Goal: Task Accomplishment & Management: Manage account settings

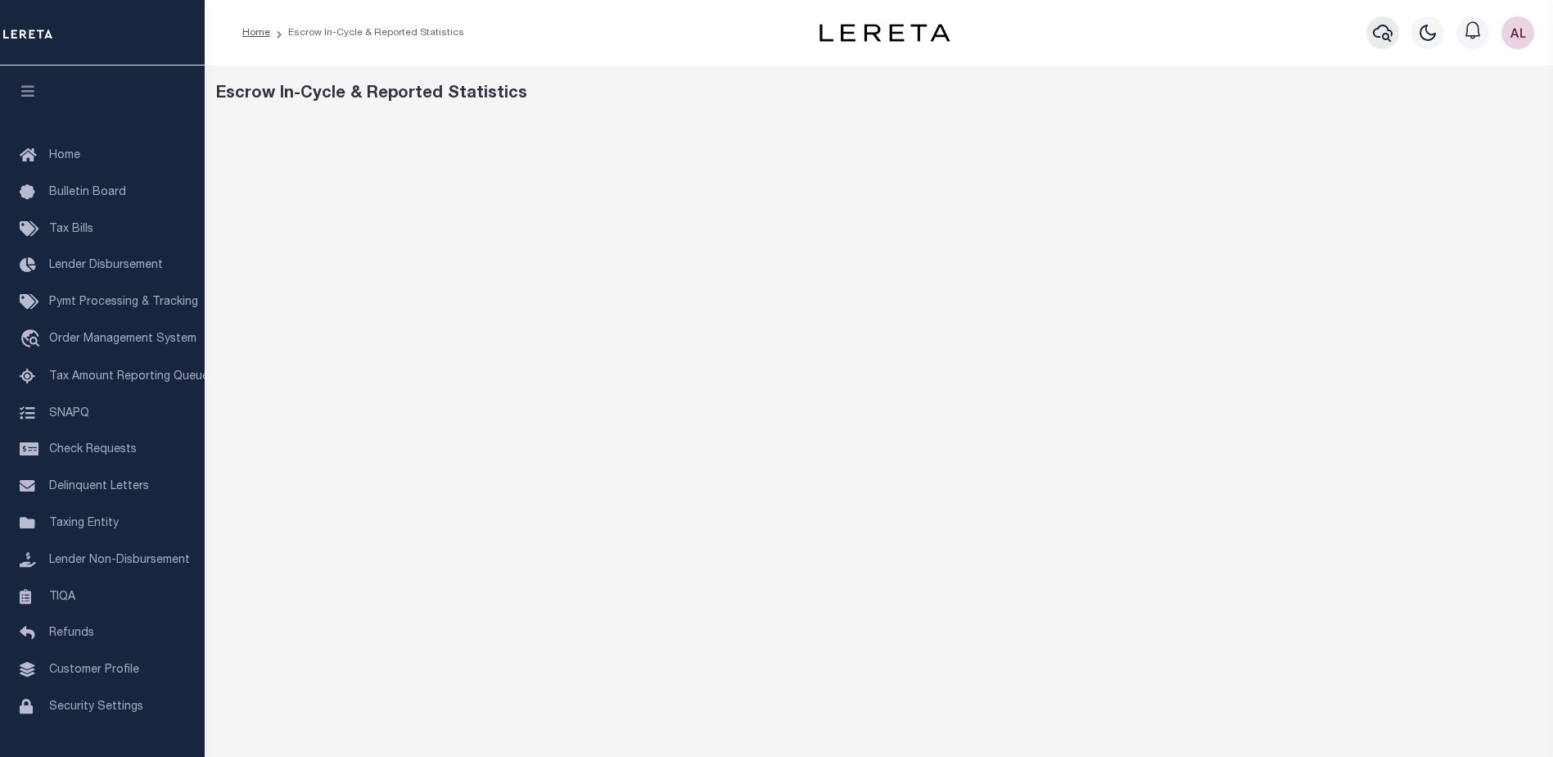
click at [1382, 38] on icon "button" at bounding box center [1383, 33] width 20 height 20
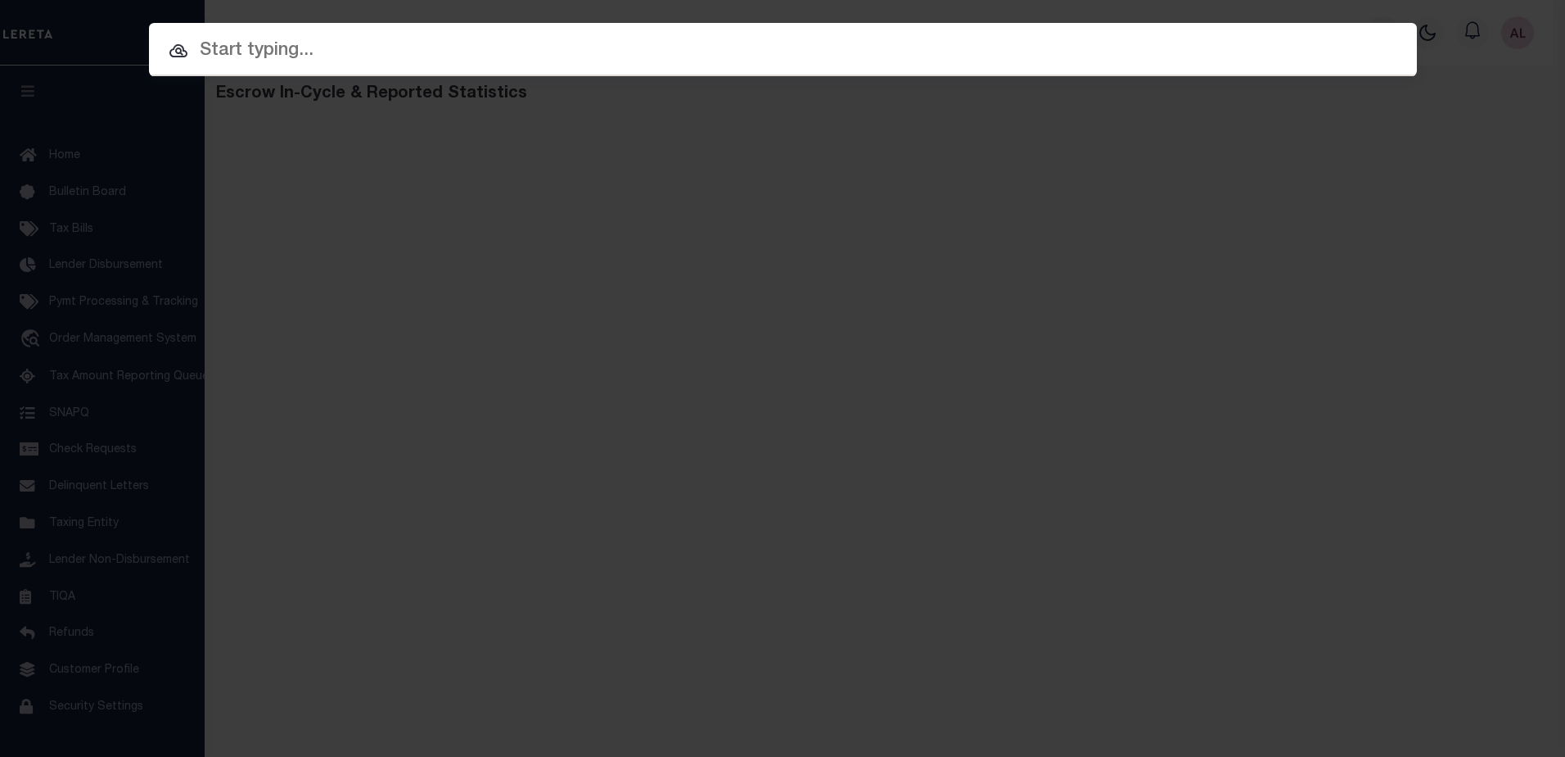
click at [234, 53] on input "text" at bounding box center [783, 51] width 1268 height 29
paste input "202380645"
type input "202380645"
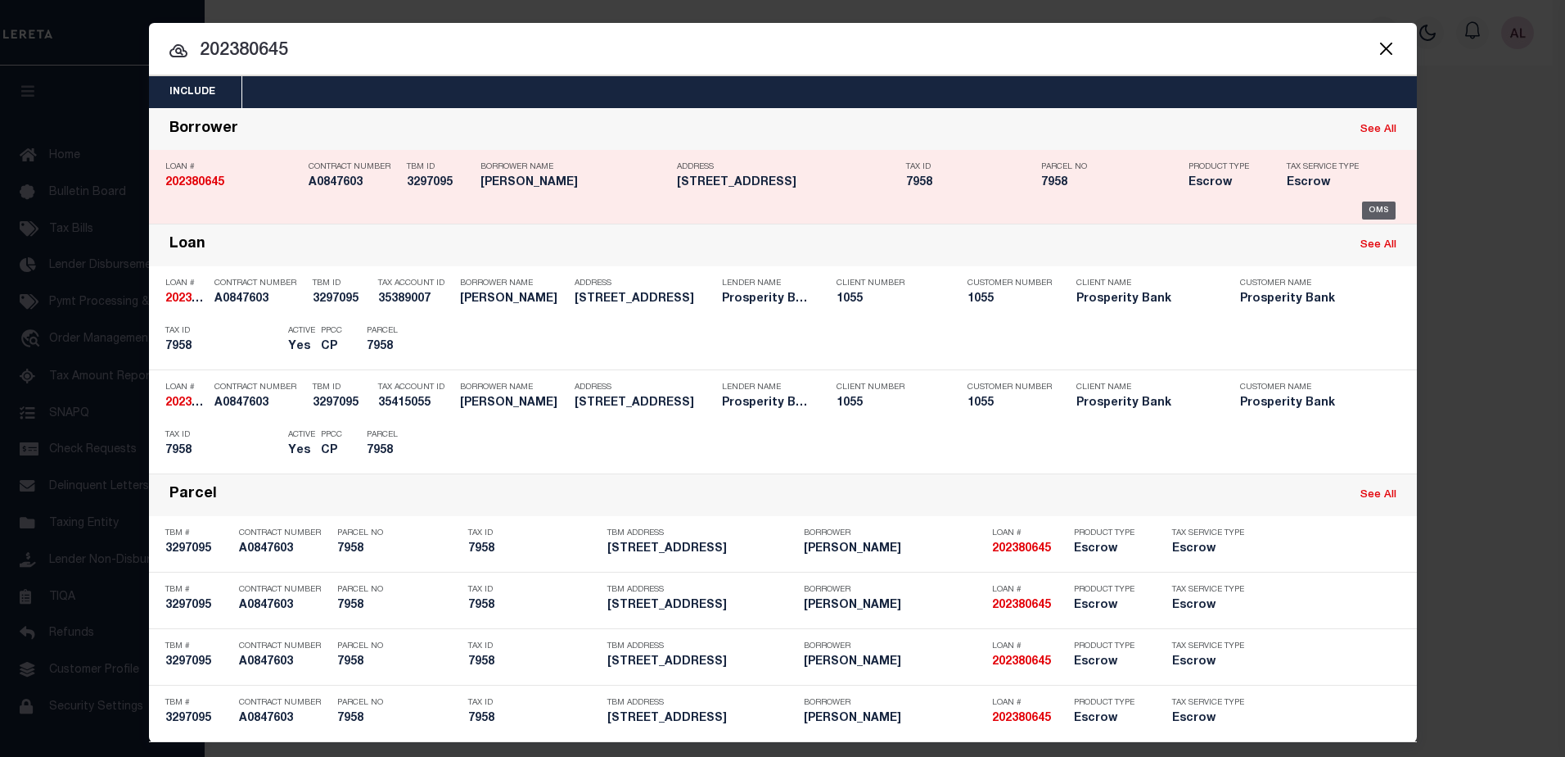
click at [1377, 211] on div "OMS" at bounding box center [1379, 210] width 34 height 18
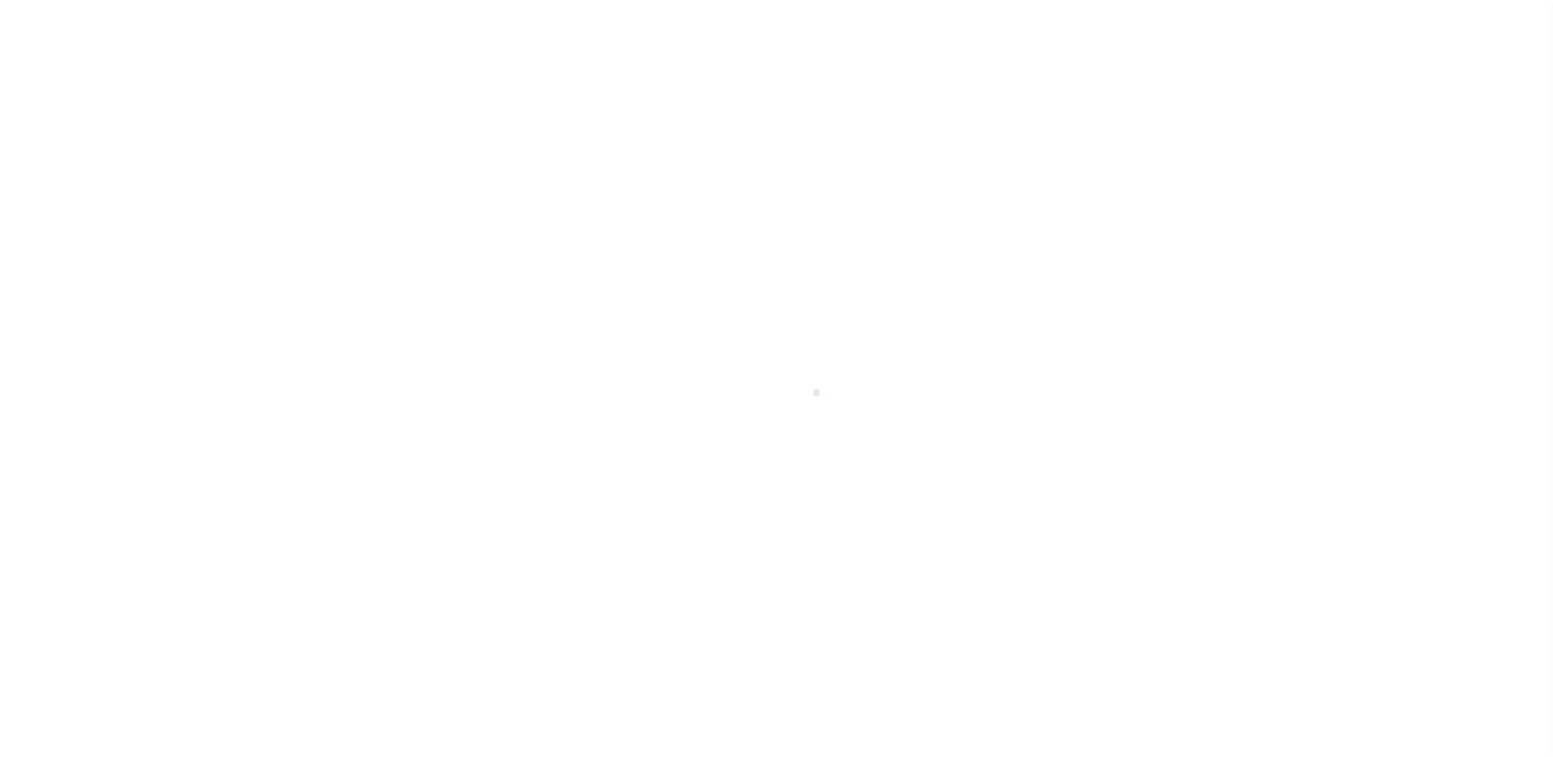
select select "100"
select select "Escrow"
type input "301 AUGUSTA ST"
type input "7958"
select select
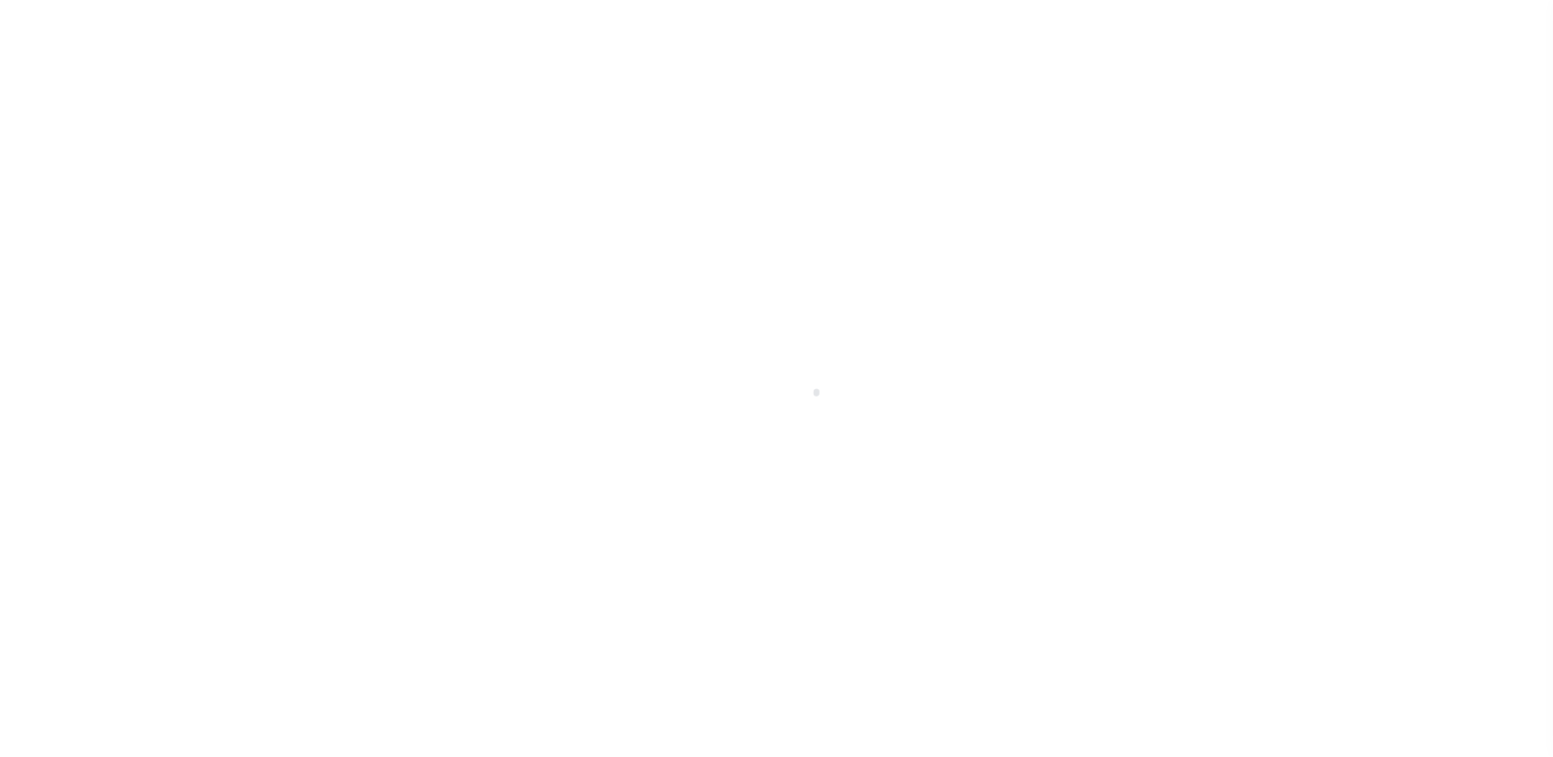
type input "[GEOGRAPHIC_DATA]"
type textarea "S 1/2 LOTS 7 8 & 9 BLK 4 THE EDENS"
select select "10493"
select select "4028"
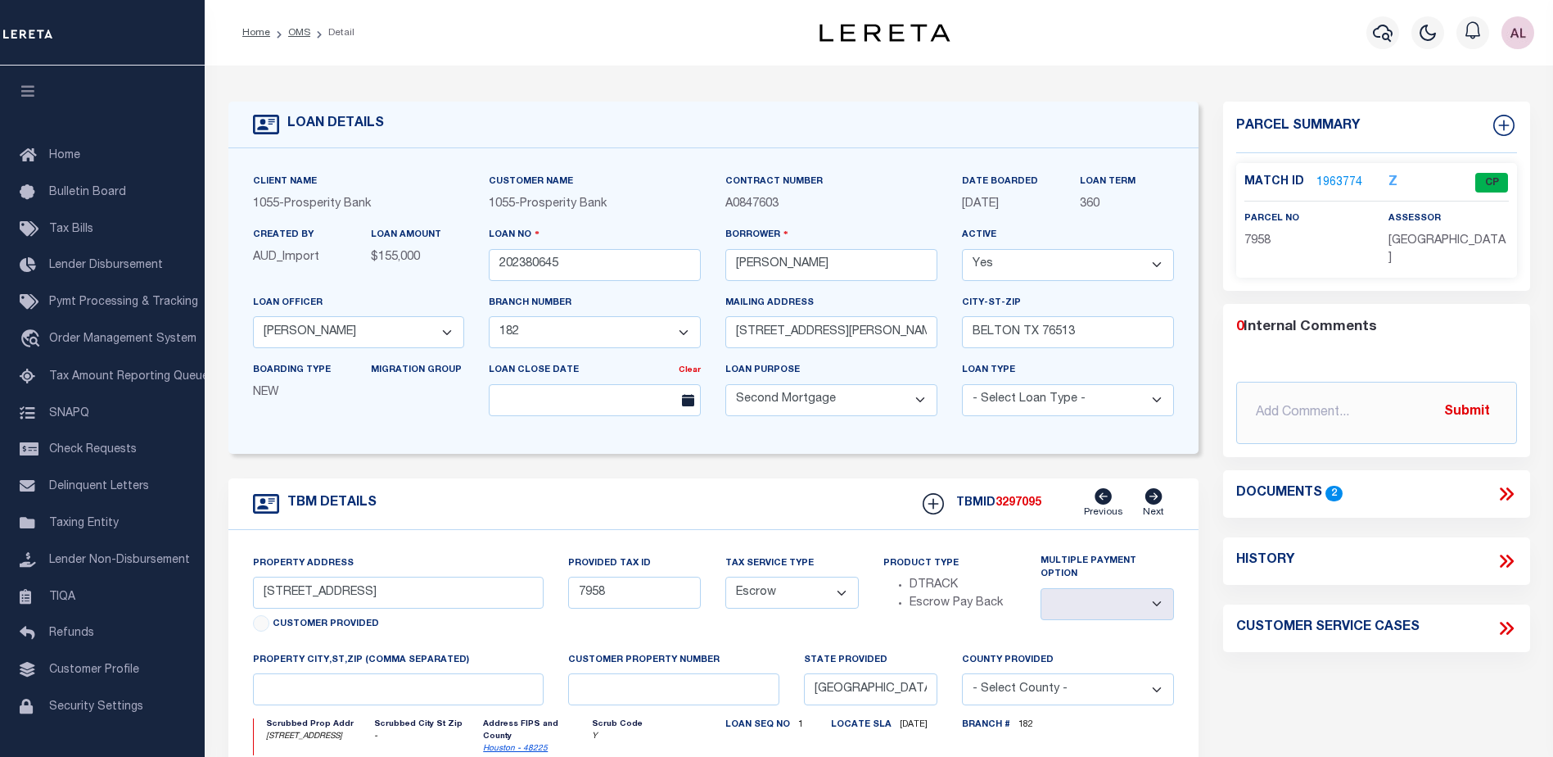
click at [1335, 179] on link "1963774" at bounding box center [1340, 182] width 46 height 17
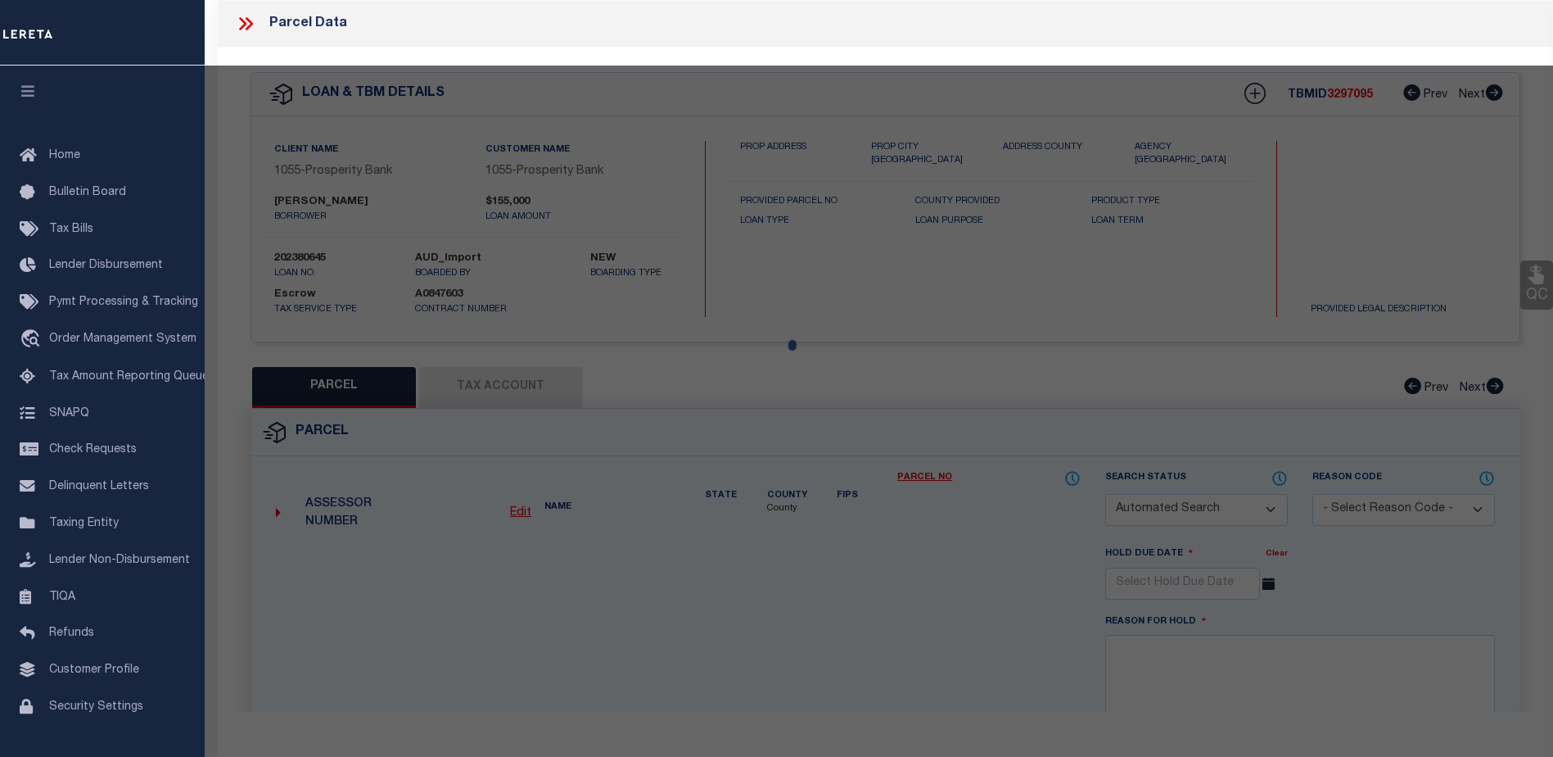
checkbox input "false"
select select "CP"
type input "STAFFORD JOSE"
select select
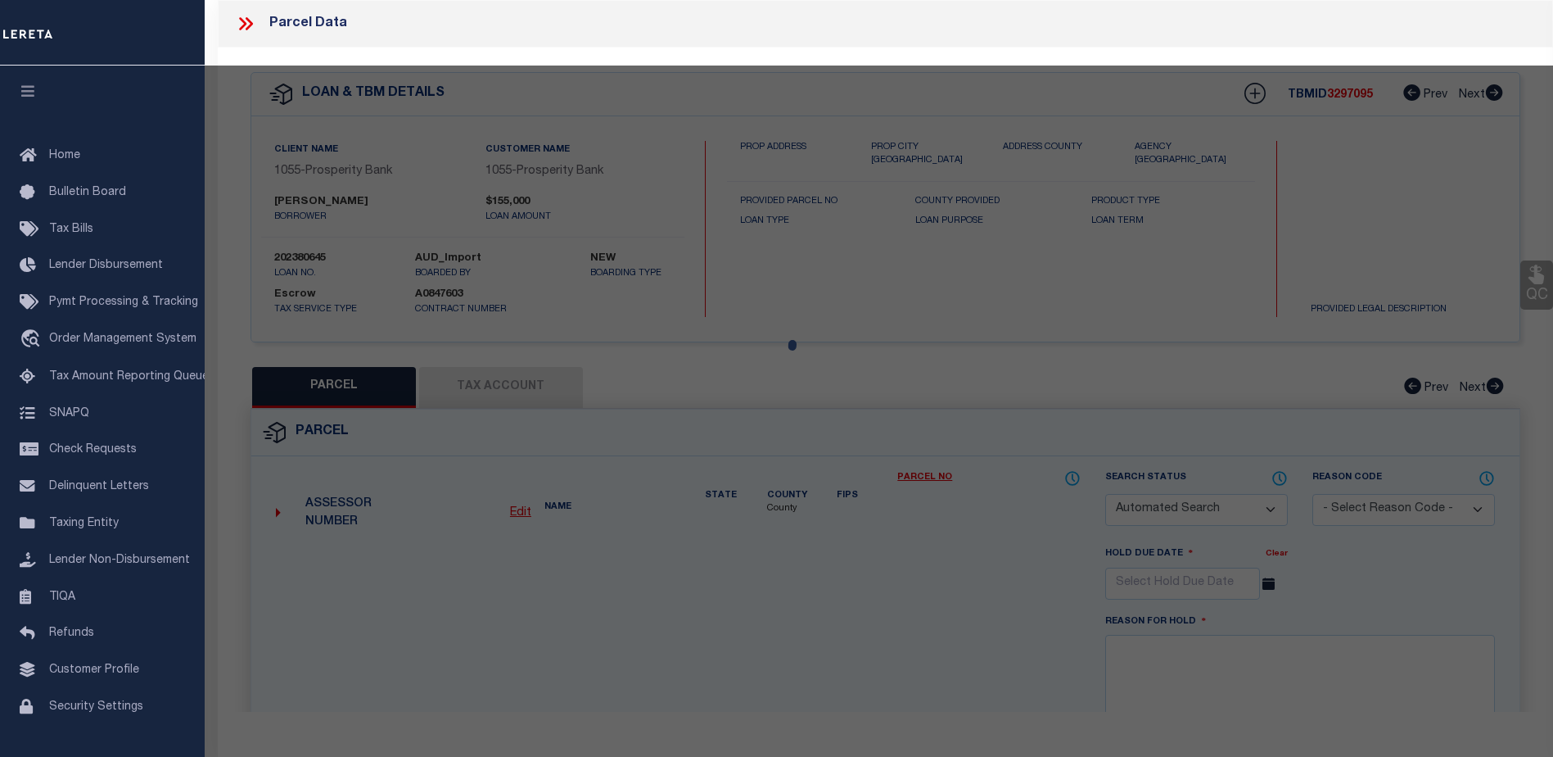
type input "301 AUGUSTA ST"
checkbox input "false"
type input "GRAPELAND TX 75844"
type textarea "EDENS ADDN LOT S 1/2 OF 7, 8 AND 9 BLK 4"
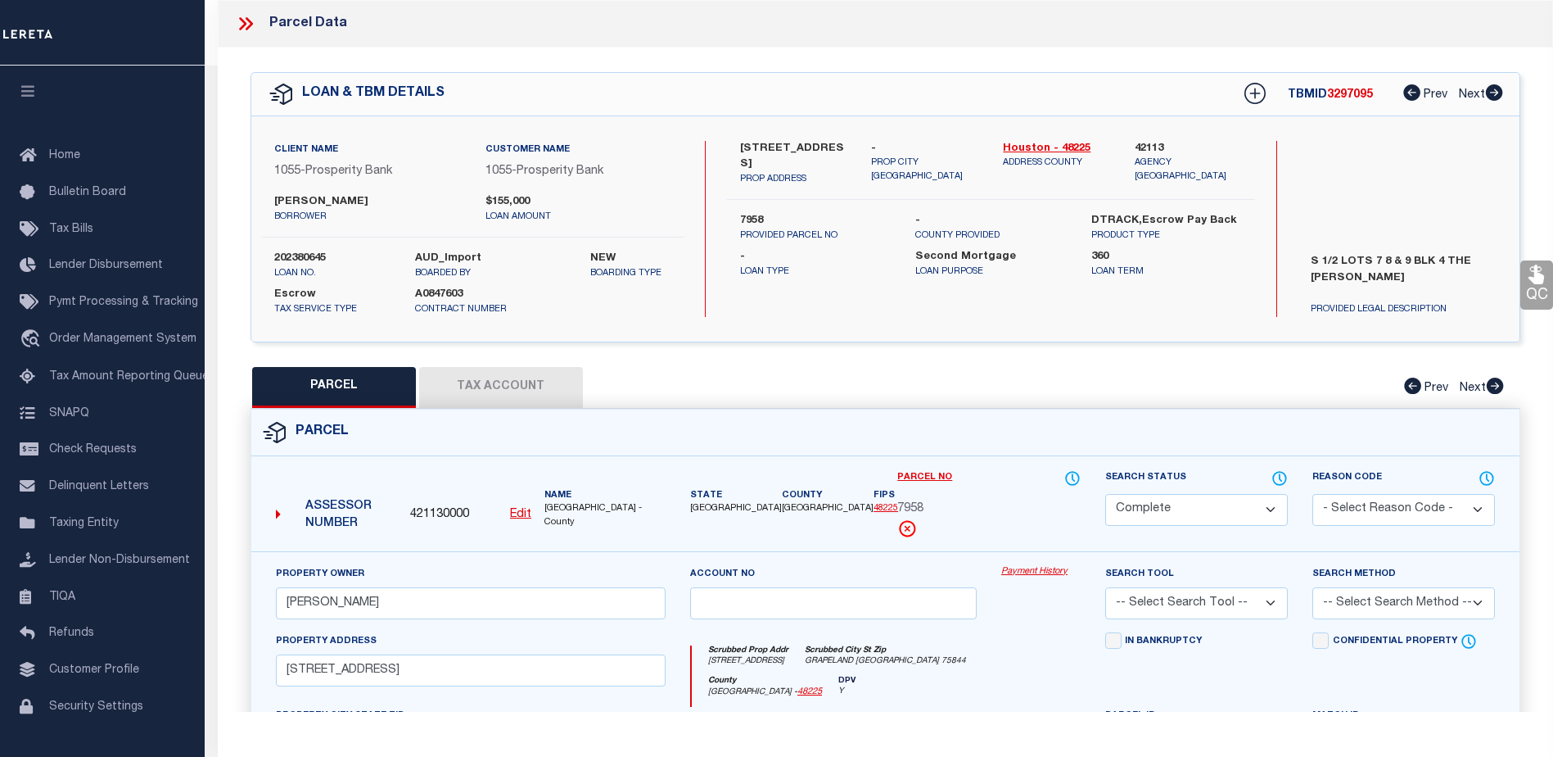
click at [1024, 576] on link "Payment History" at bounding box center [1040, 572] width 79 height 14
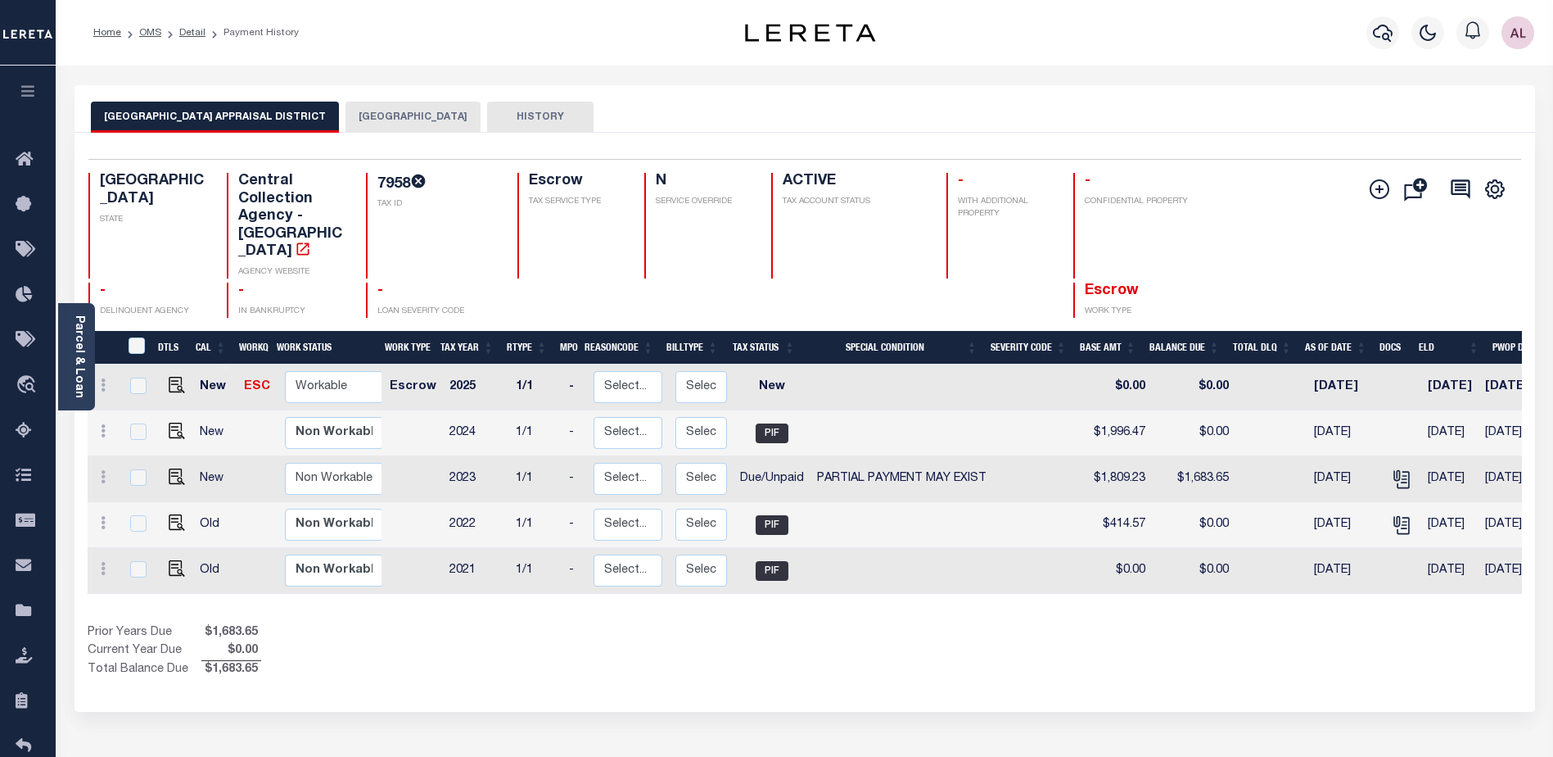
click at [382, 111] on button "[GEOGRAPHIC_DATA]" at bounding box center [413, 117] width 135 height 31
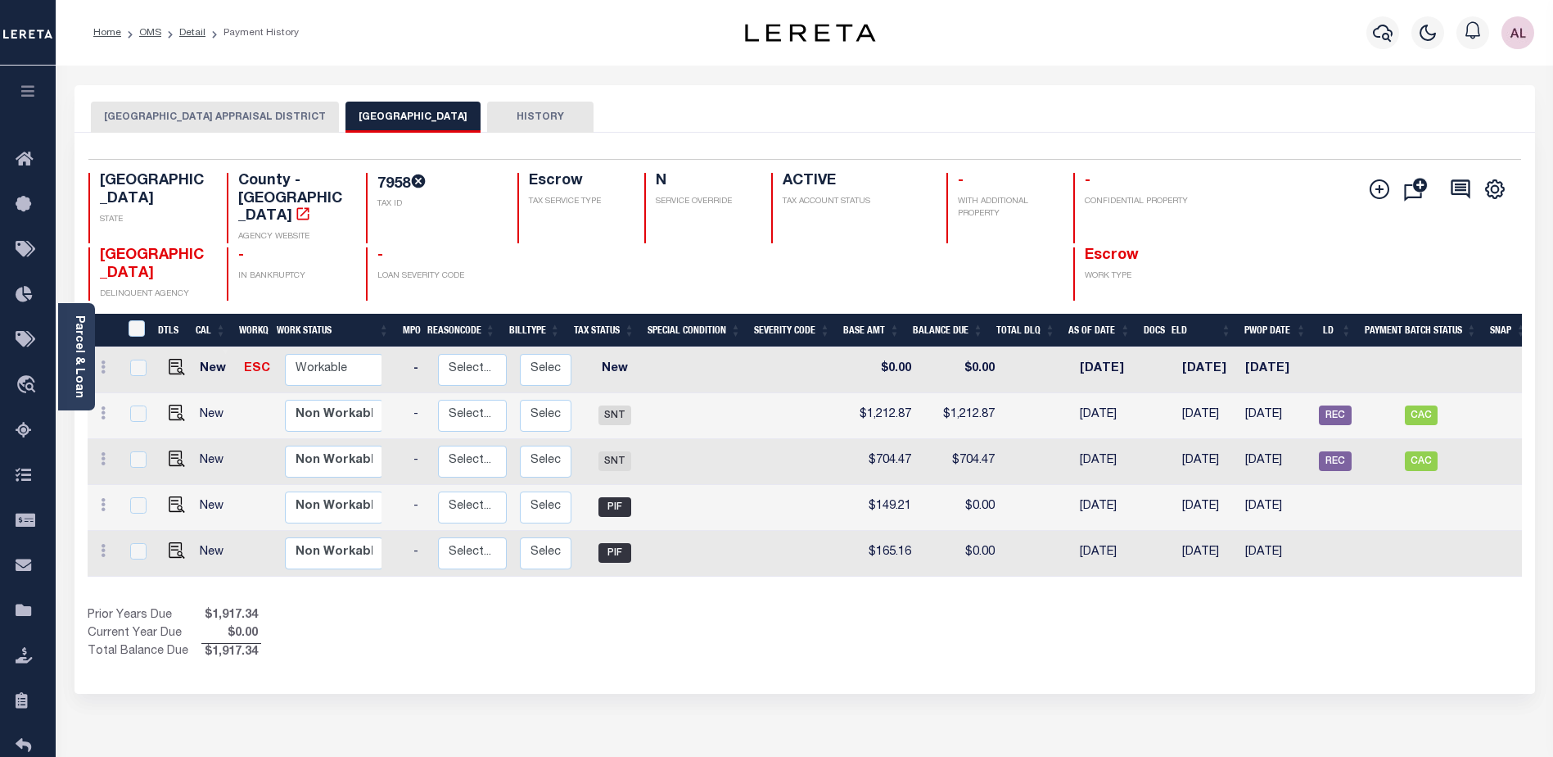
scroll to position [0, 154]
click at [1416, 405] on span "CAC" at bounding box center [1423, 415] width 33 height 20
checkbox input "true"
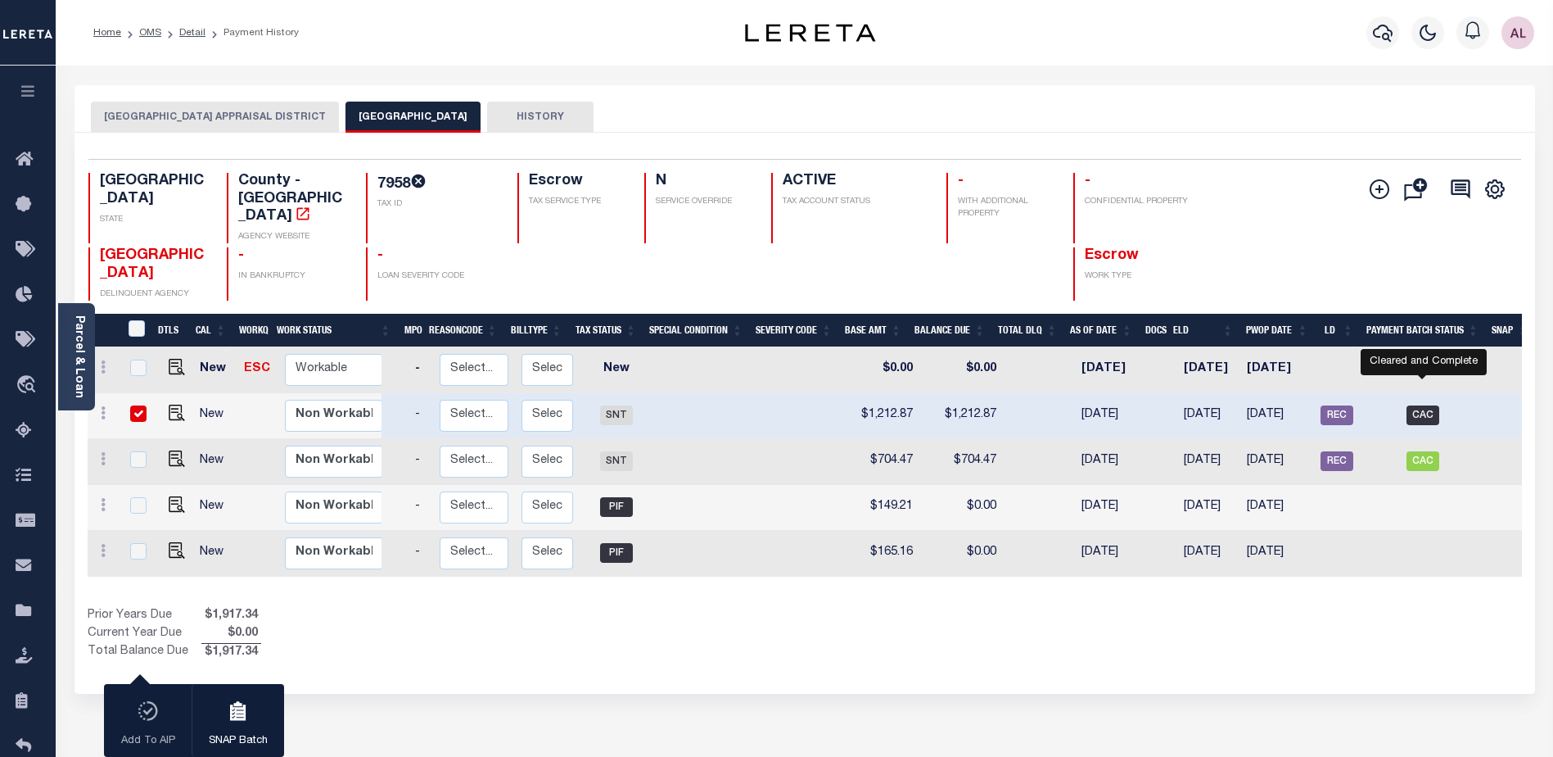
click at [1422, 405] on span "CAC" at bounding box center [1423, 415] width 33 height 20
checkbox input "false"
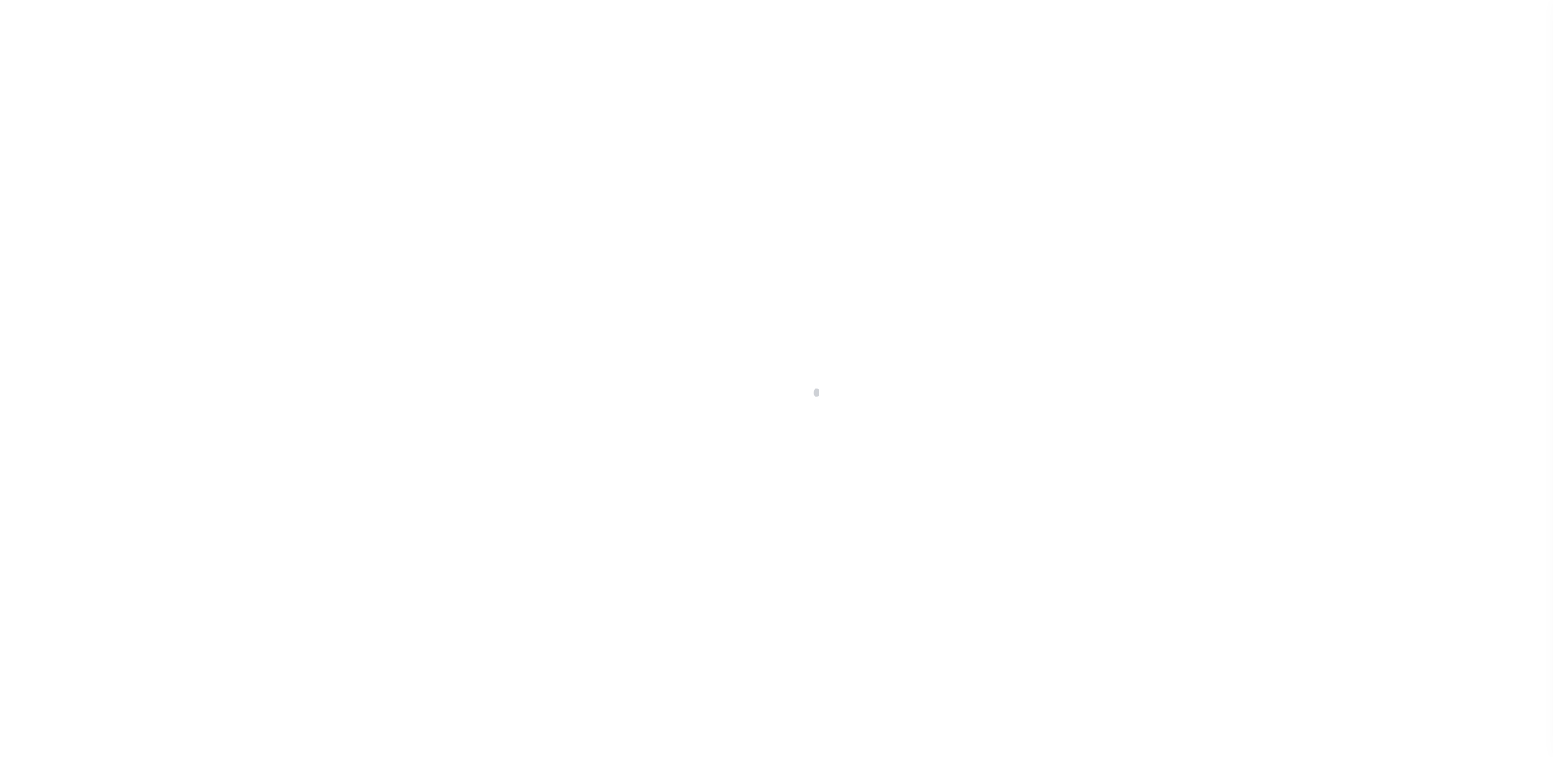
select select "CAC"
select select "CHK"
select select "[PERSON_NAME]"
select select "FDX"
select select
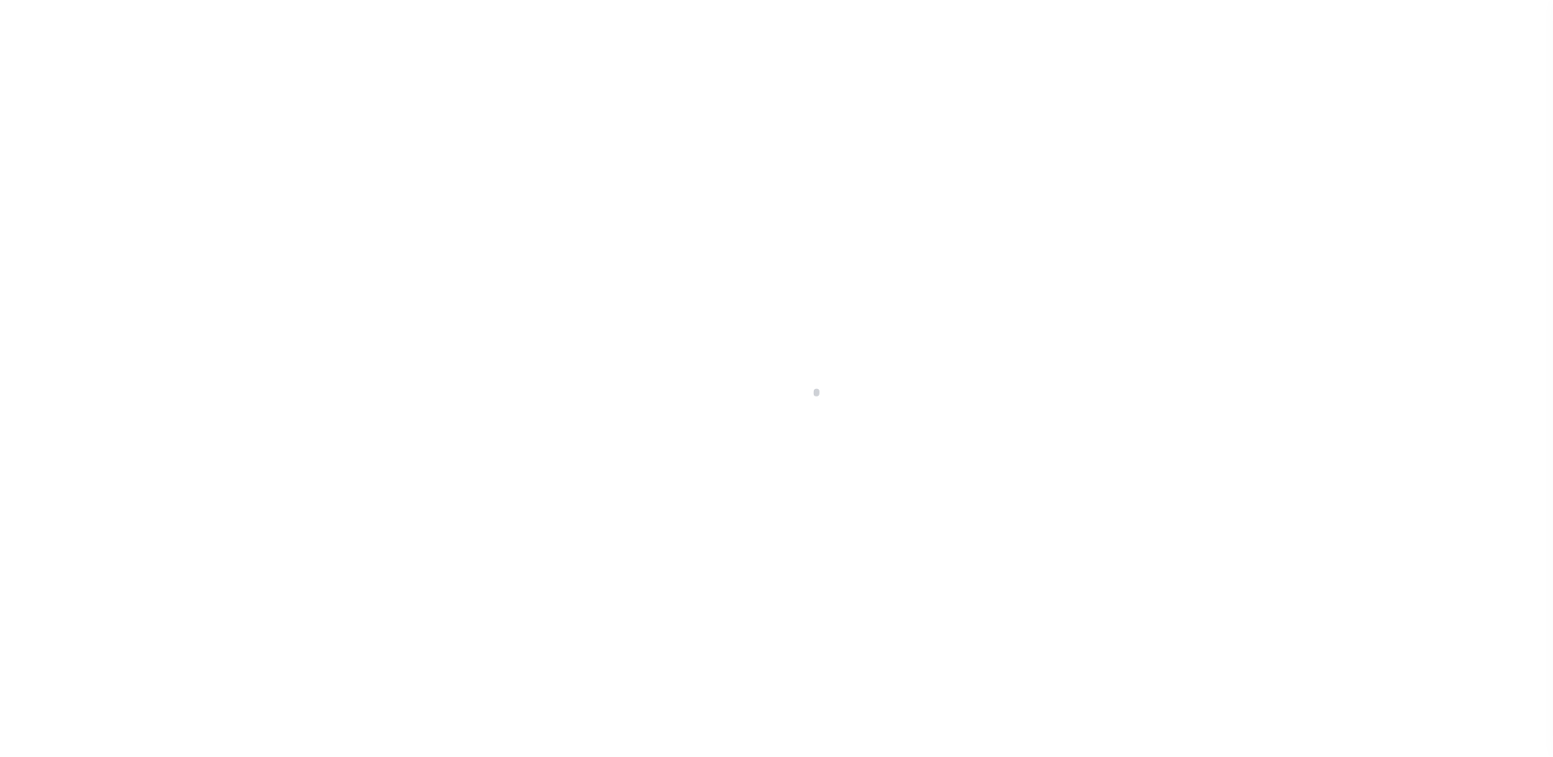
select select "37"
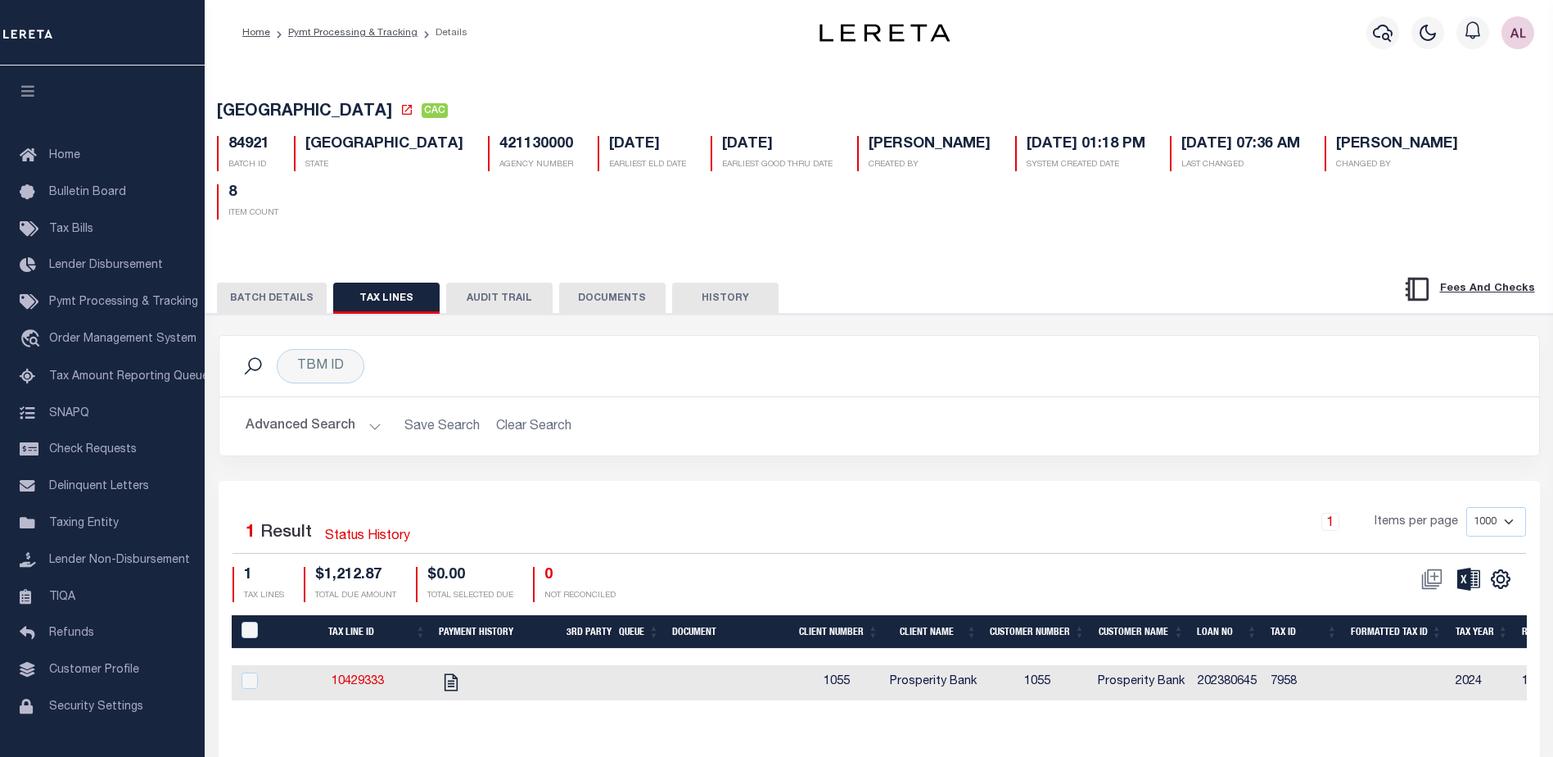
click at [274, 282] on button "BATCH DETAILS" at bounding box center [272, 297] width 110 height 31
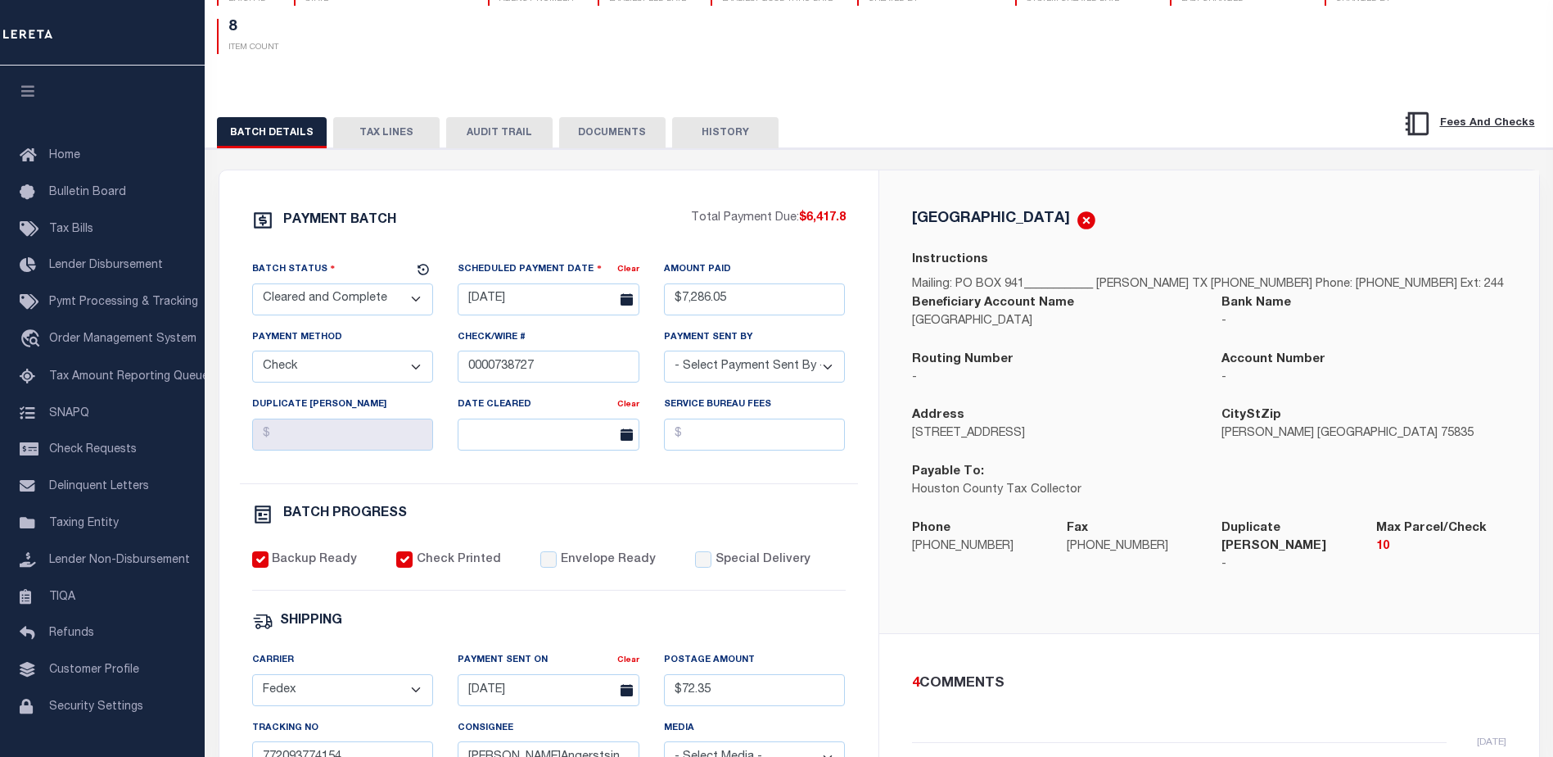
scroll to position [409, 0]
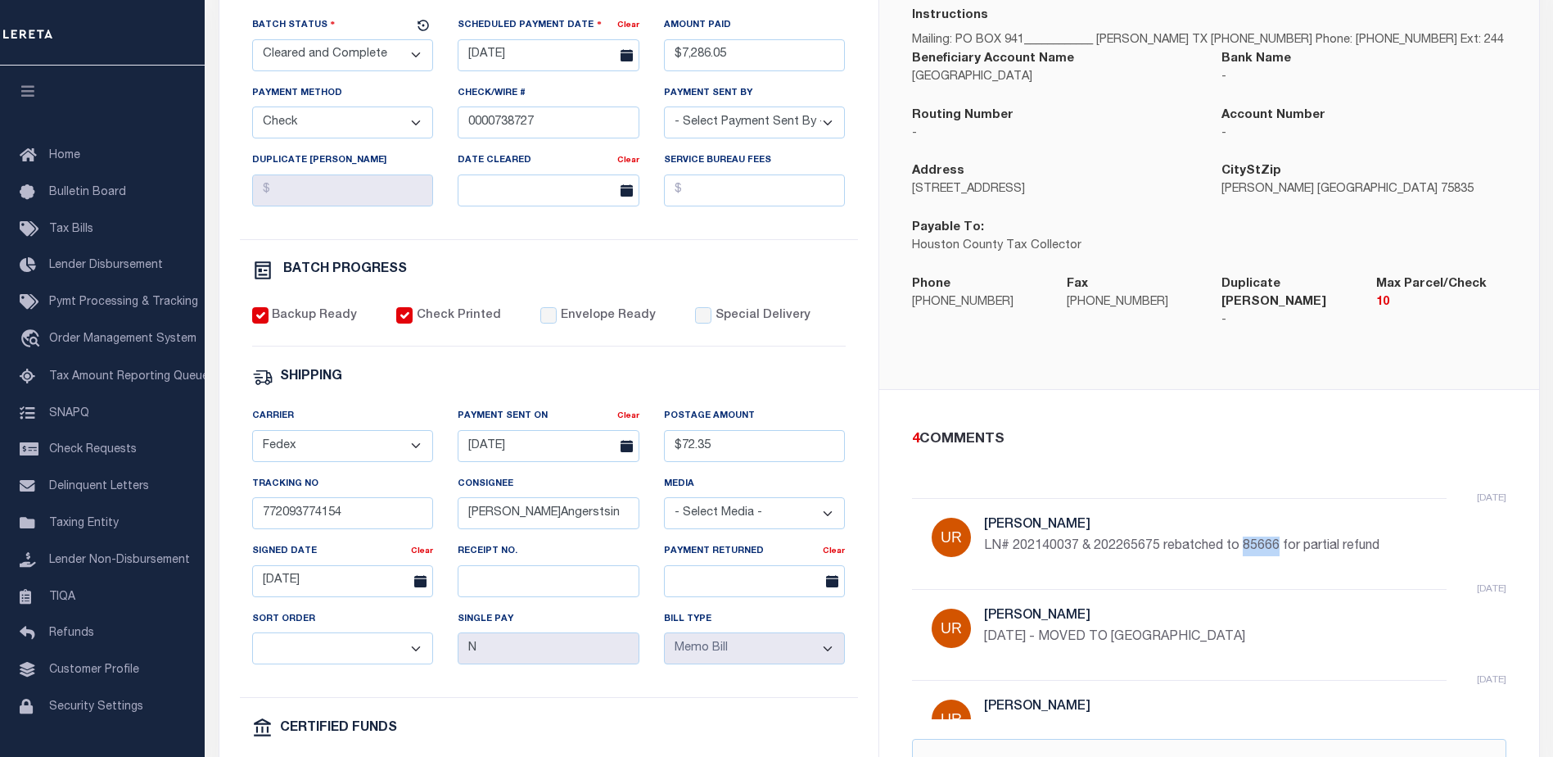
drag, startPoint x: 1278, startPoint y: 486, endPoint x: 1241, endPoint y: 486, distance: 36.8
click at [1241, 536] on p "LN# 202140037 & 202265675 rebatched to 85666 for partial refund" at bounding box center [1229, 546] width 491 height 20
copy p "85666"
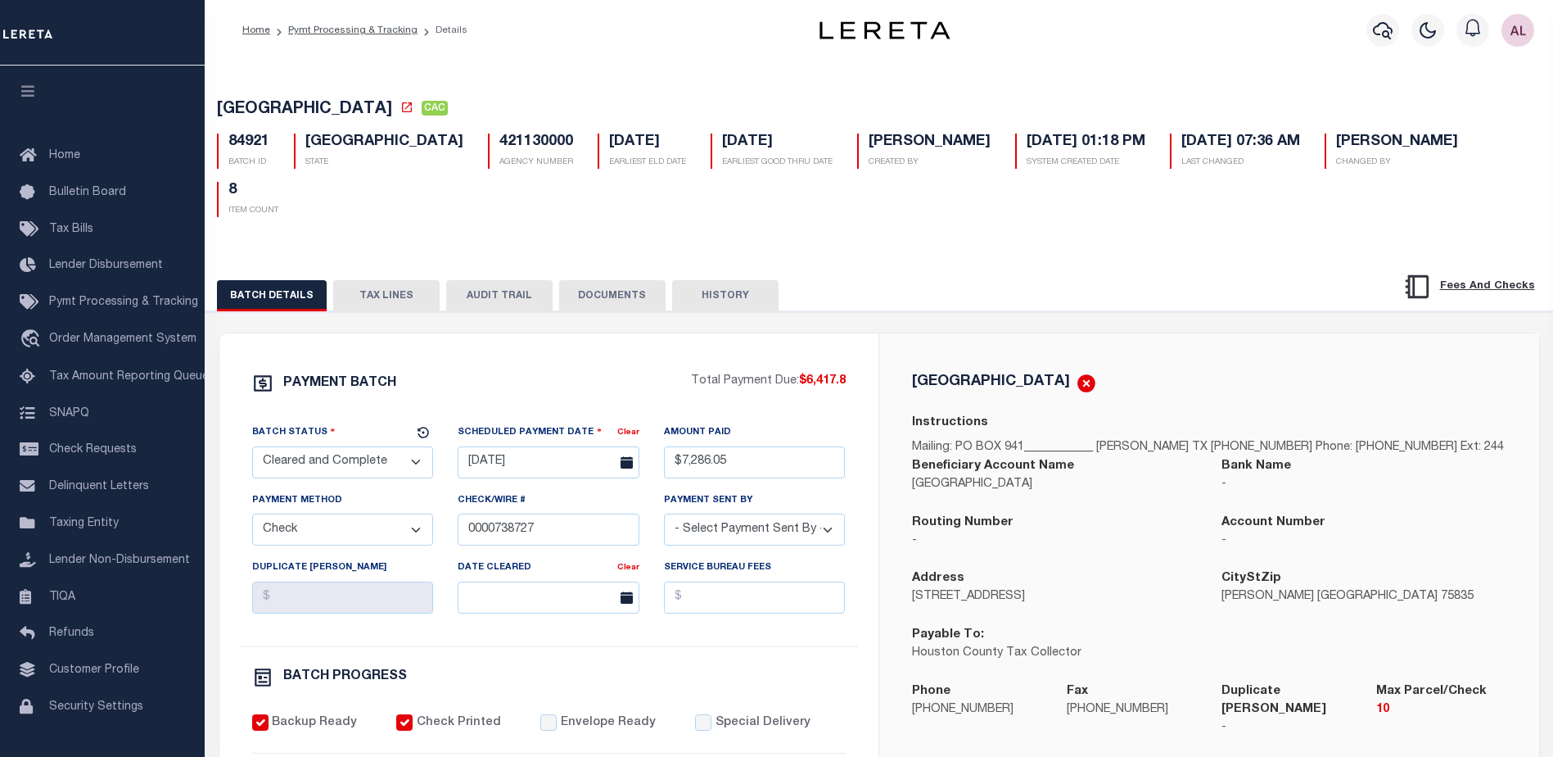
scroll to position [0, 0]
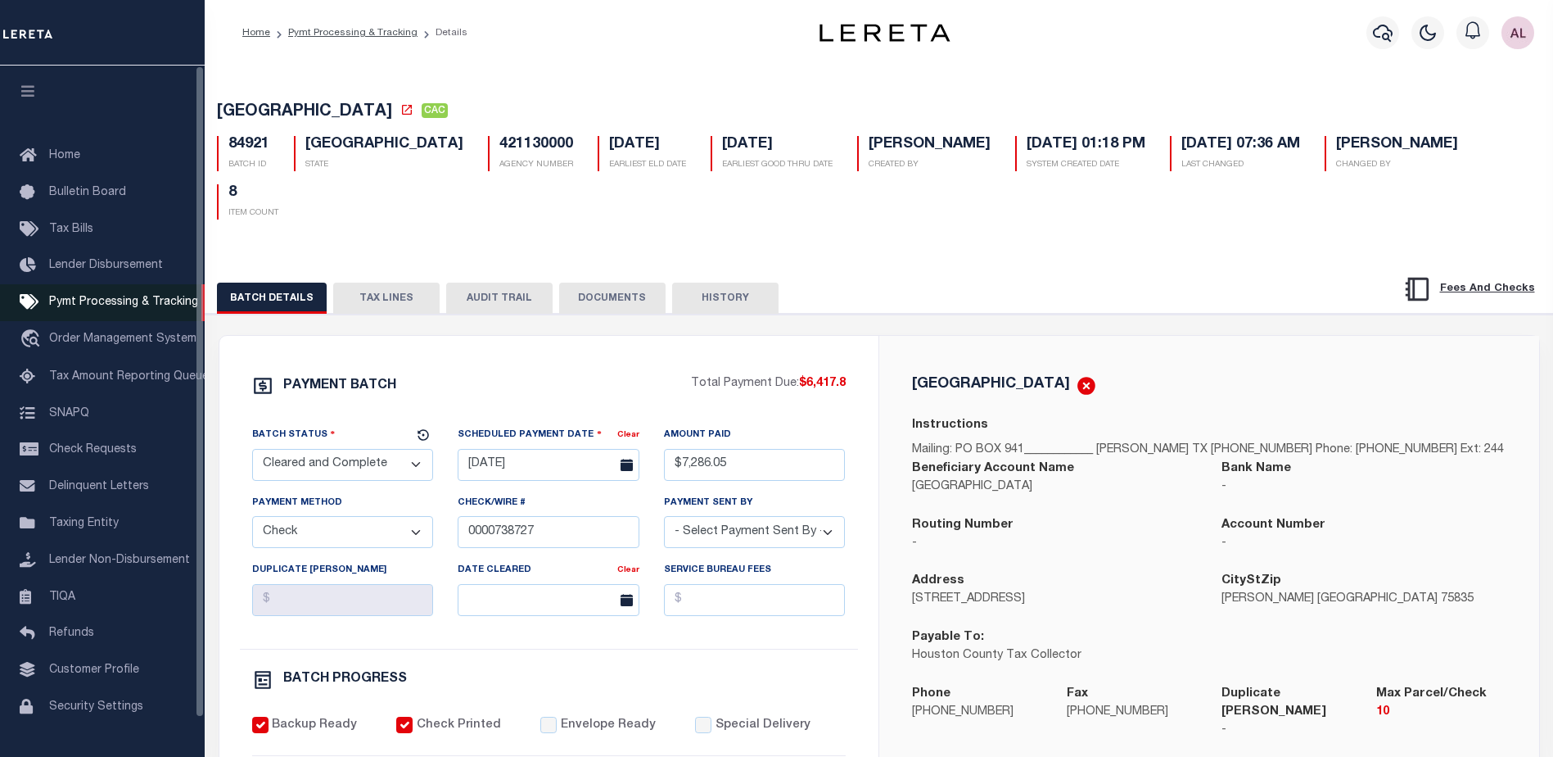
click at [104, 302] on span "Pymt Processing & Tracking" at bounding box center [123, 301] width 149 height 11
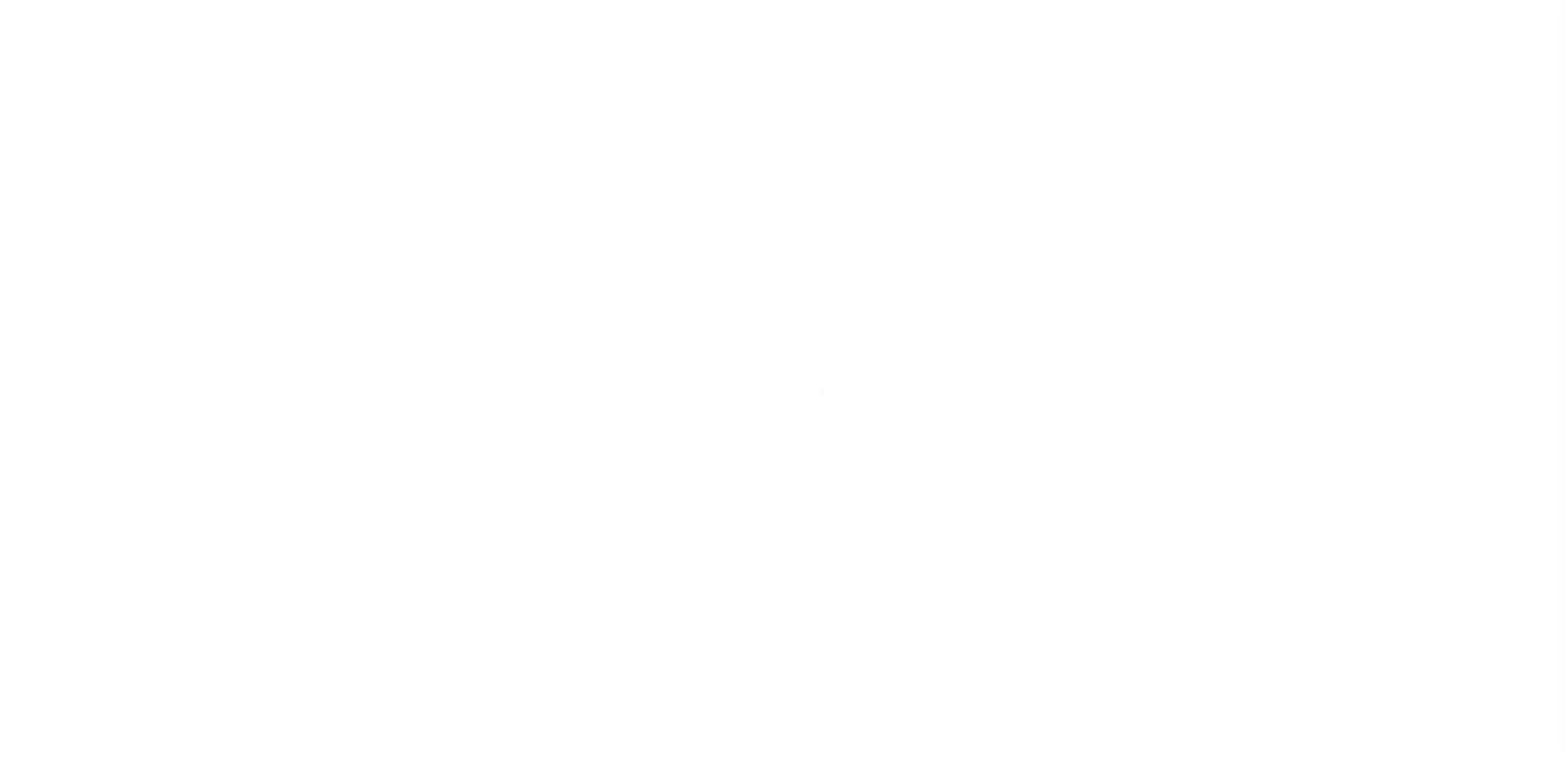
select select "1000"
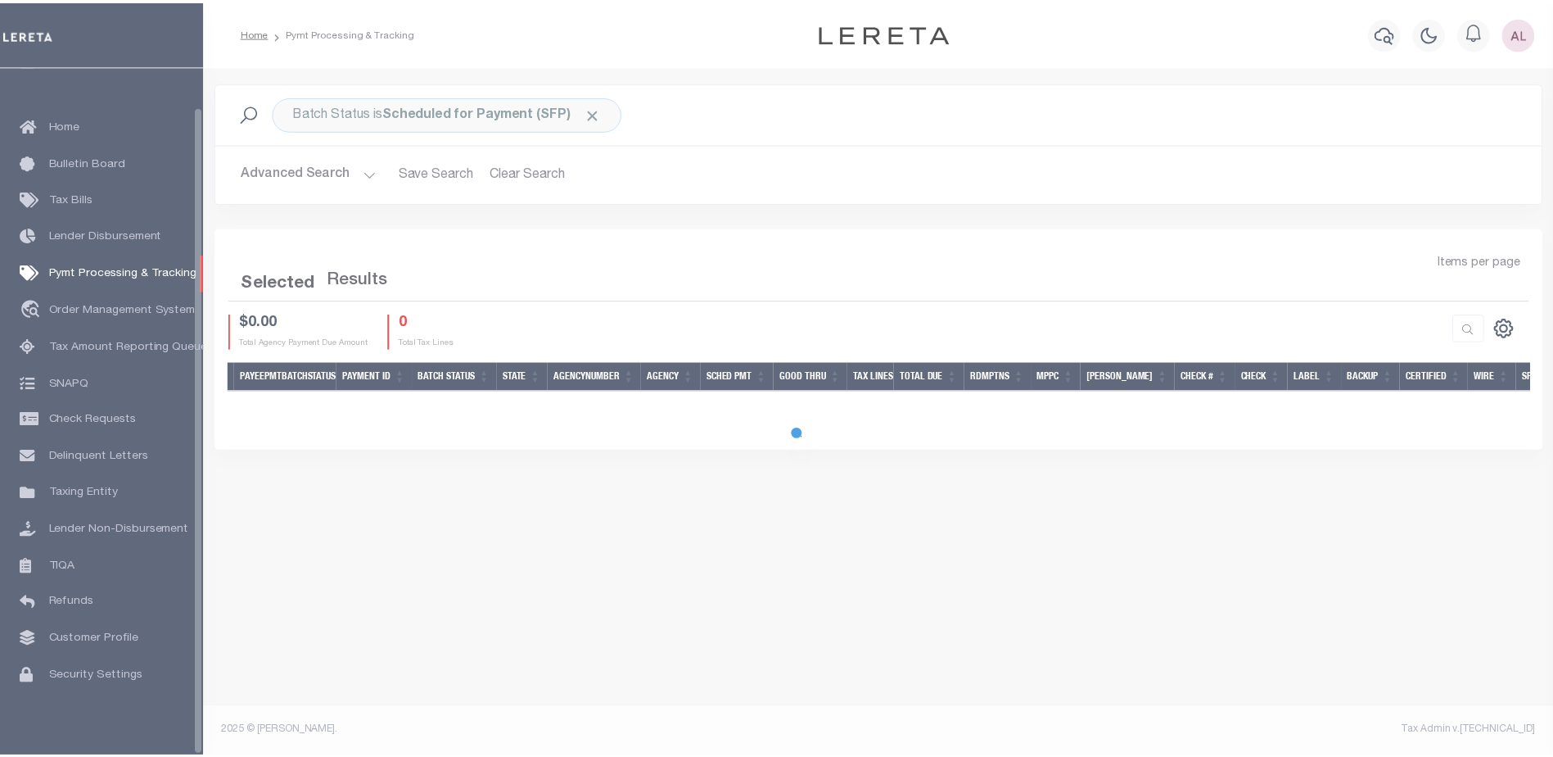
scroll to position [41, 0]
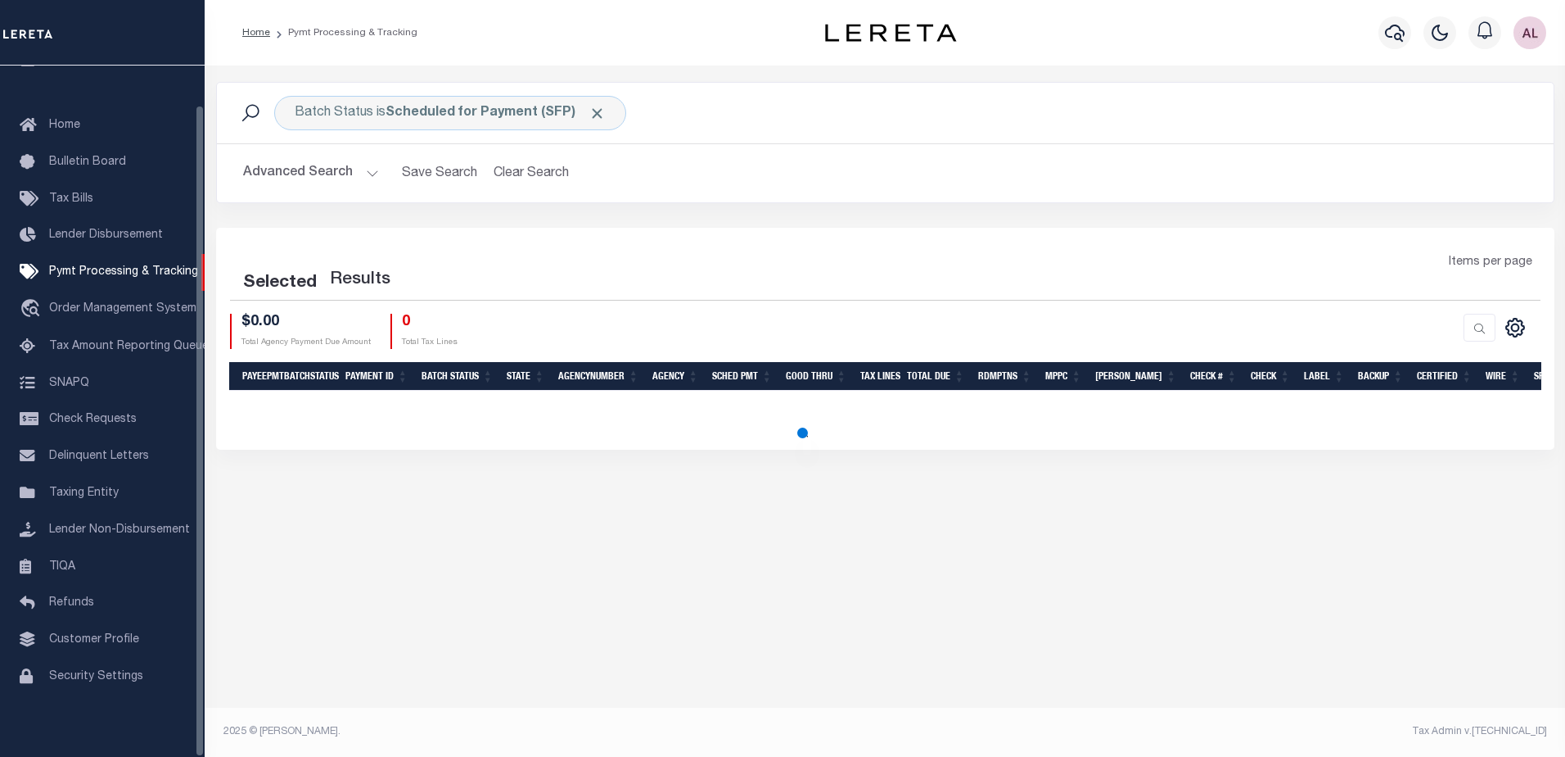
click at [594, 118] on span at bounding box center [597, 113] width 17 height 17
select select "1000"
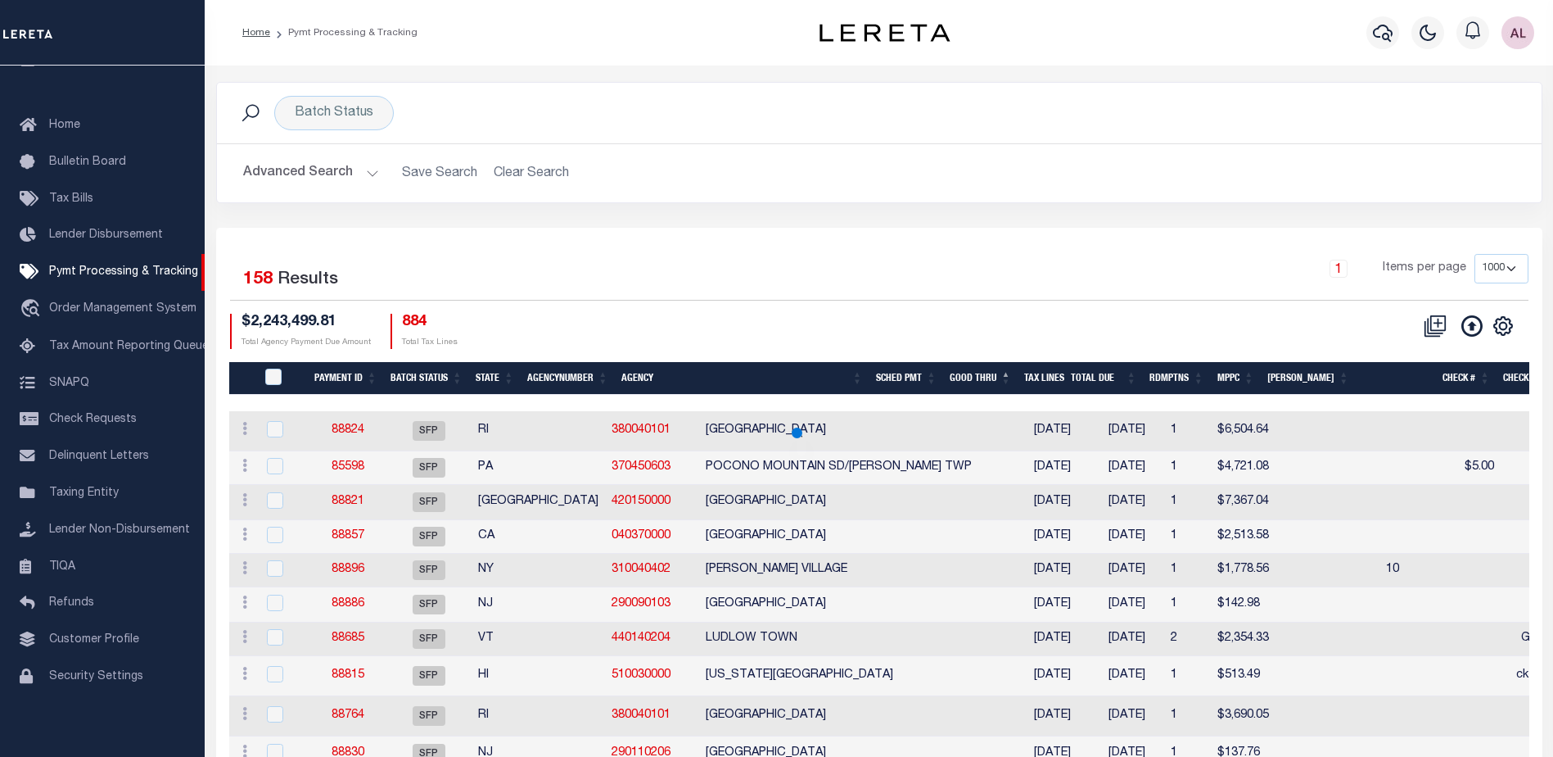
click at [367, 169] on button "Advanced Search" at bounding box center [311, 173] width 136 height 32
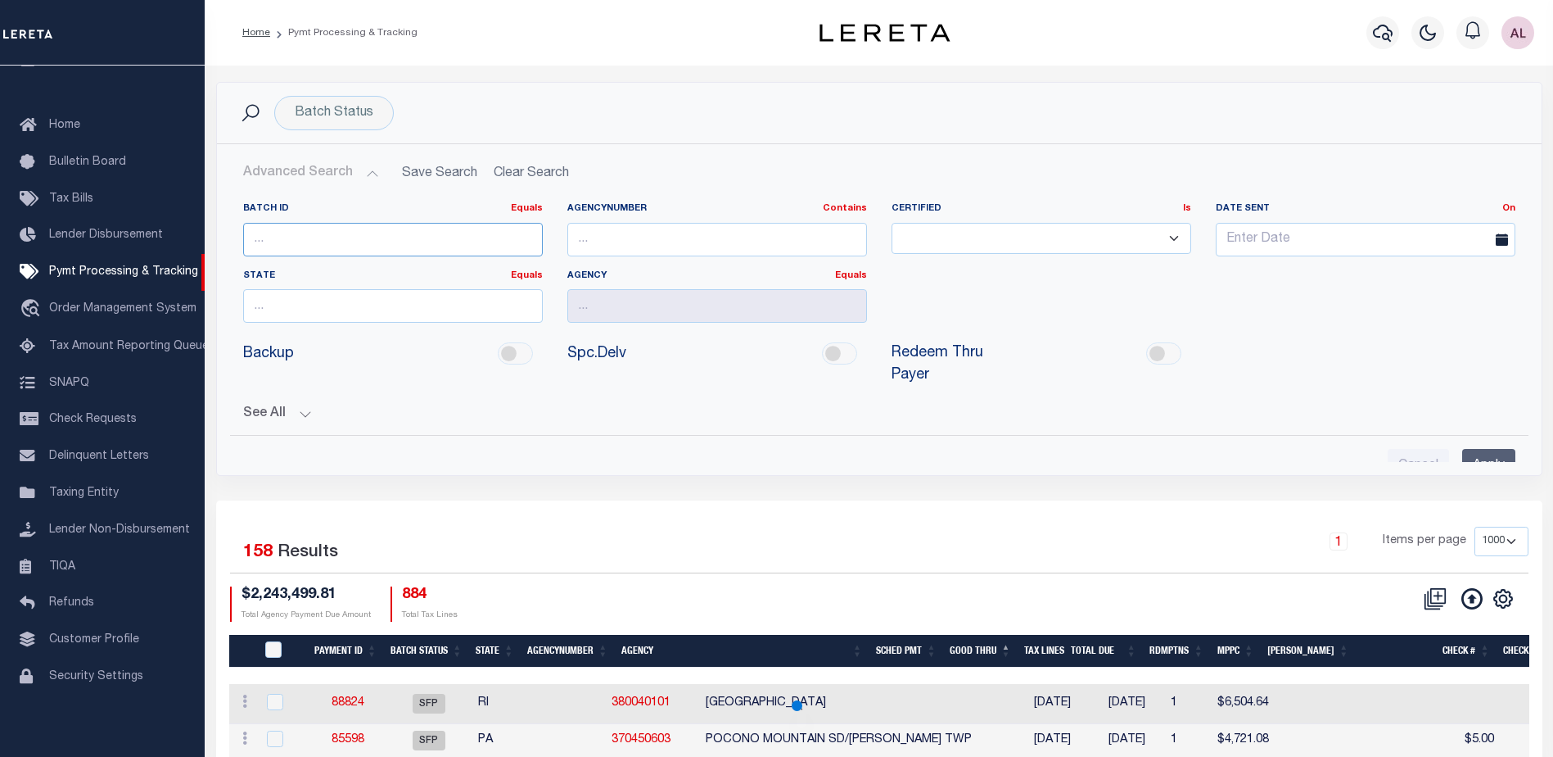
click at [281, 240] on input "number" at bounding box center [393, 240] width 300 height 34
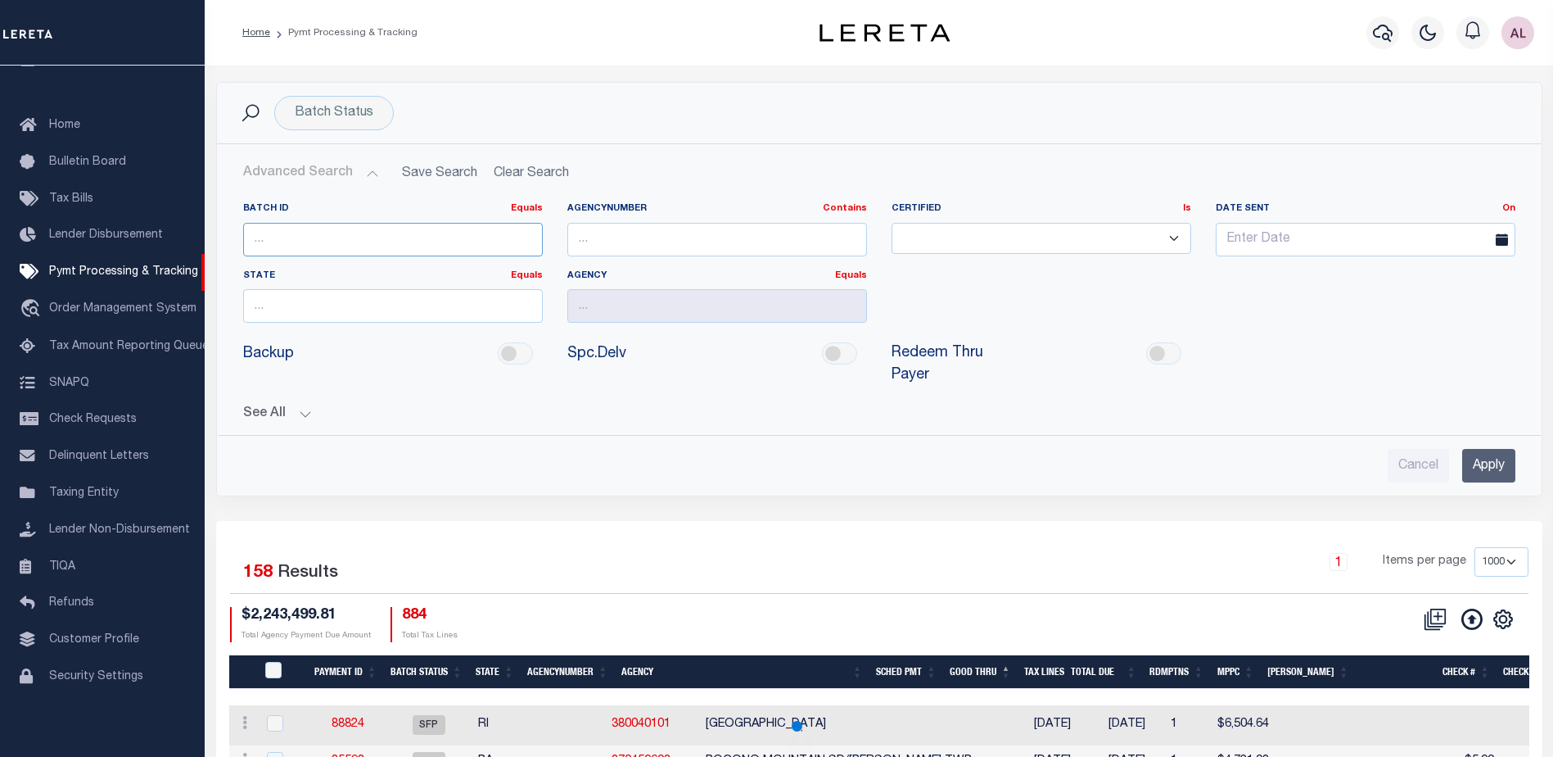
paste input "85666"
type input "85666"
click at [1484, 449] on input "Apply" at bounding box center [1488, 466] width 53 height 34
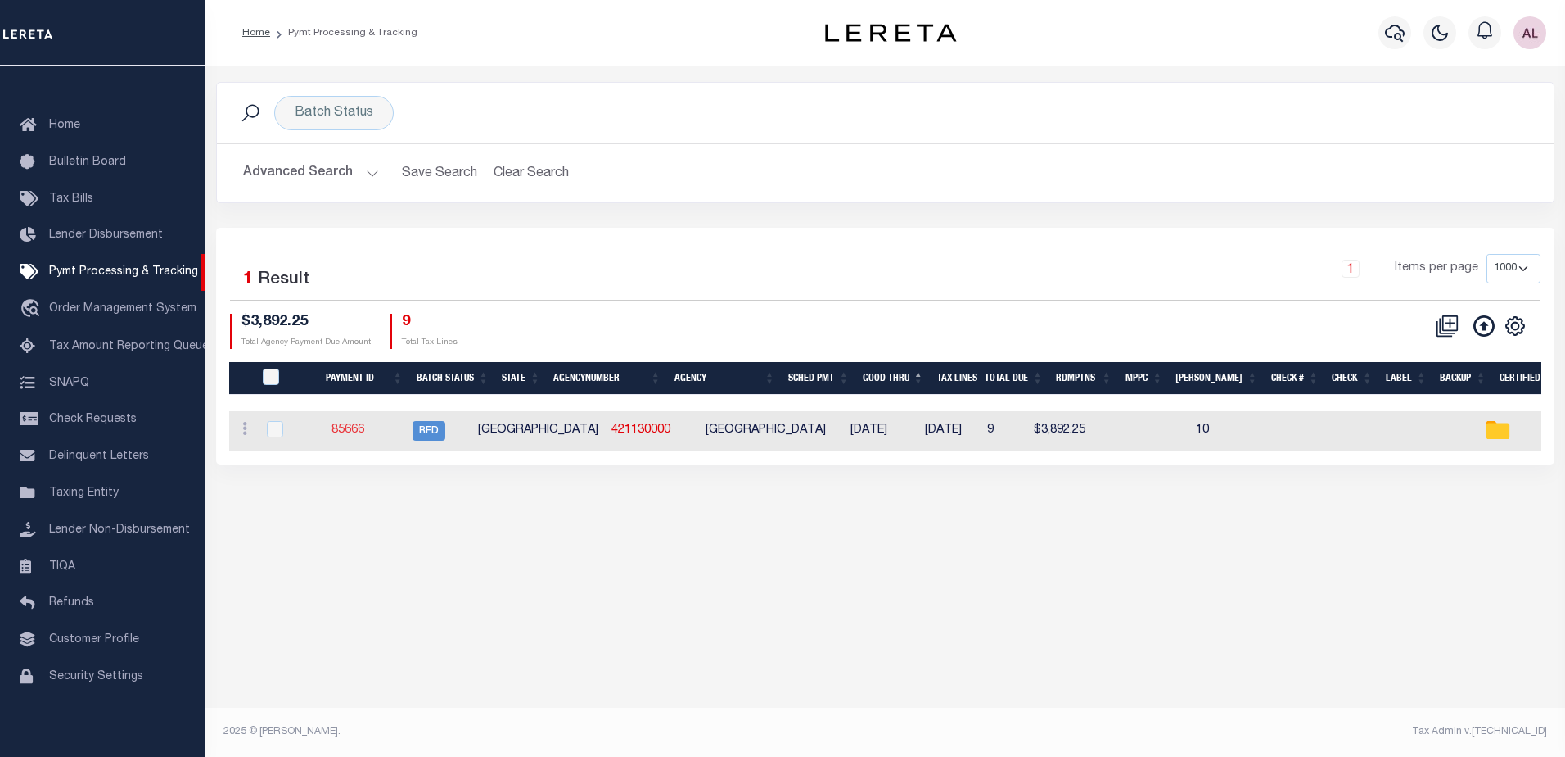
click at [364, 429] on link "85666" at bounding box center [348, 429] width 33 height 11
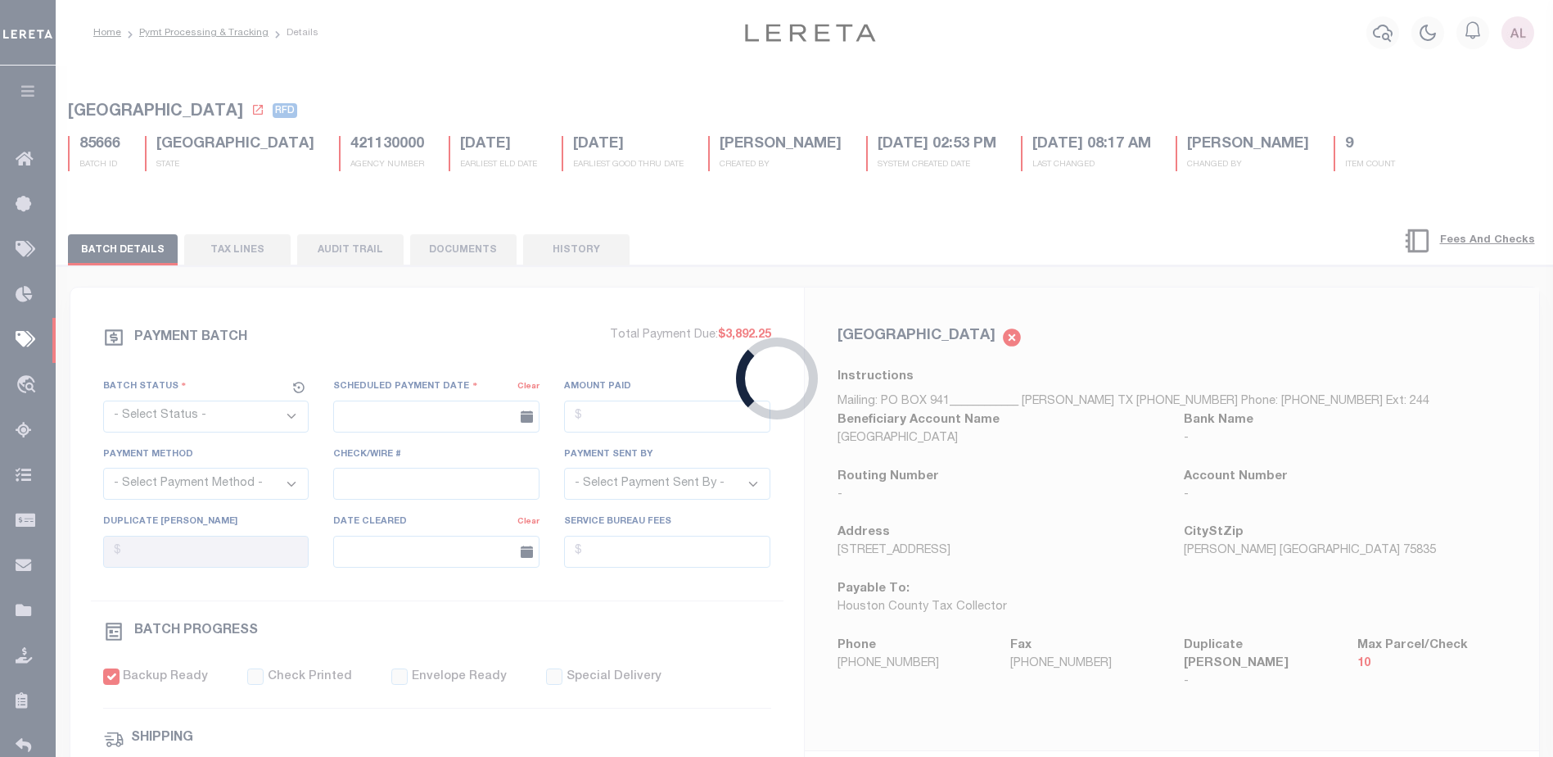
select select "RFD"
type input "04/14/2025"
type input "$3,197.96"
select select "Urbina, Matthew"
checkbox input "true"
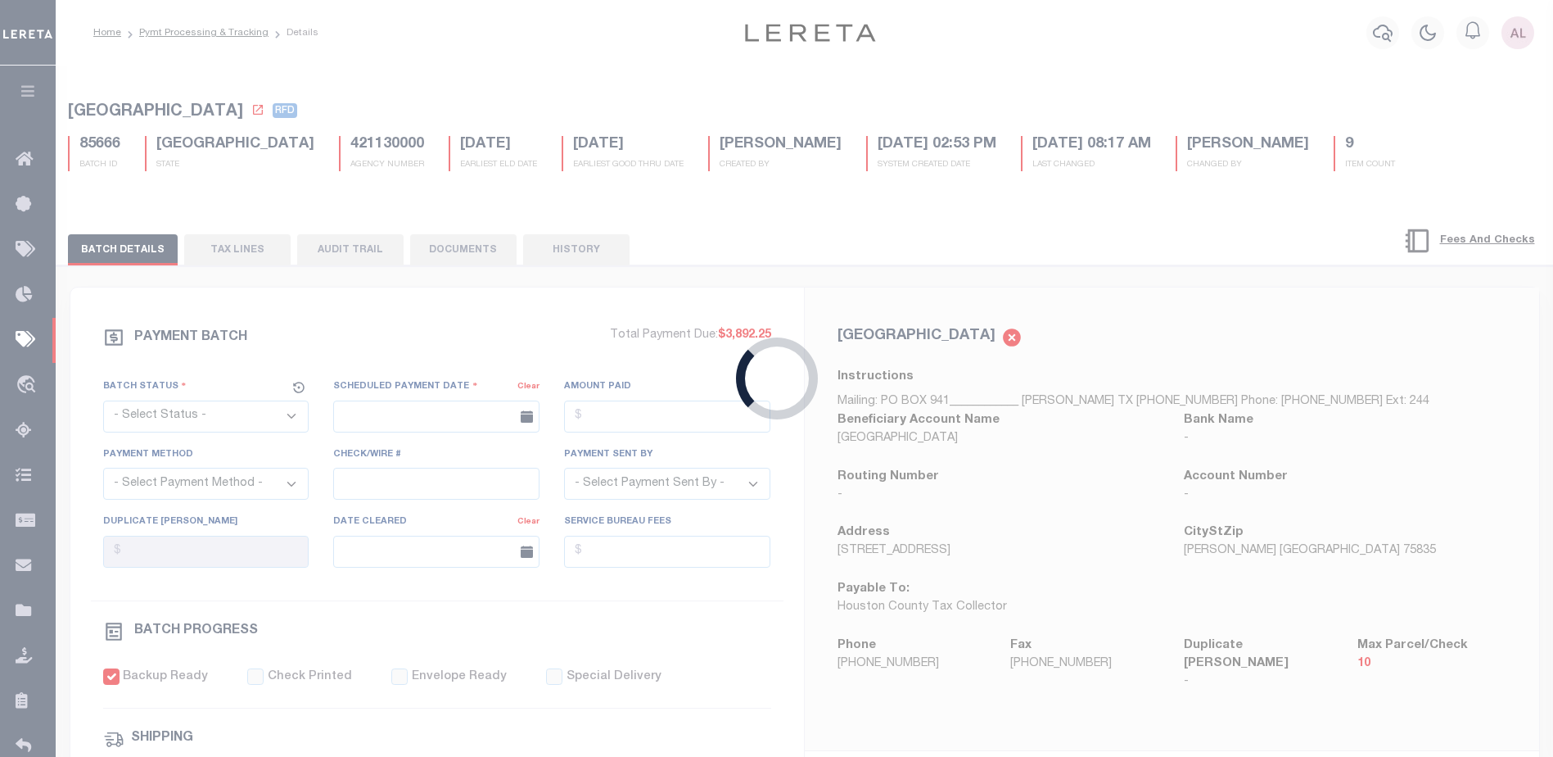
select select
type input "N"
select select "37"
radio input "true"
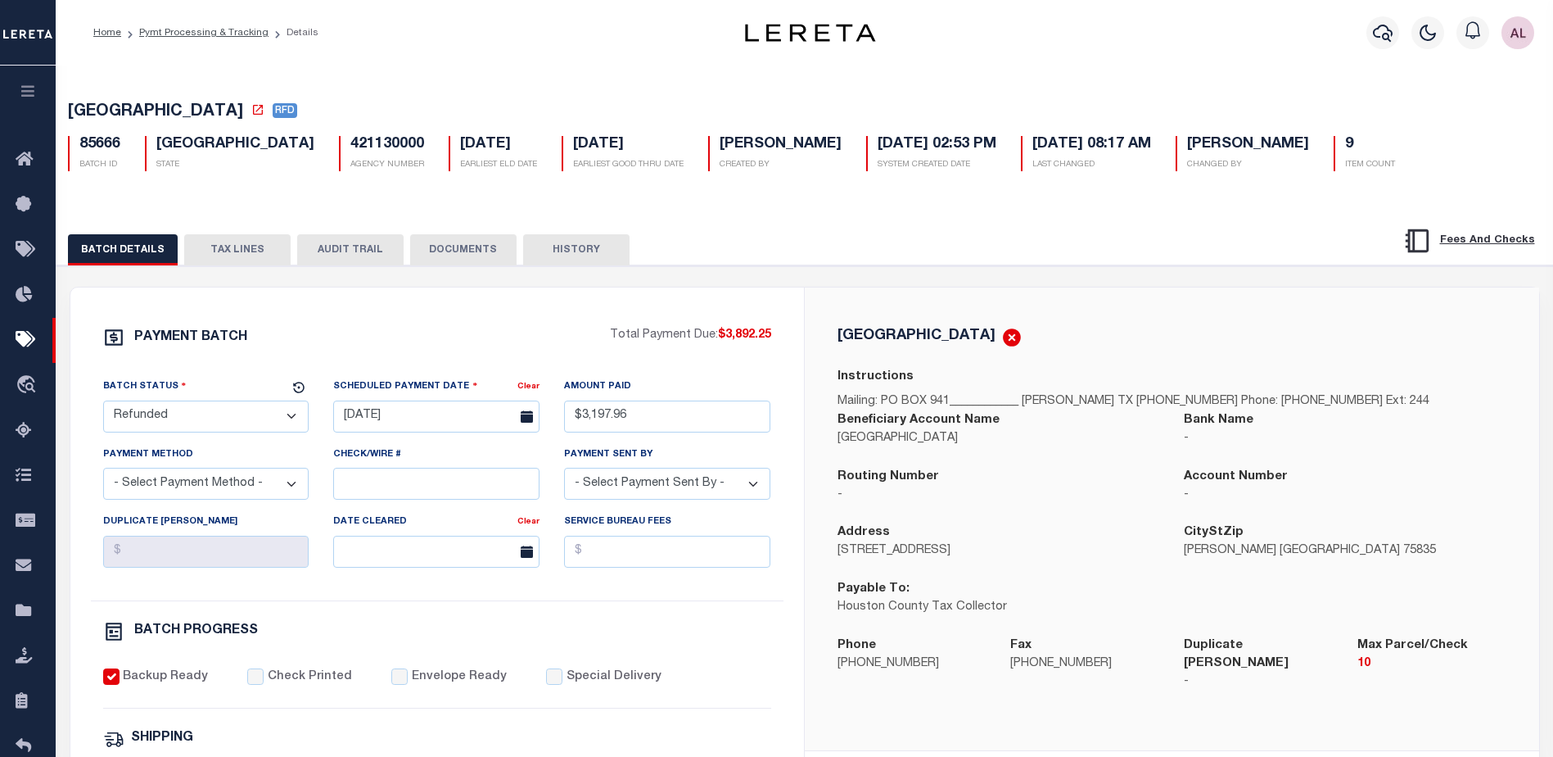
click at [244, 251] on button "TAX LINES" at bounding box center [237, 249] width 106 height 31
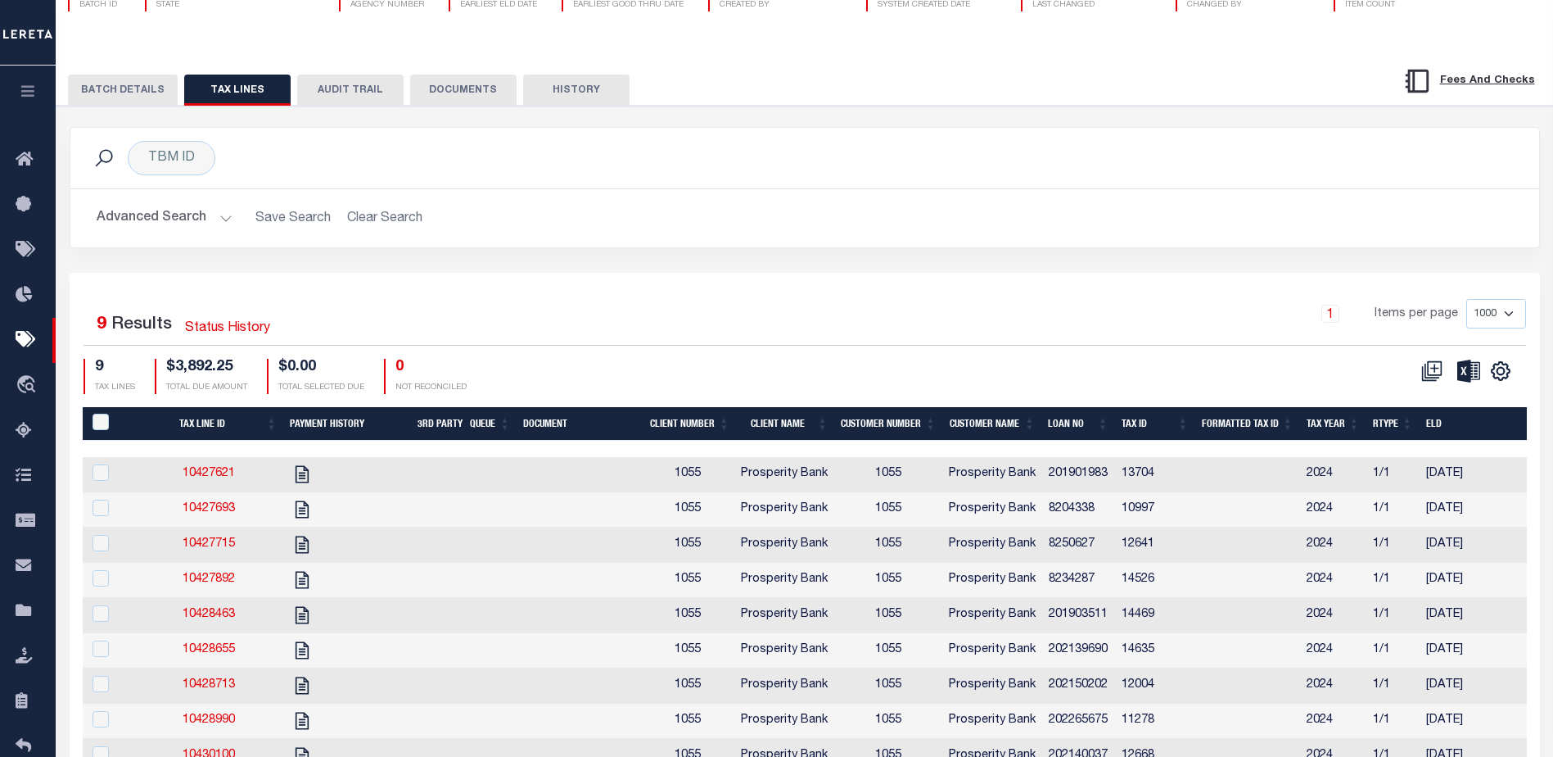
scroll to position [246, 0]
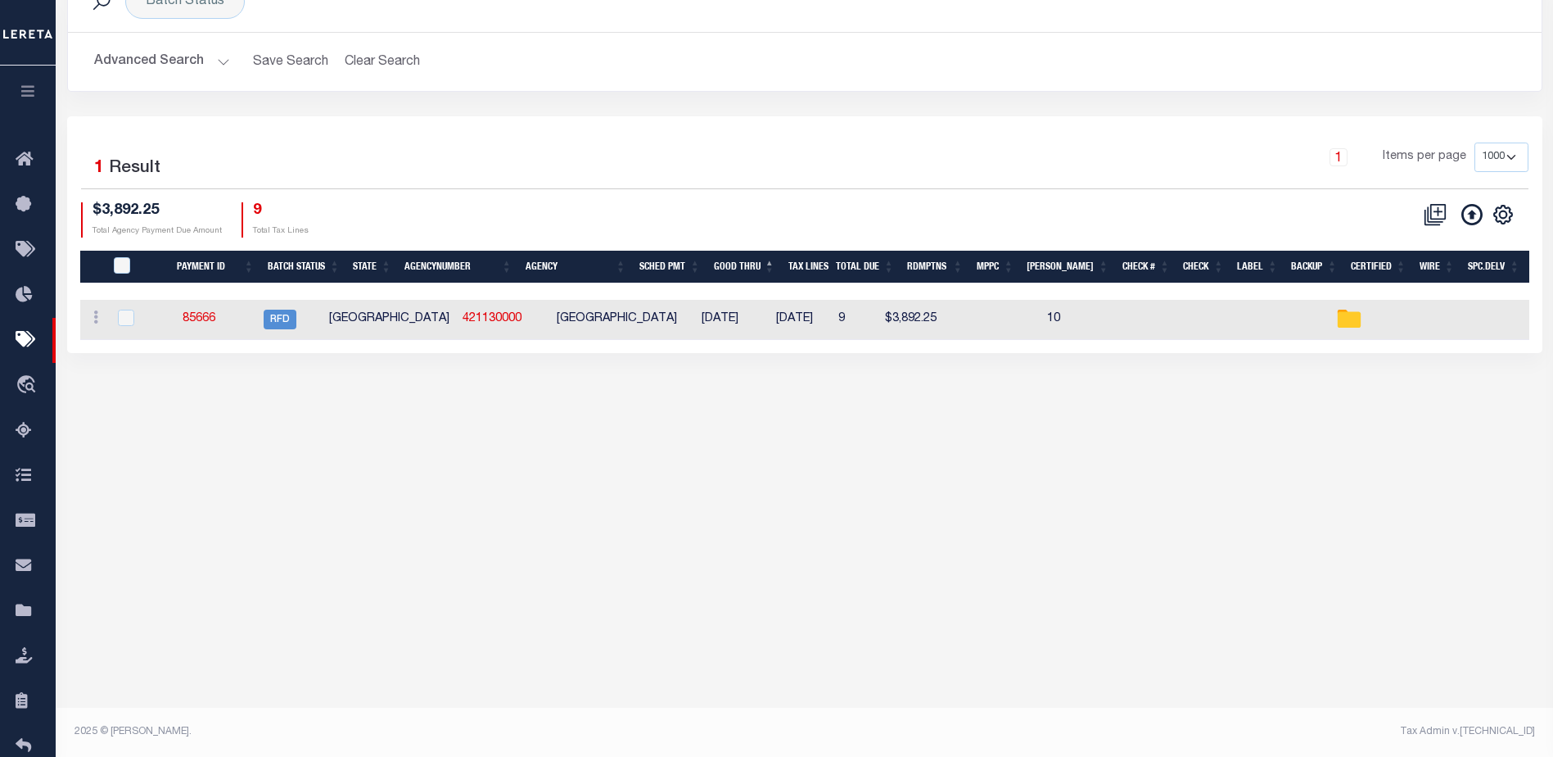
scroll to position [111, 0]
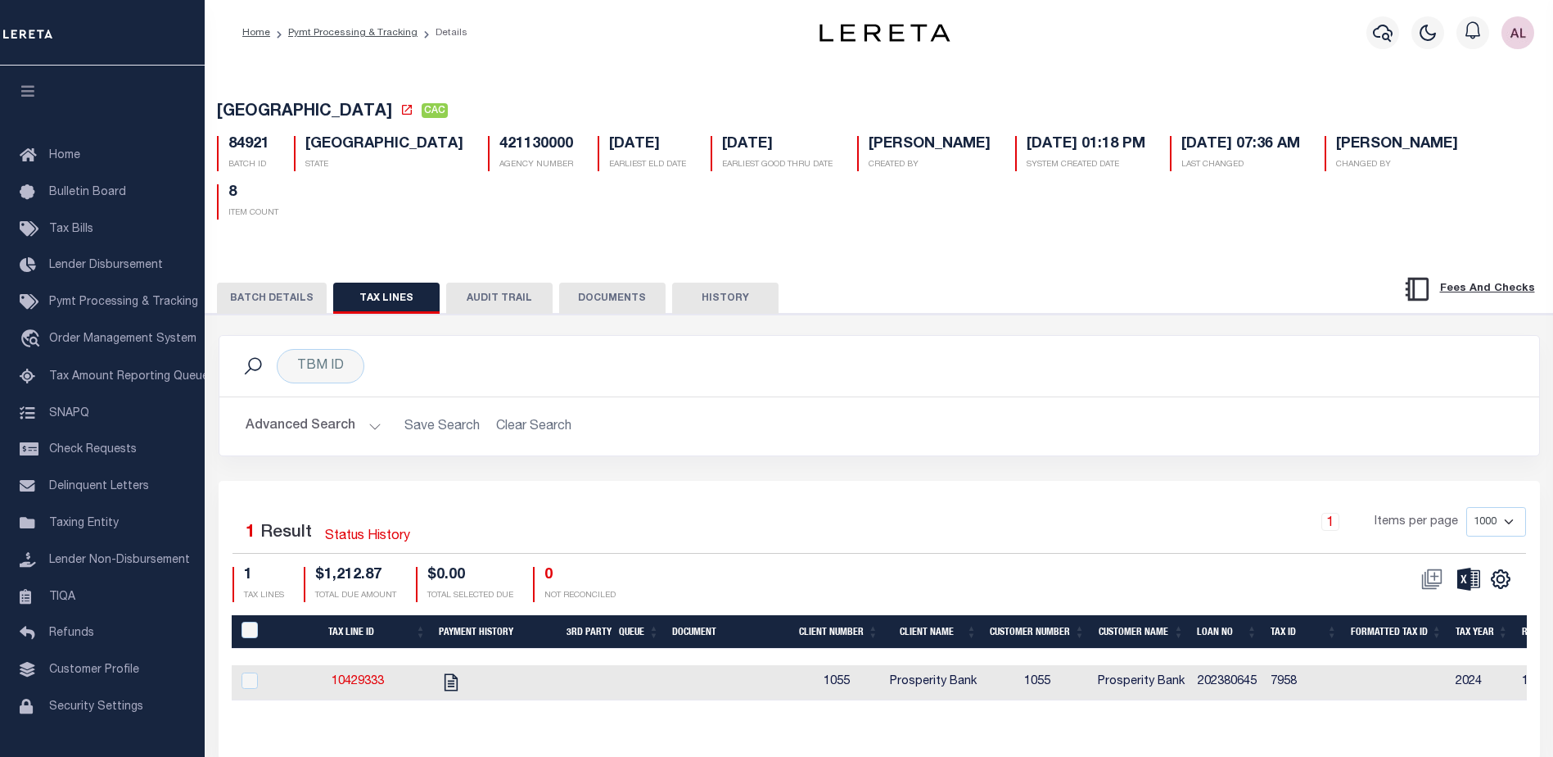
drag, startPoint x: 730, startPoint y: 255, endPoint x: 751, endPoint y: 332, distance: 79.9
click at [751, 332] on div "BATCH DETAILS TAX LINES AUDIT TRAIL DOCUMENTS HISTORY" at bounding box center [879, 515] width 1364 height 527
click at [617, 282] on button "DOCUMENTS" at bounding box center [612, 297] width 106 height 31
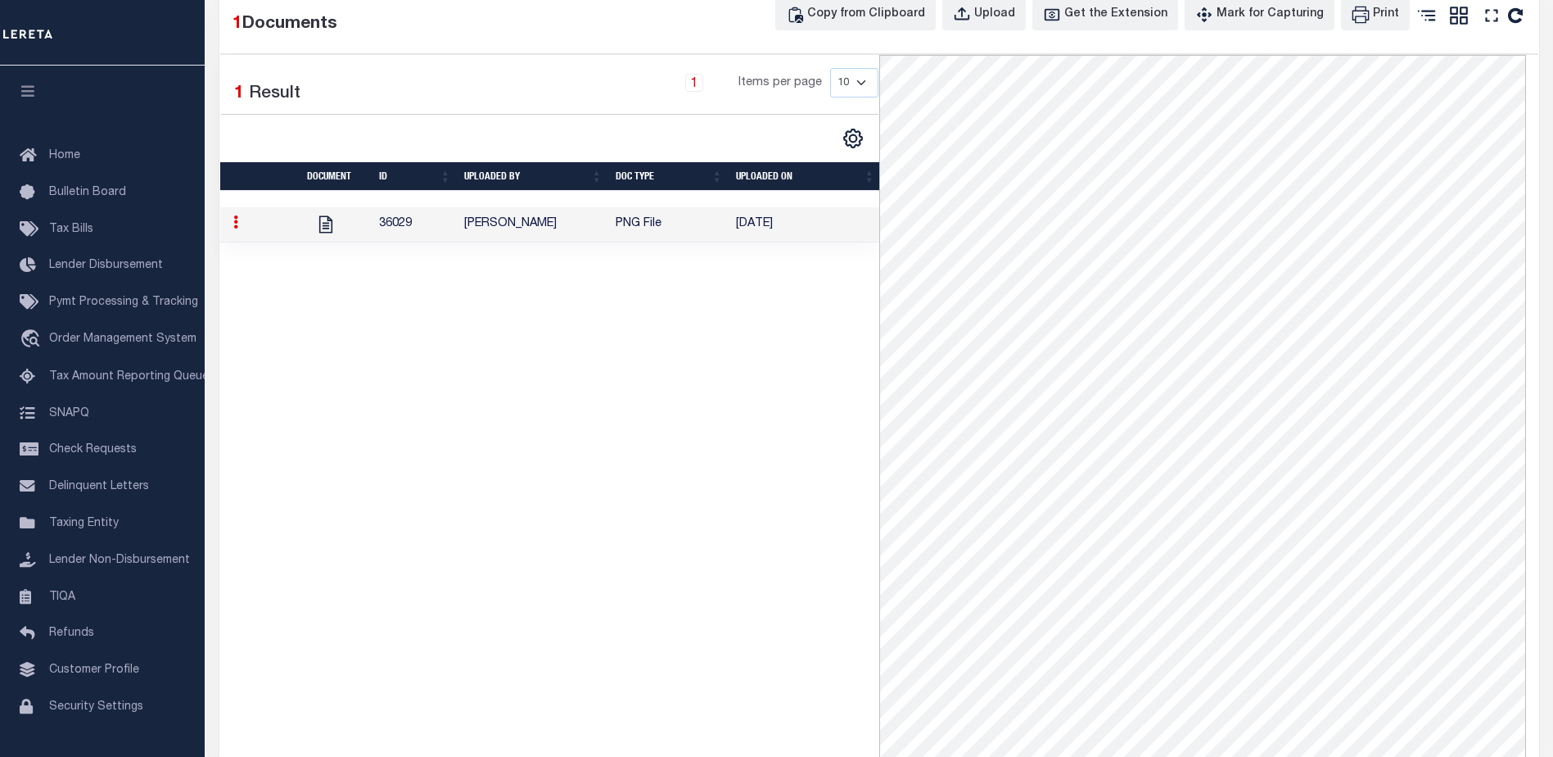
scroll to position [422, 0]
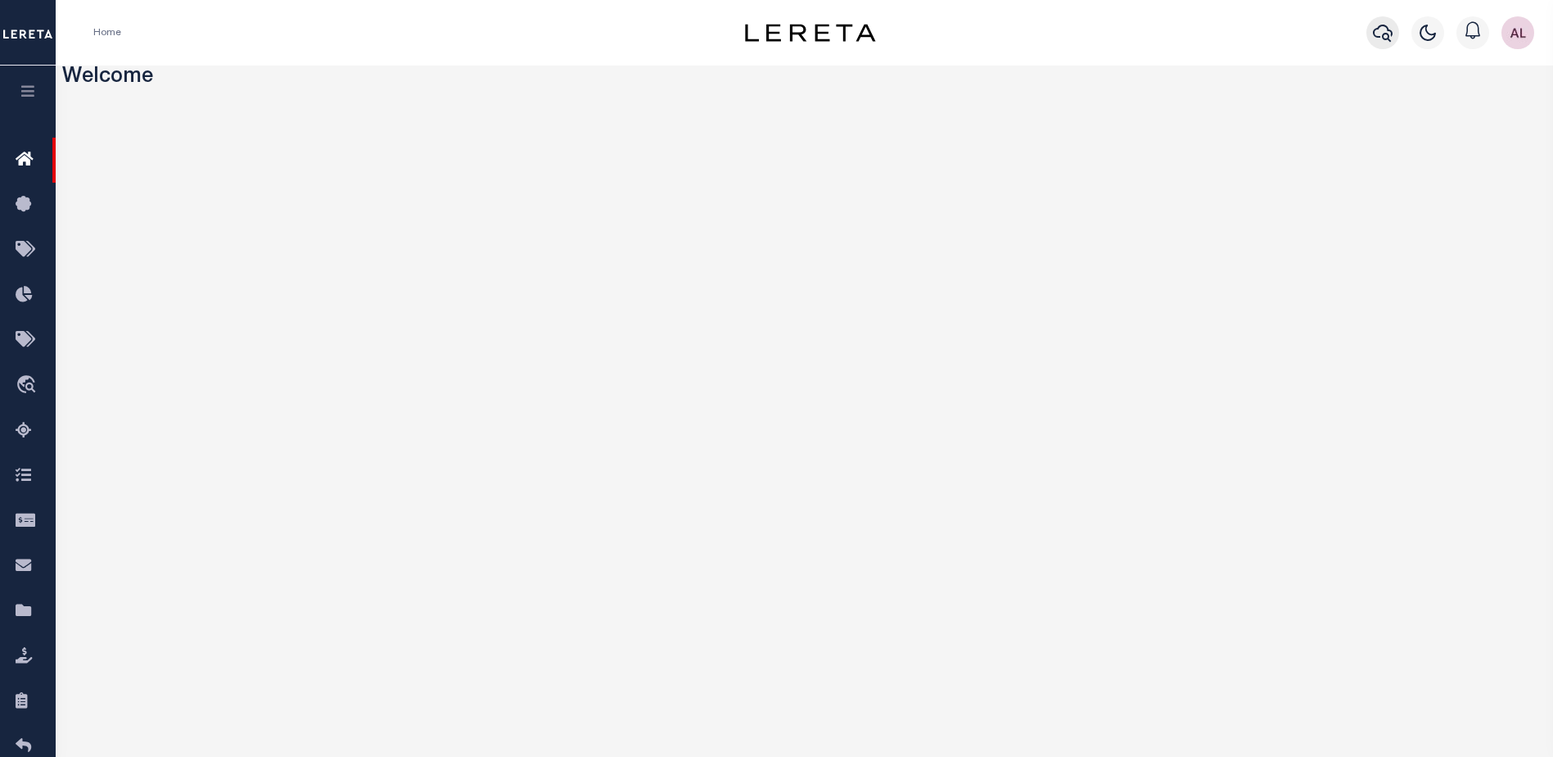
click at [1381, 40] on icon "button" at bounding box center [1383, 33] width 20 height 20
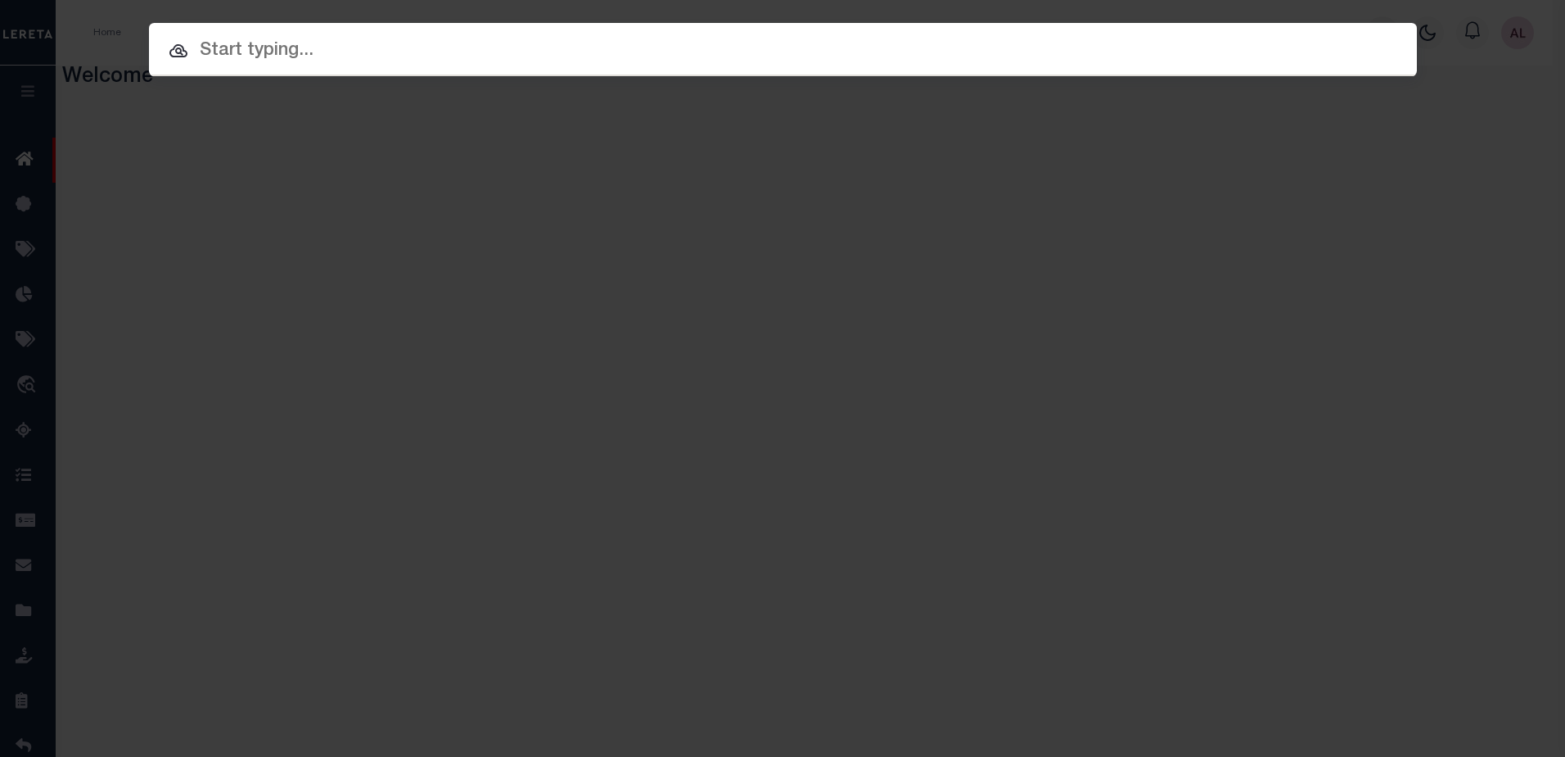
click at [221, 39] on input "text" at bounding box center [783, 51] width 1268 height 29
paste input "85666"
drag, startPoint x: 235, startPoint y: 62, endPoint x: 192, endPoint y: 61, distance: 43.4
click at [192, 61] on input "85666" at bounding box center [783, 51] width 1268 height 29
paste input "20238065"
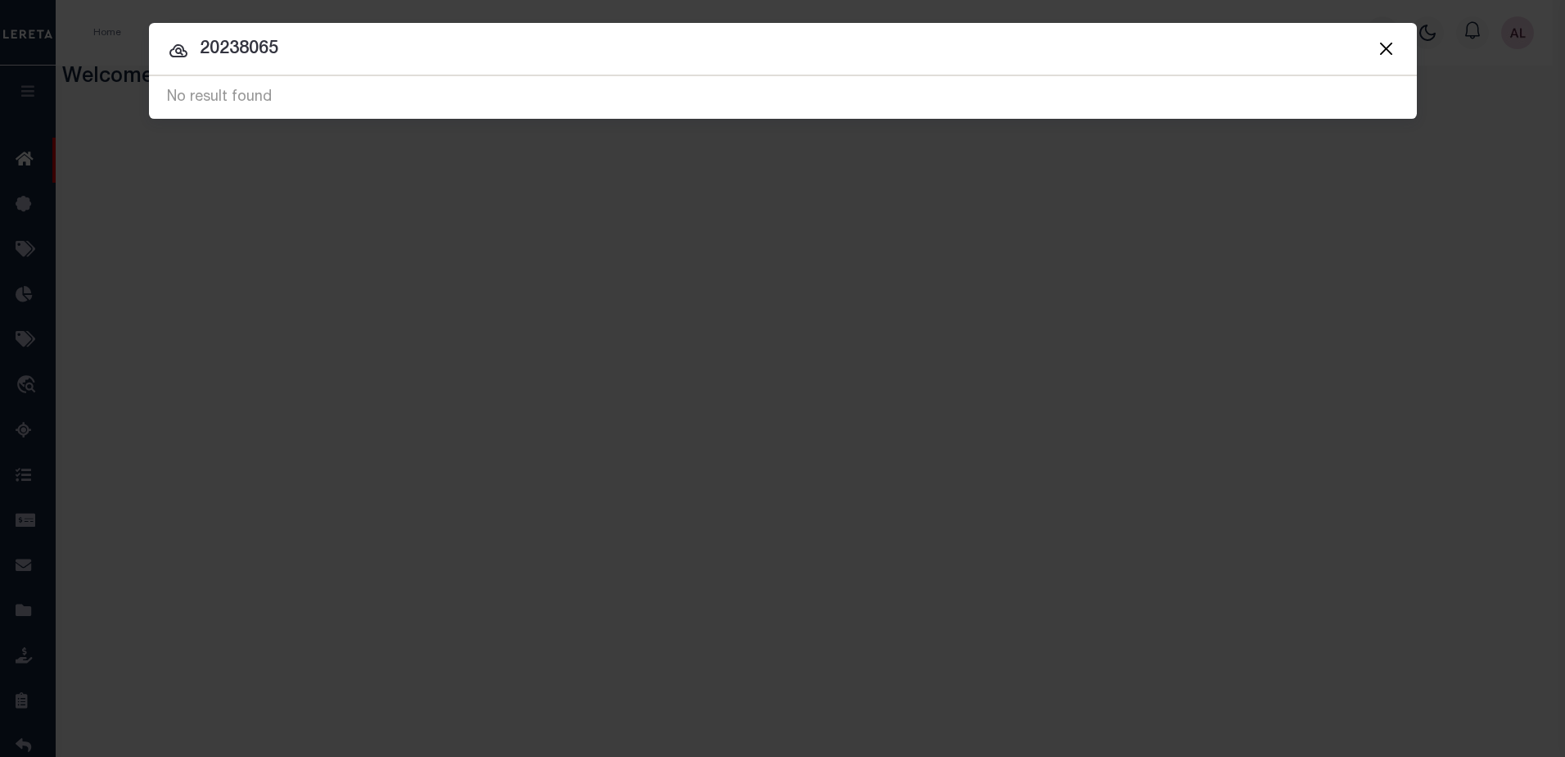
drag, startPoint x: 295, startPoint y: 51, endPoint x: 200, endPoint y: 44, distance: 95.2
click at [200, 44] on input "20238065" at bounding box center [783, 49] width 1268 height 29
type input "7958"
click at [1386, 52] on button "Close" at bounding box center [1386, 48] width 21 height 21
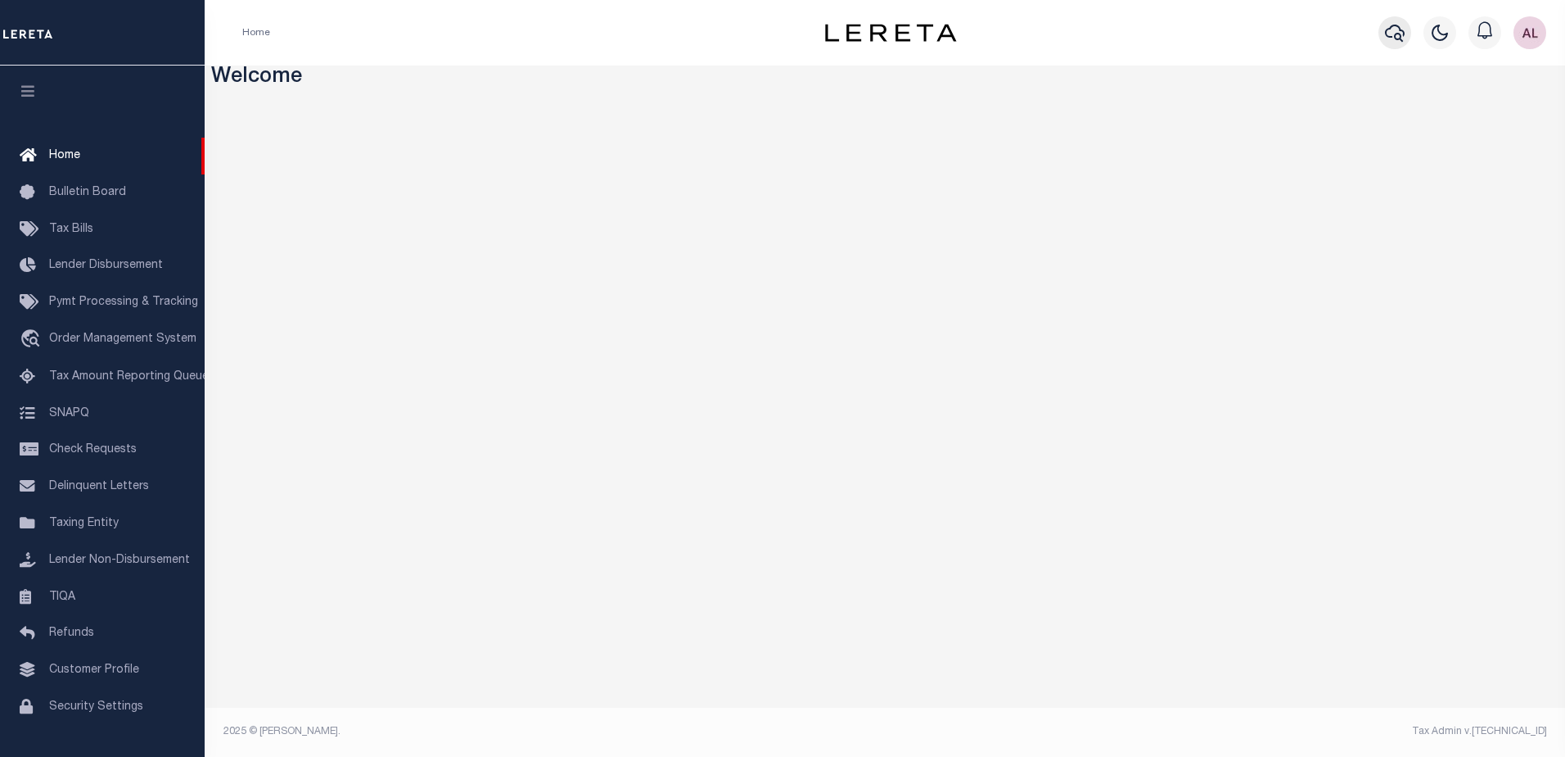
click at [1402, 38] on icon "button" at bounding box center [1395, 33] width 20 height 17
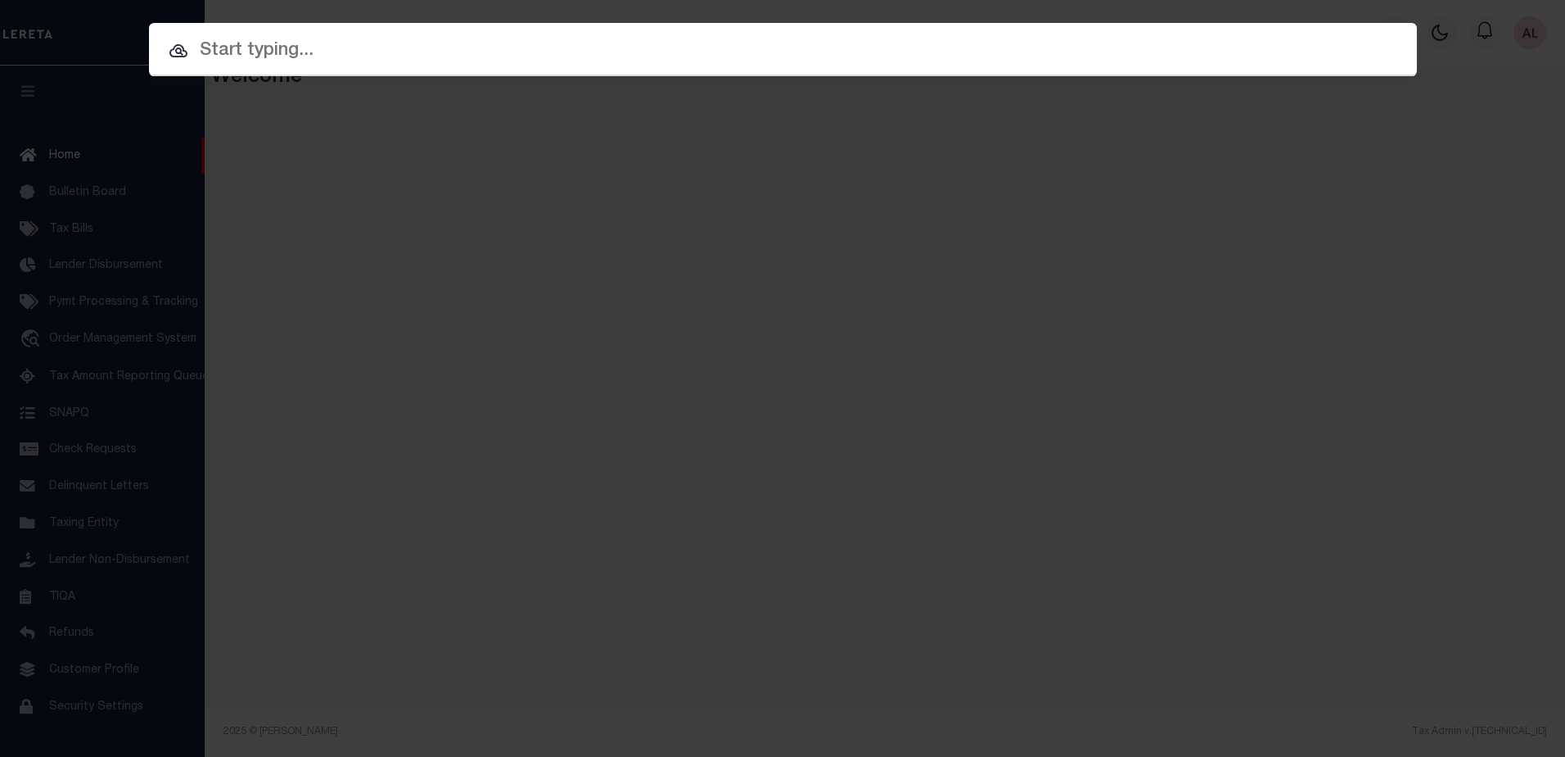
click at [306, 44] on input "text" at bounding box center [783, 51] width 1268 height 29
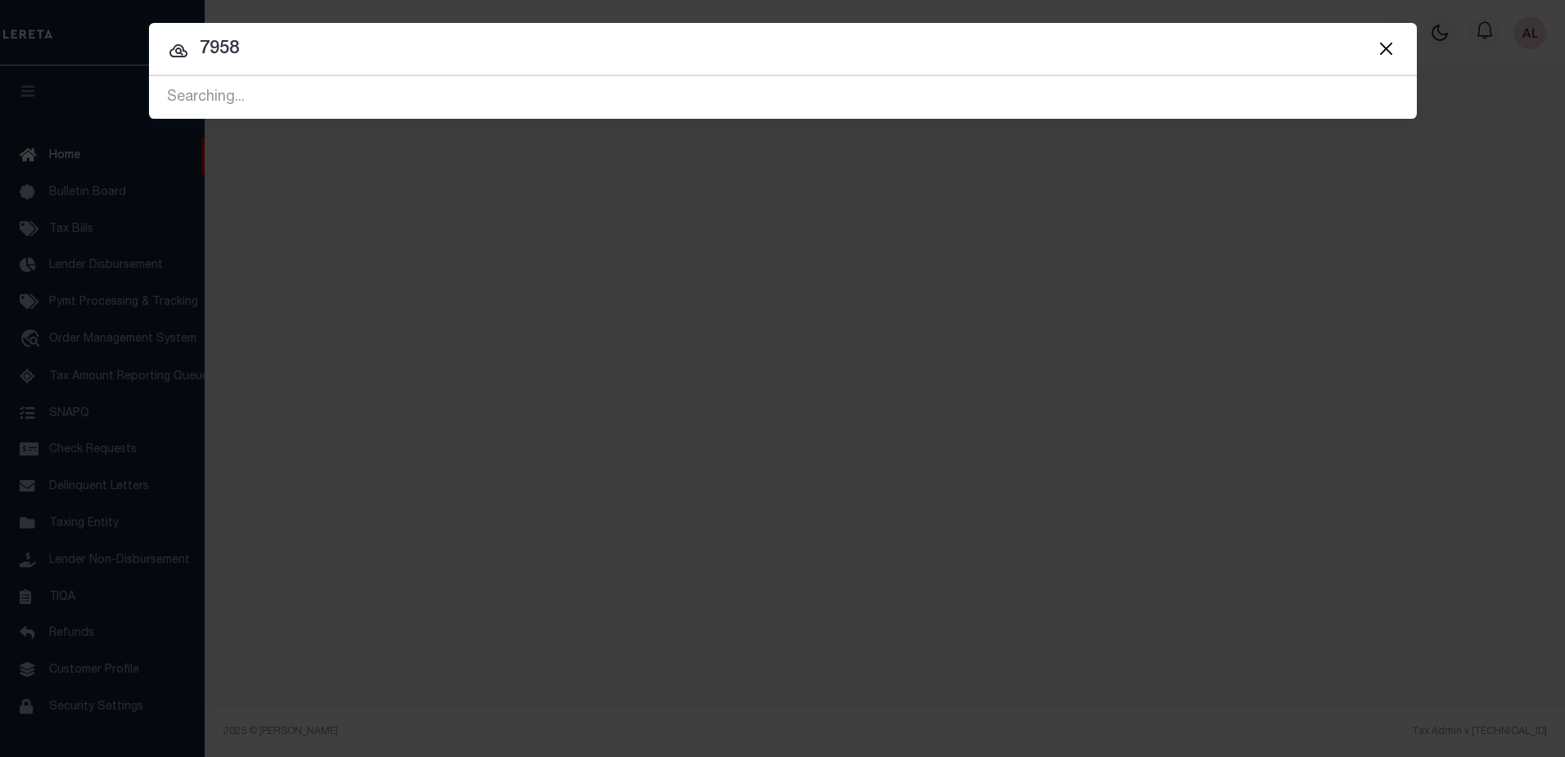
type input "7958"
click at [290, 45] on input "7958" at bounding box center [783, 49] width 1268 height 29
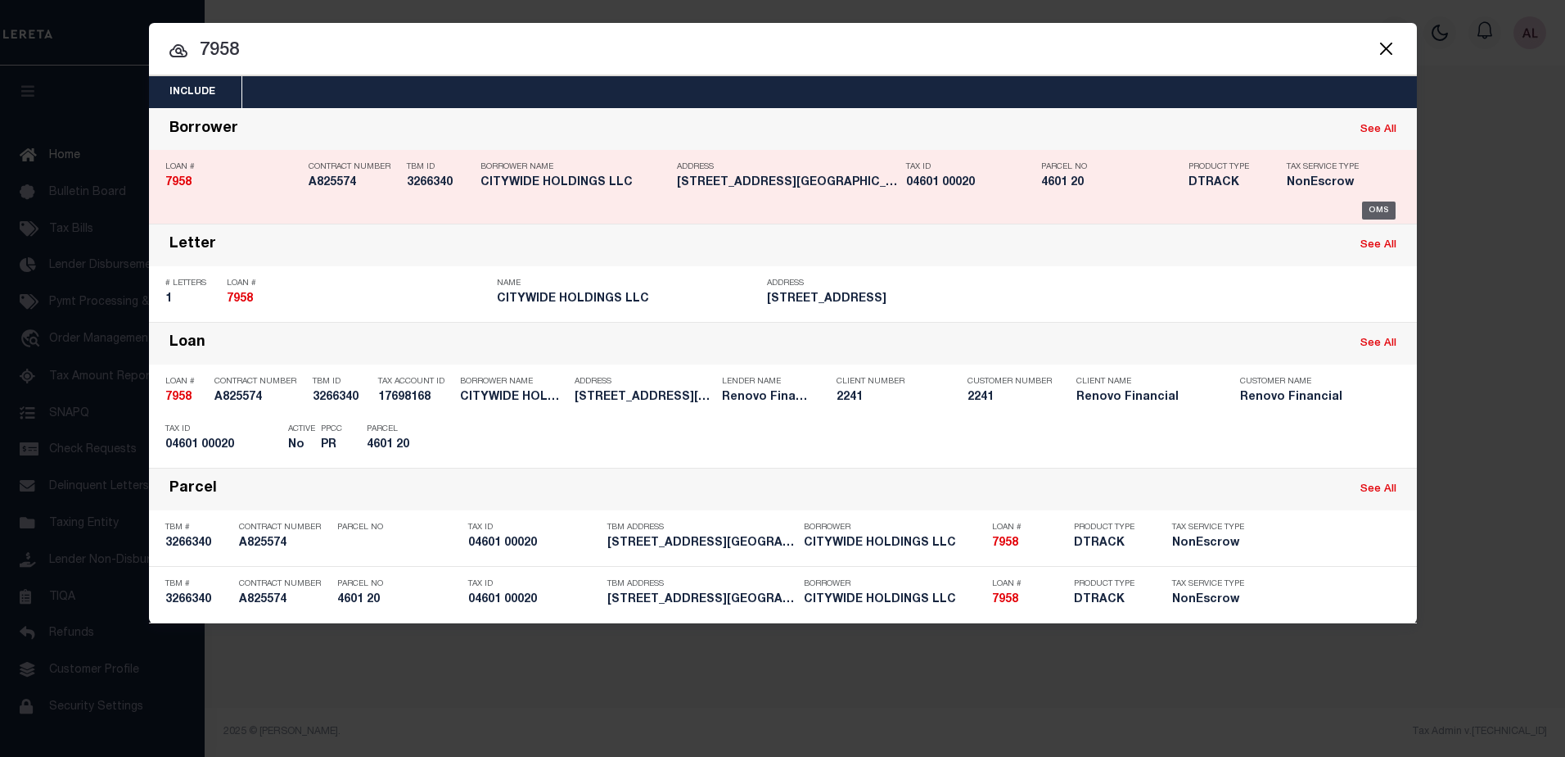
click at [1372, 211] on div "OMS" at bounding box center [1379, 210] width 34 height 18
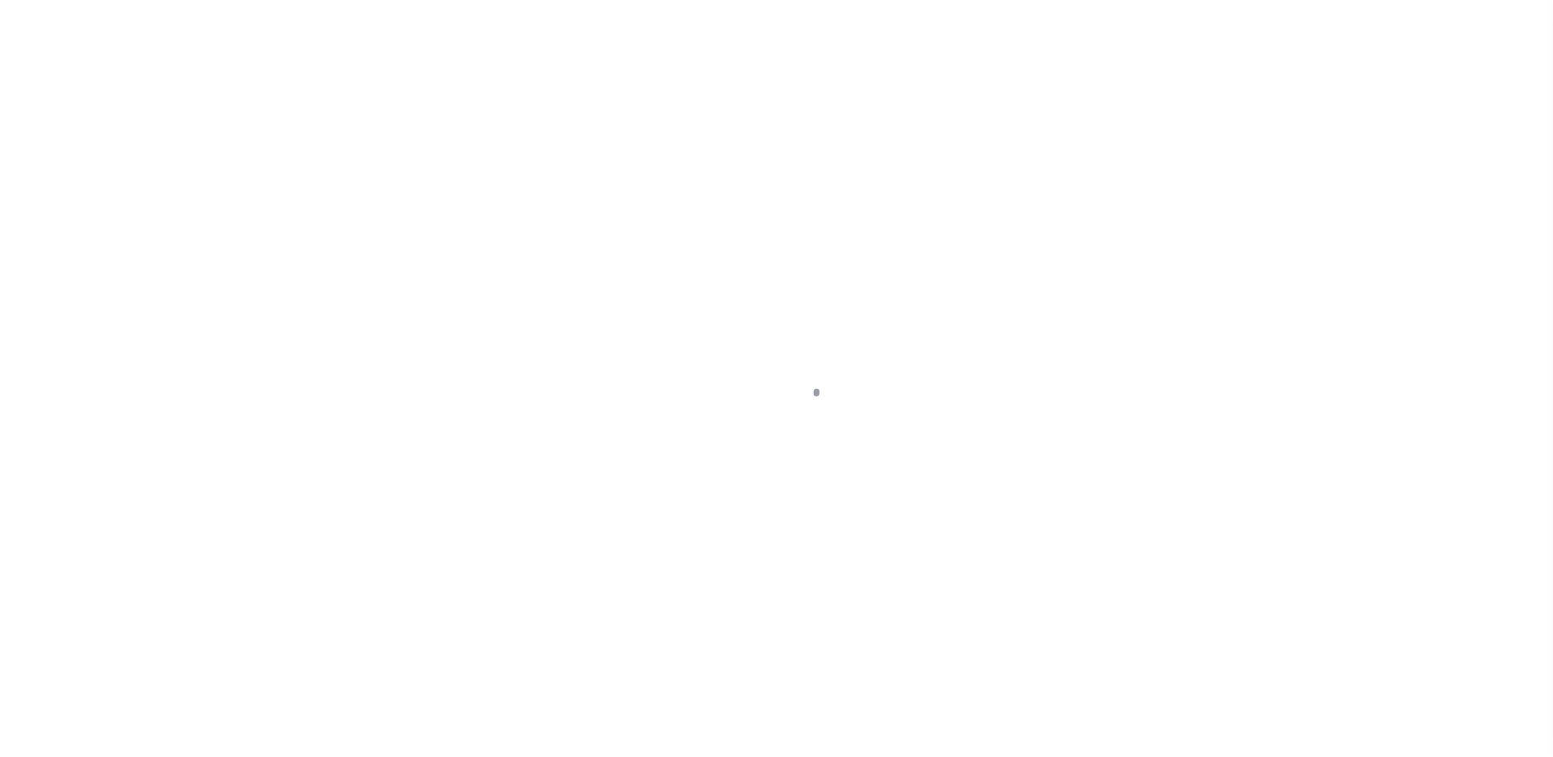
select select "False"
select select "NonEscrow"
type input "[STREET_ADDRESS]"
select select
type input "[GEOGRAPHIC_DATA]"
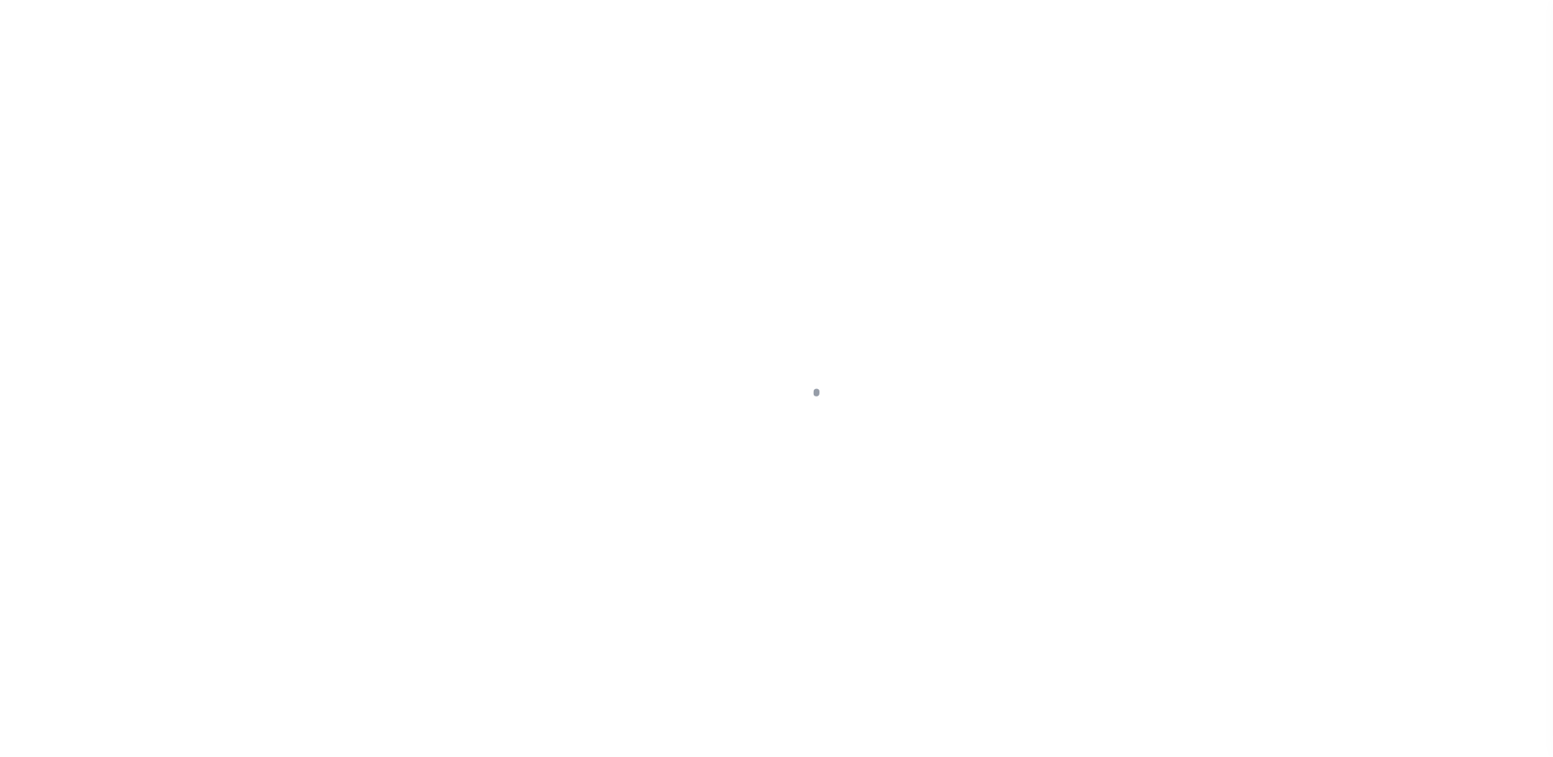
type input "a0k8Y00000d1XnQ"
type input "NJ"
select select
select select "25066"
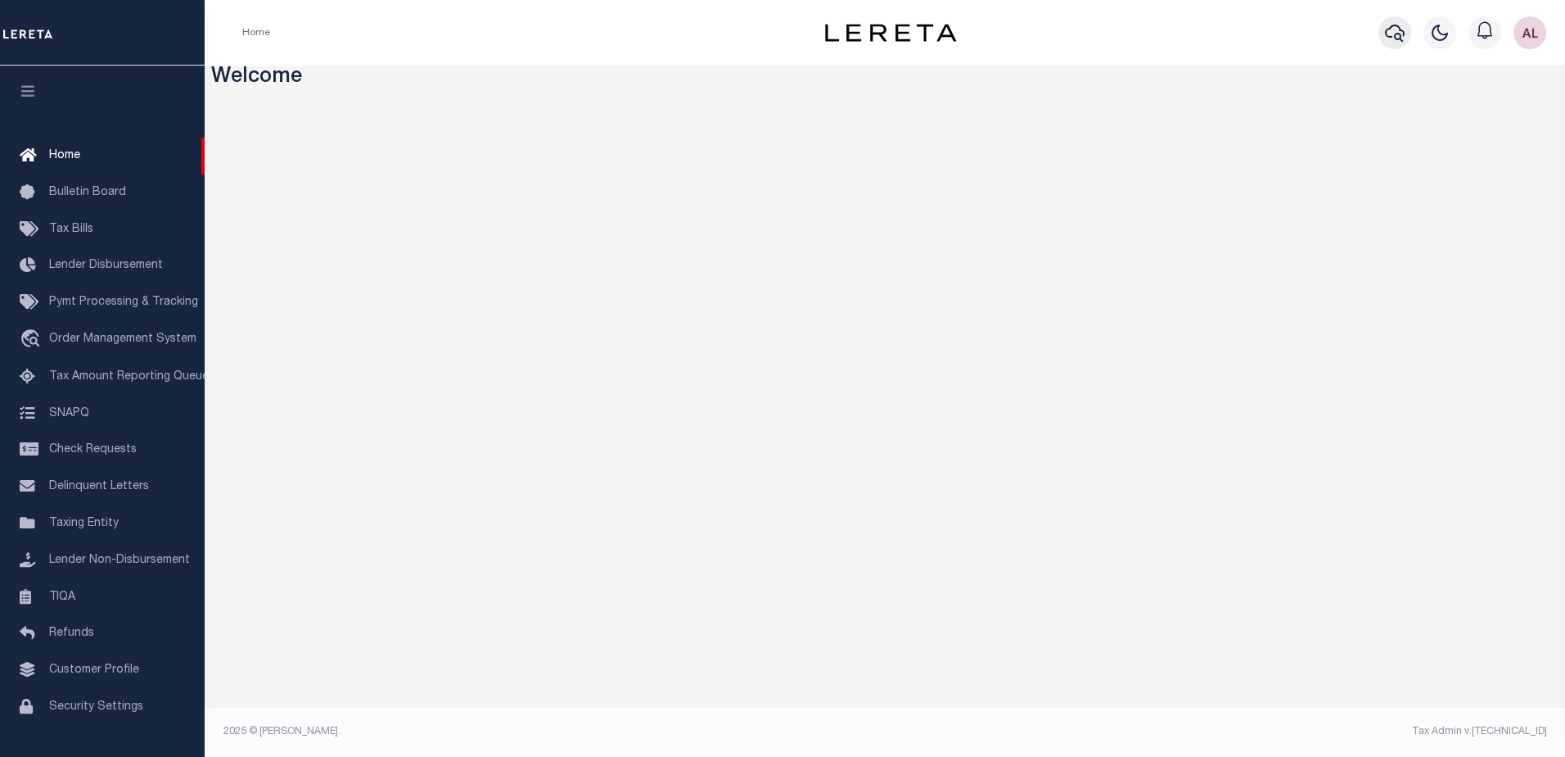
click at [1390, 29] on icon "button" at bounding box center [1395, 33] width 20 height 17
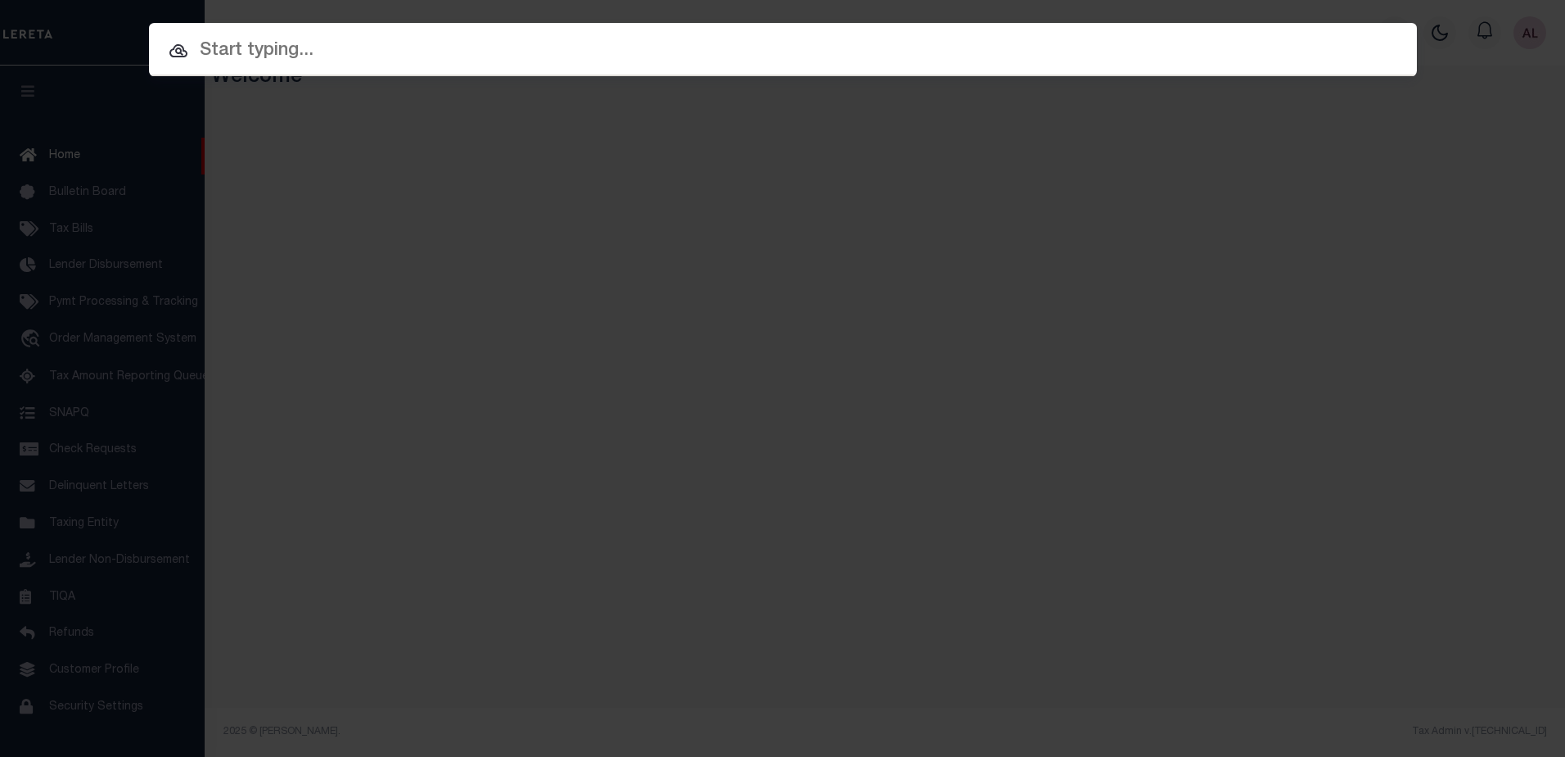
click at [225, 46] on input "text" at bounding box center [783, 51] width 1268 height 29
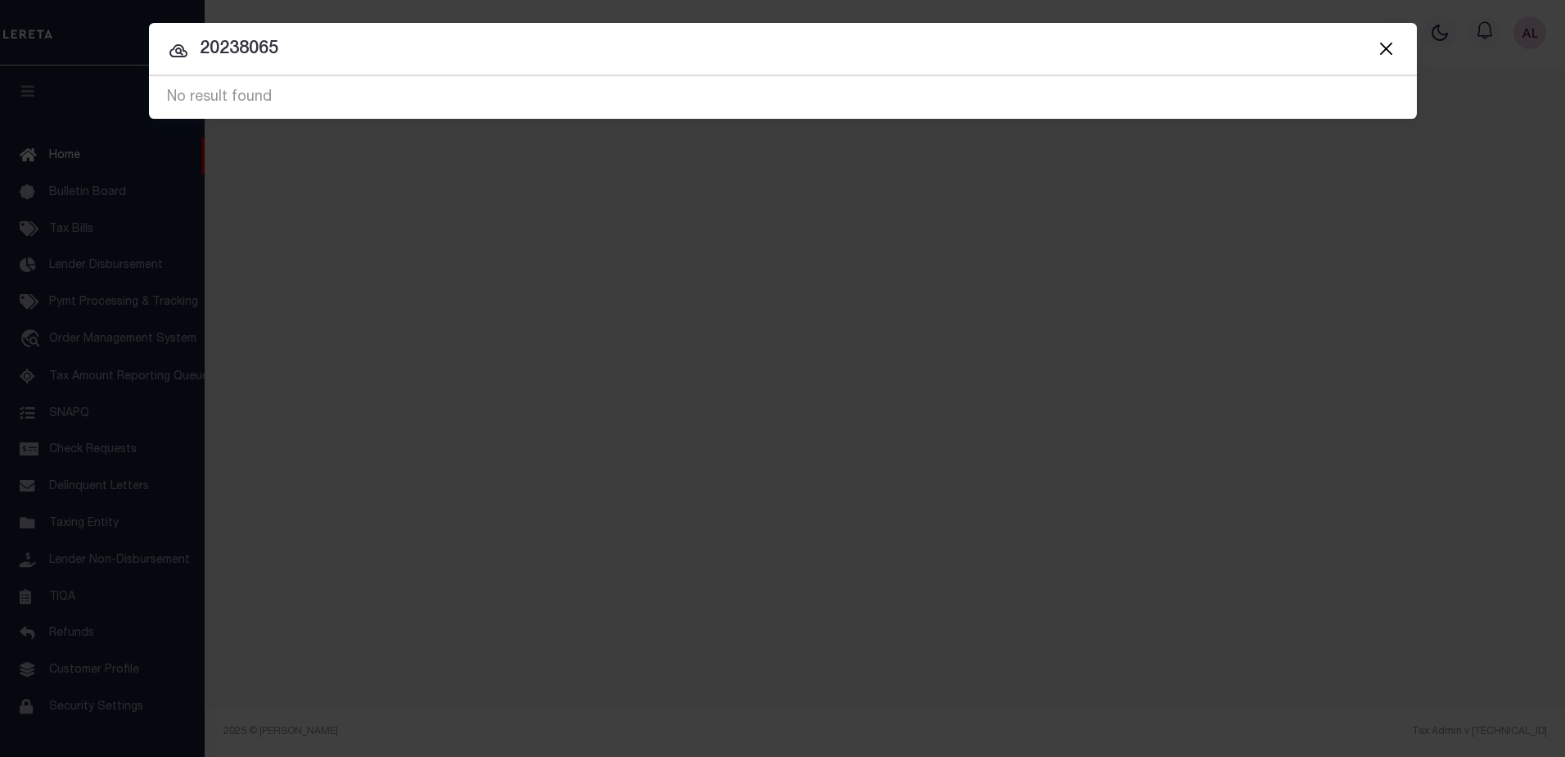
drag, startPoint x: 297, startPoint y: 46, endPoint x: 195, endPoint y: 52, distance: 102.6
click at [195, 52] on input "20238065" at bounding box center [783, 49] width 1268 height 29
paste input "4"
type input "202380645"
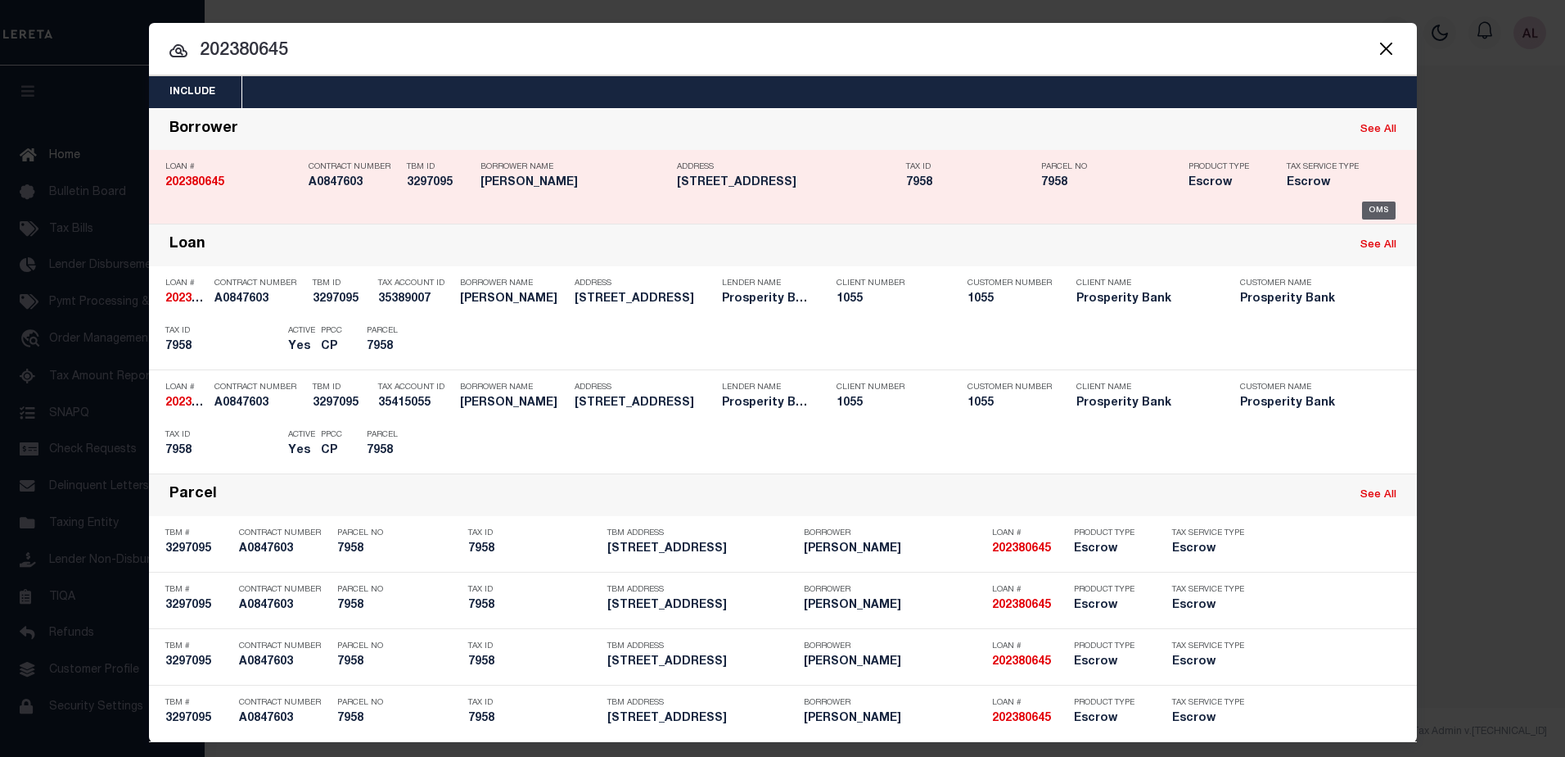
click at [1365, 205] on div "OMS" at bounding box center [1379, 210] width 34 height 18
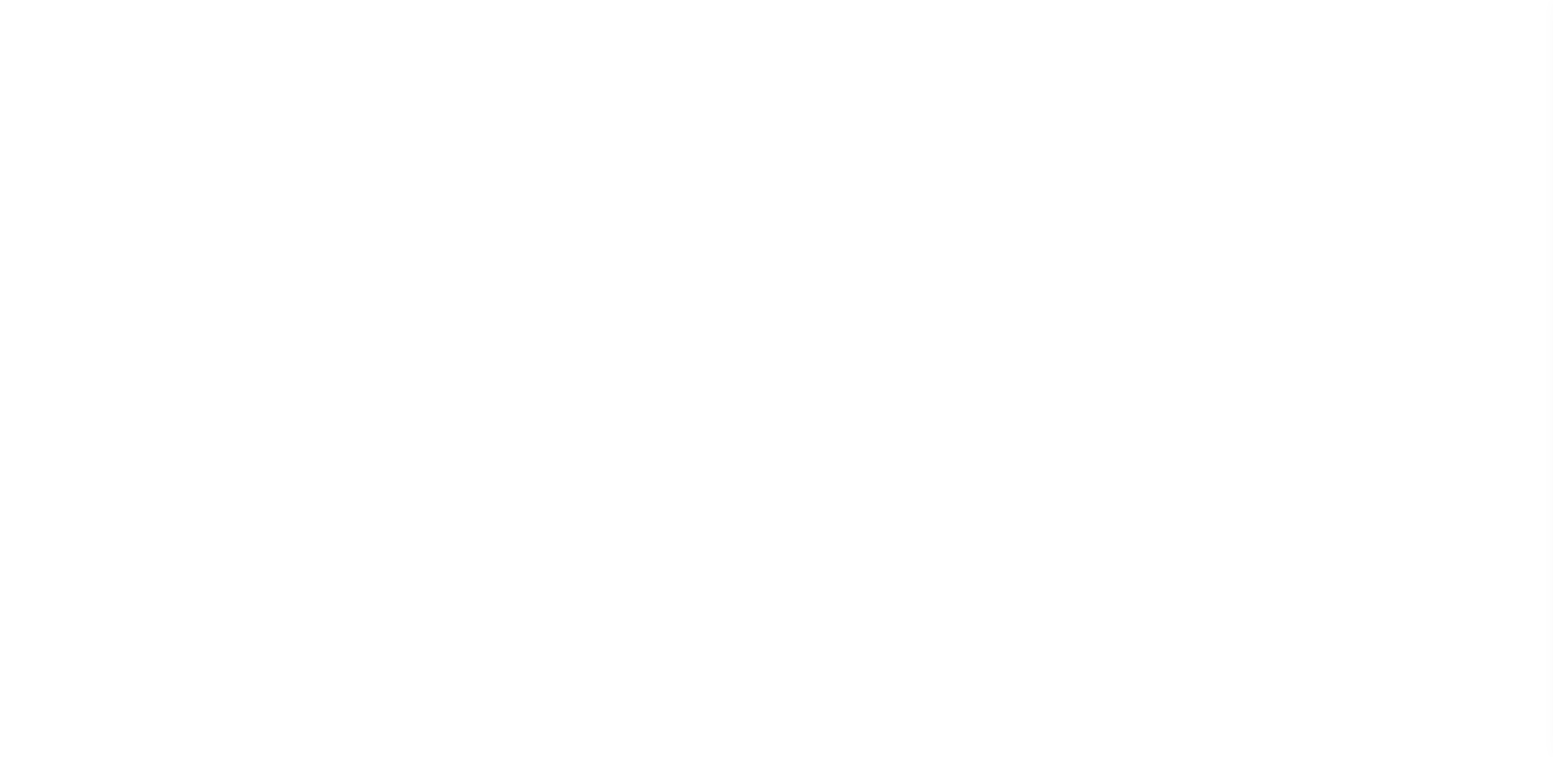
select select "10493"
select select "4028"
select select "100"
select select "Escrow"
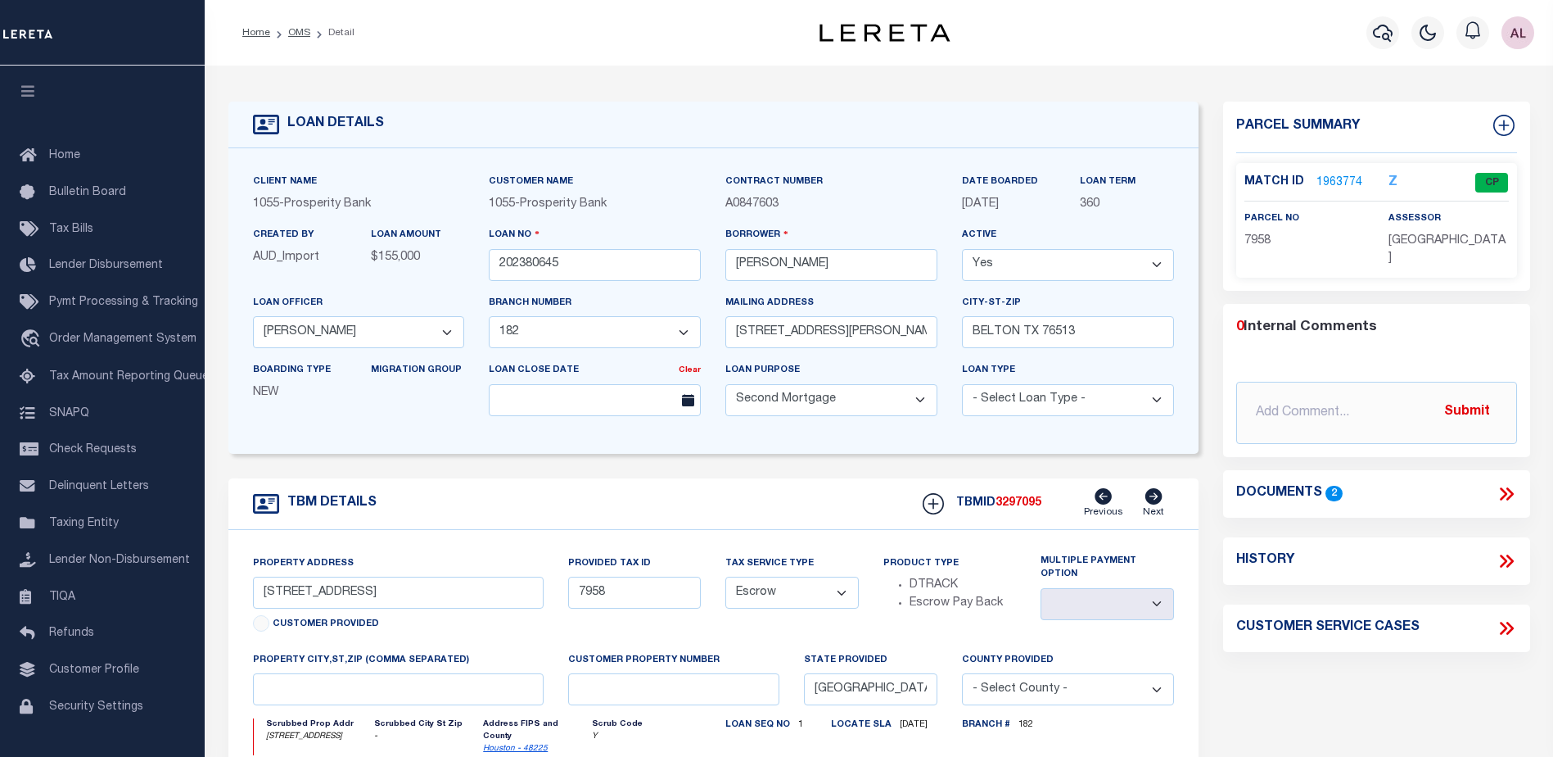
click at [1343, 175] on link "1963774" at bounding box center [1340, 182] width 46 height 17
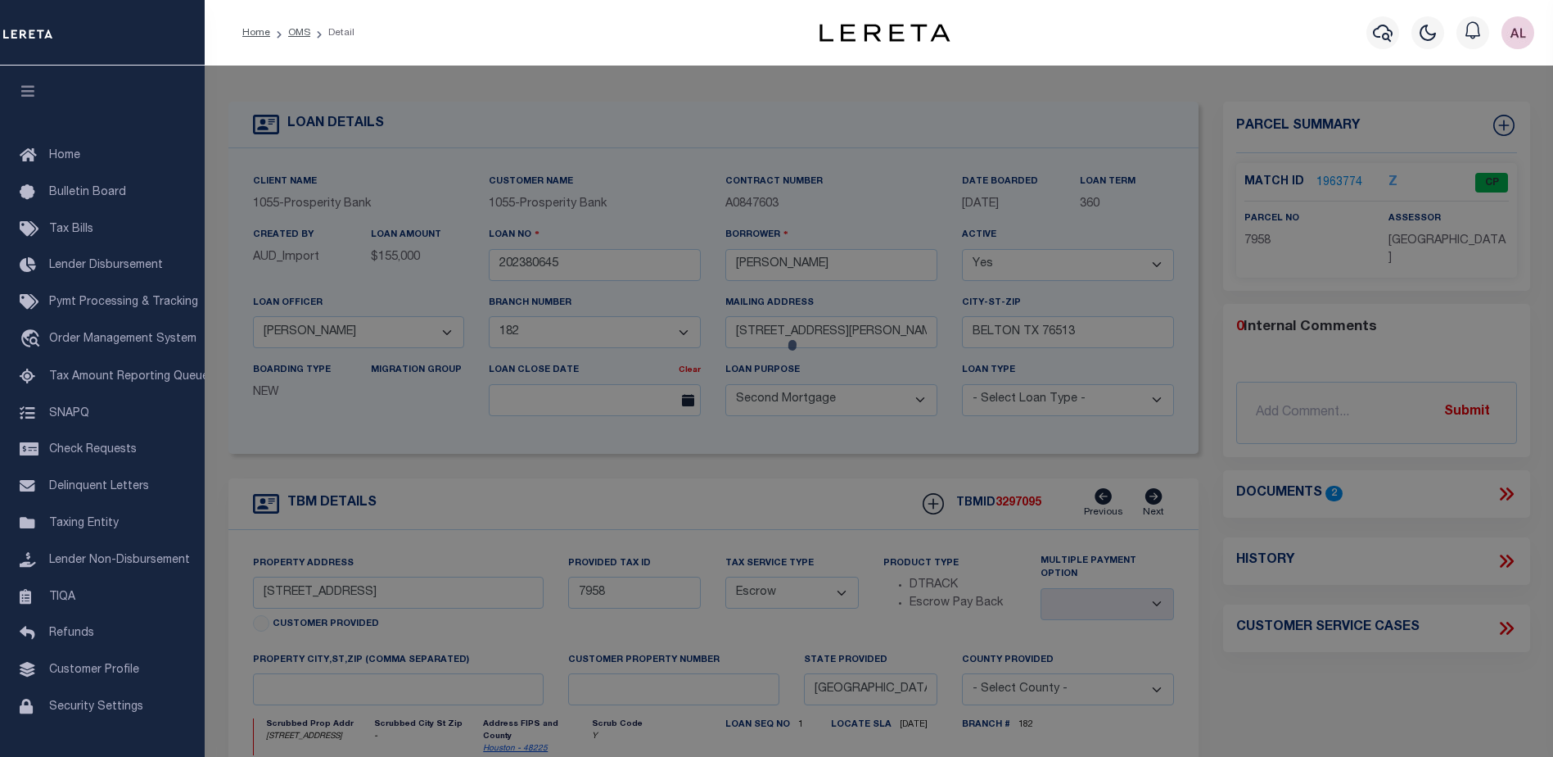
checkbox input "false"
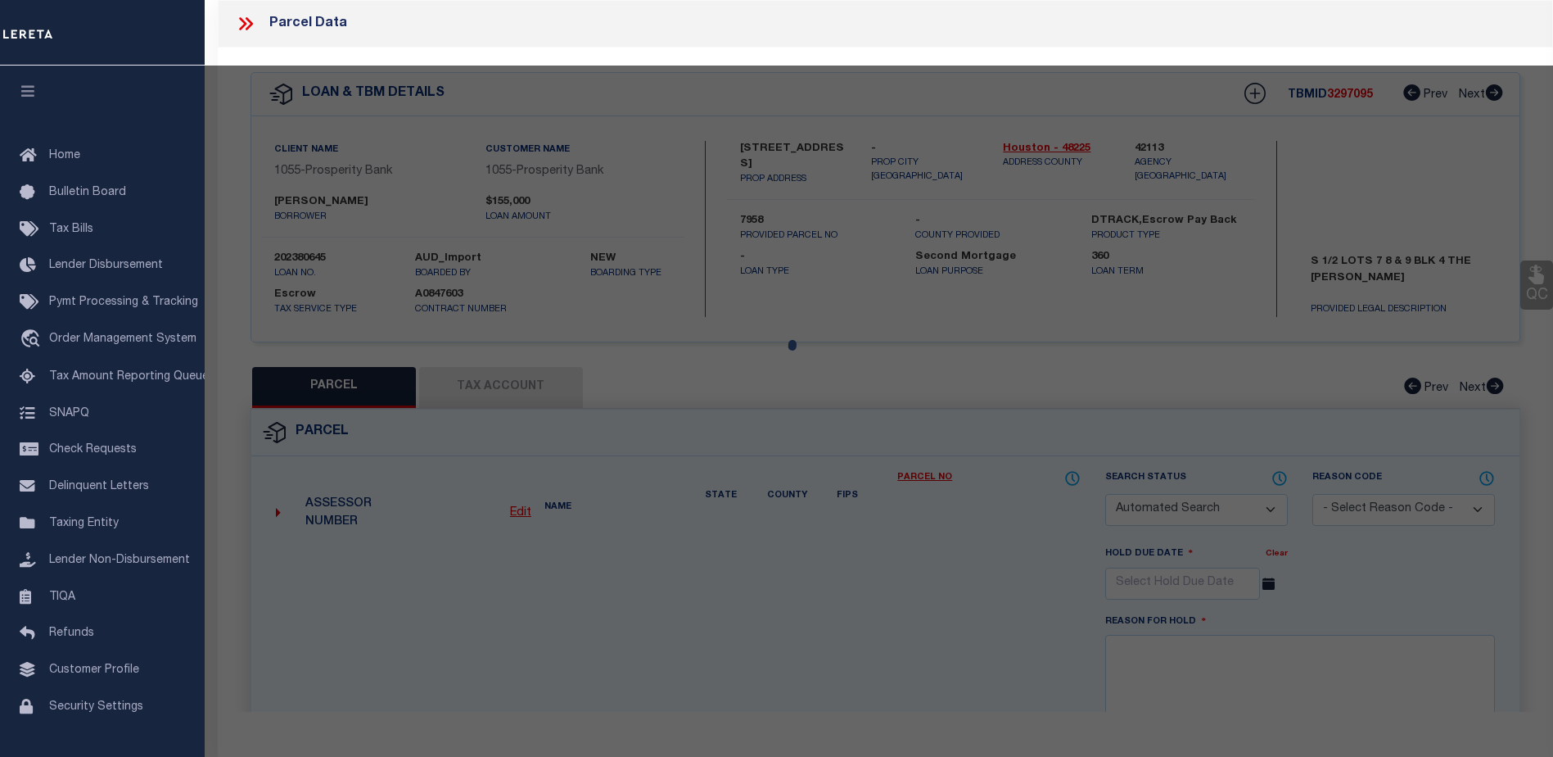
select select "CP"
type input "[PERSON_NAME]"
select select
type input "[STREET_ADDRESS]"
checkbox input "false"
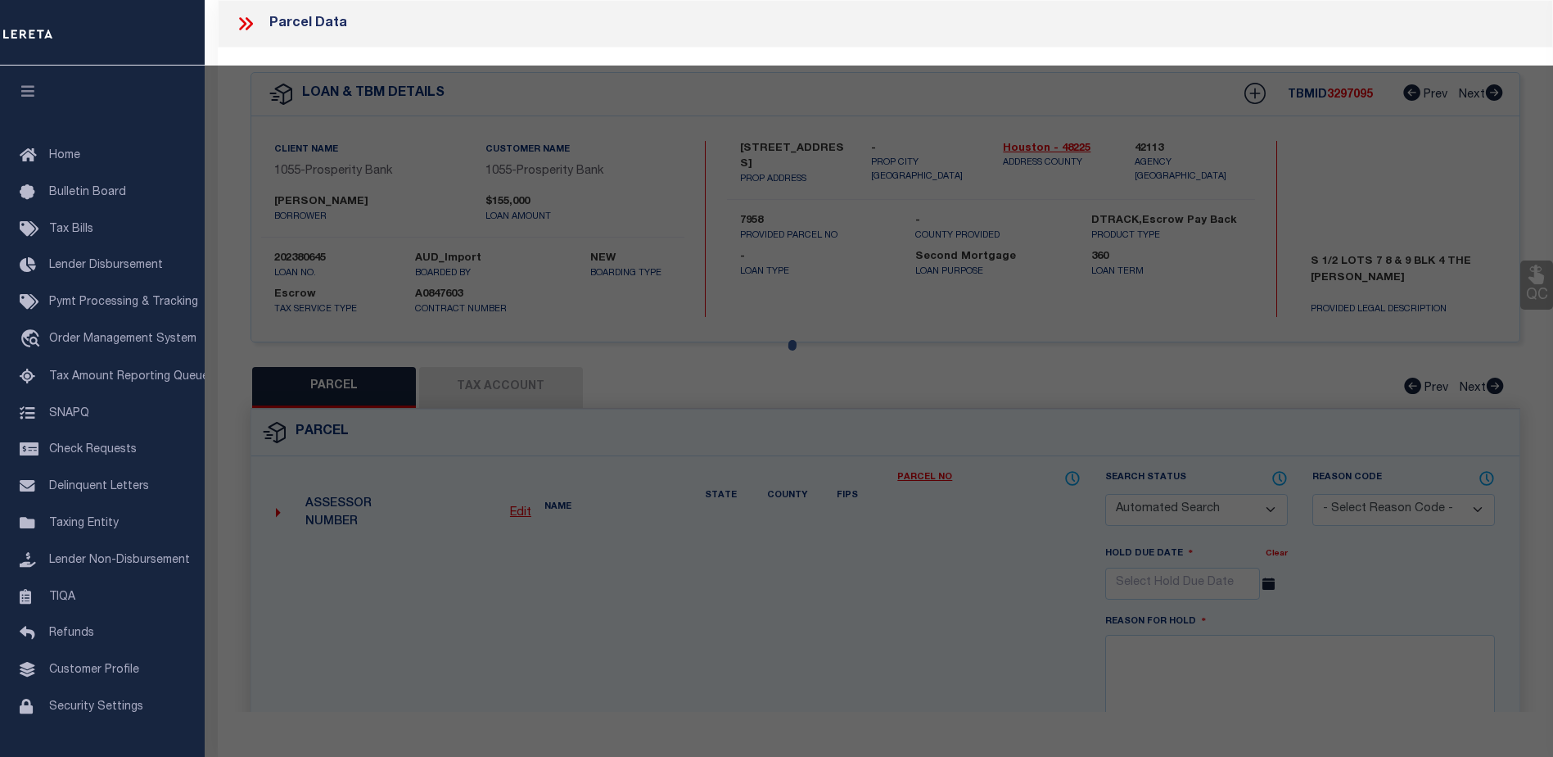
type input "GRAPELAND TX 75844"
type textarea "[PERSON_NAME] ADDN LOT S 1/2 OF 7, 8 AND 9 BLK 4"
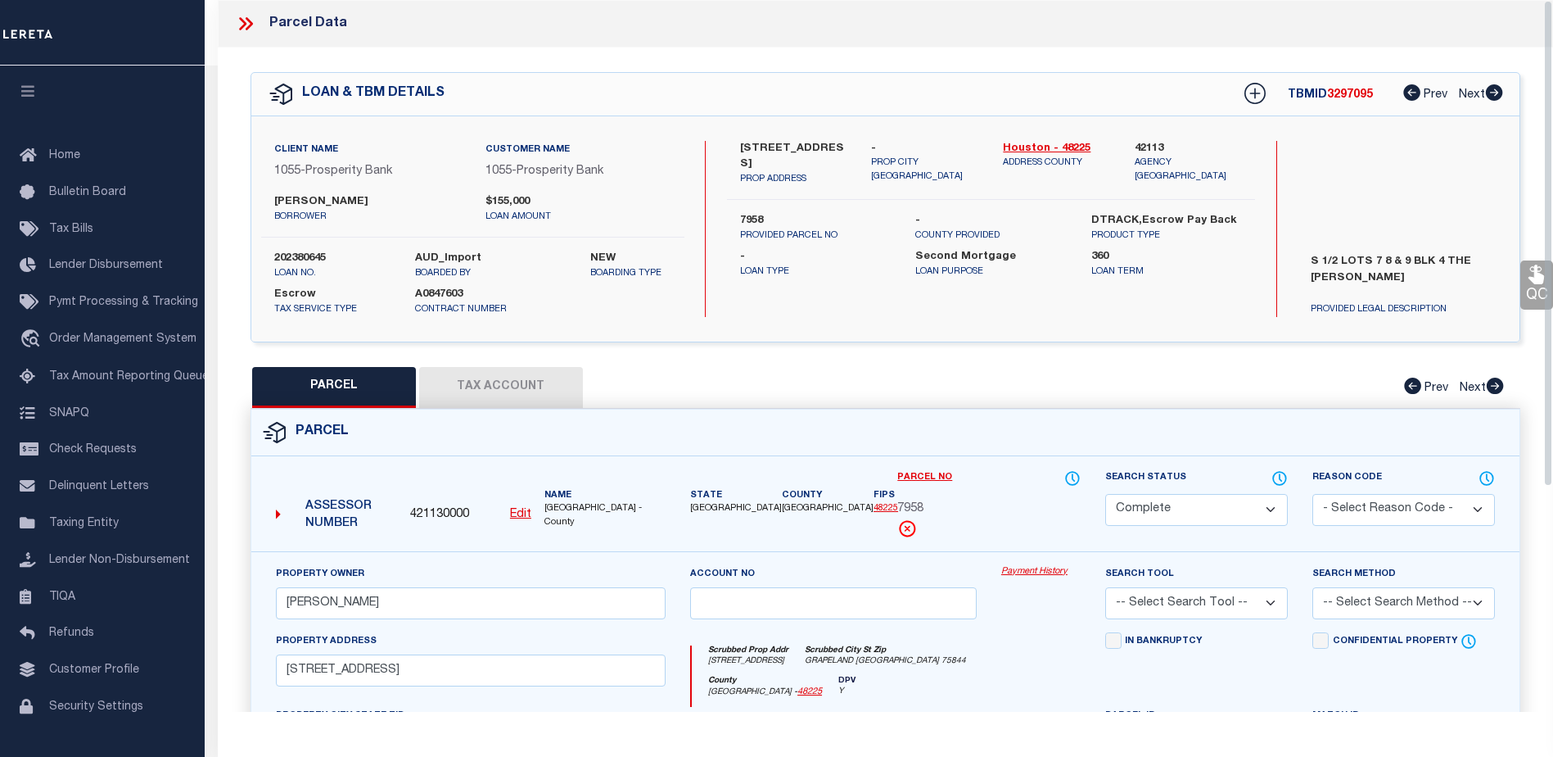
click at [1021, 572] on link "Payment History" at bounding box center [1040, 572] width 79 height 14
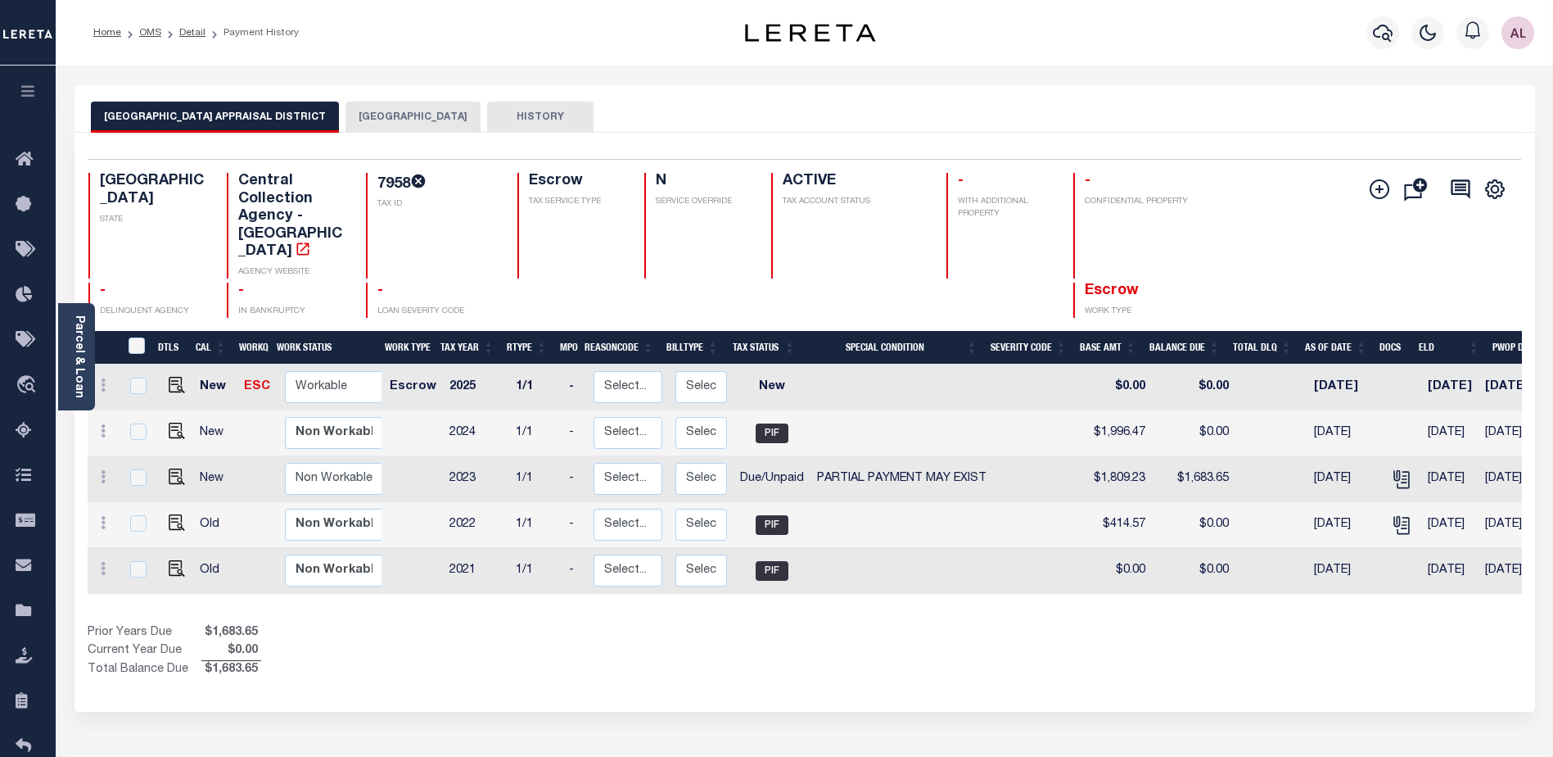
click at [402, 106] on button "[GEOGRAPHIC_DATA]" at bounding box center [413, 117] width 135 height 31
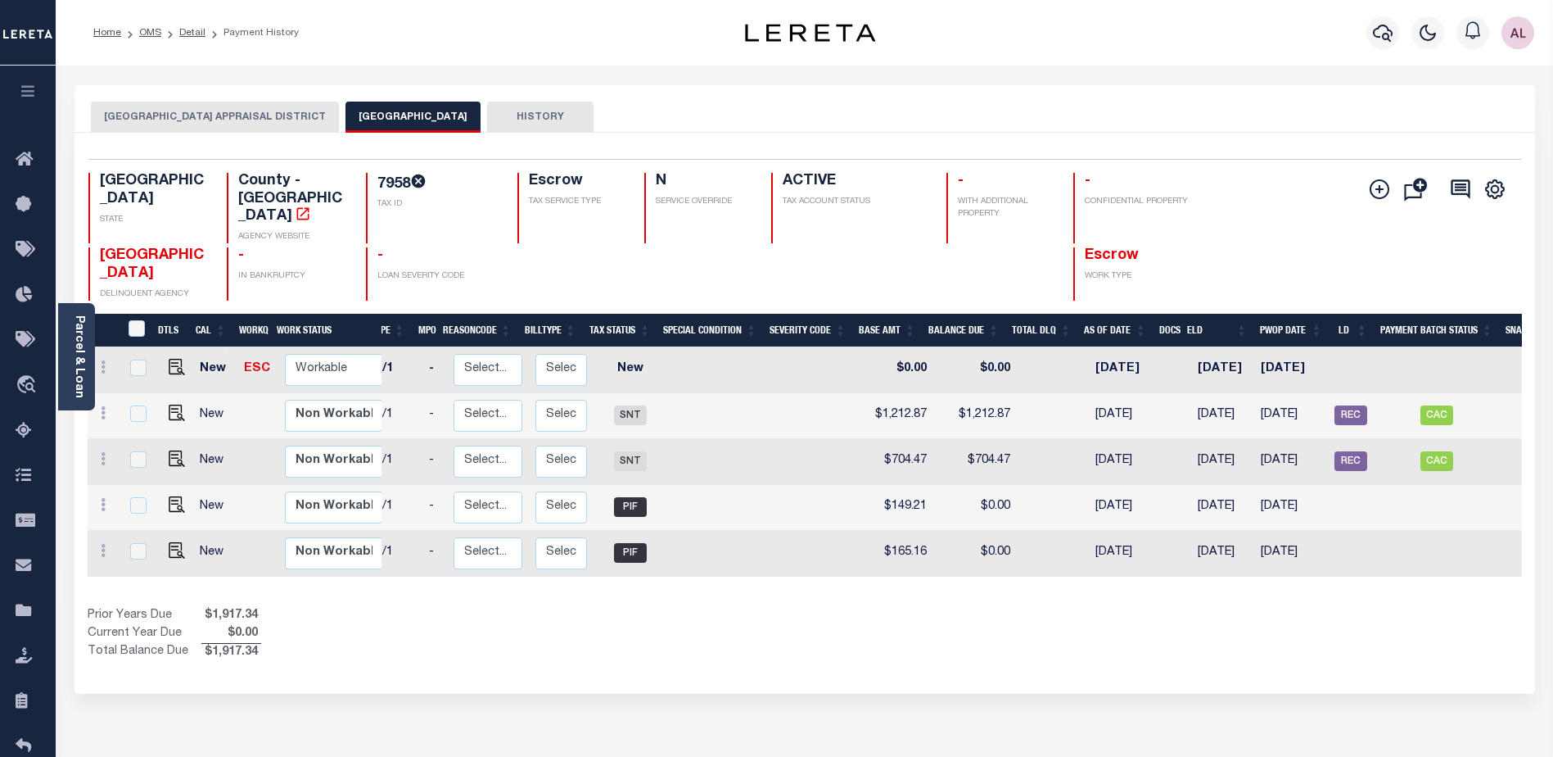
scroll to position [0, 167]
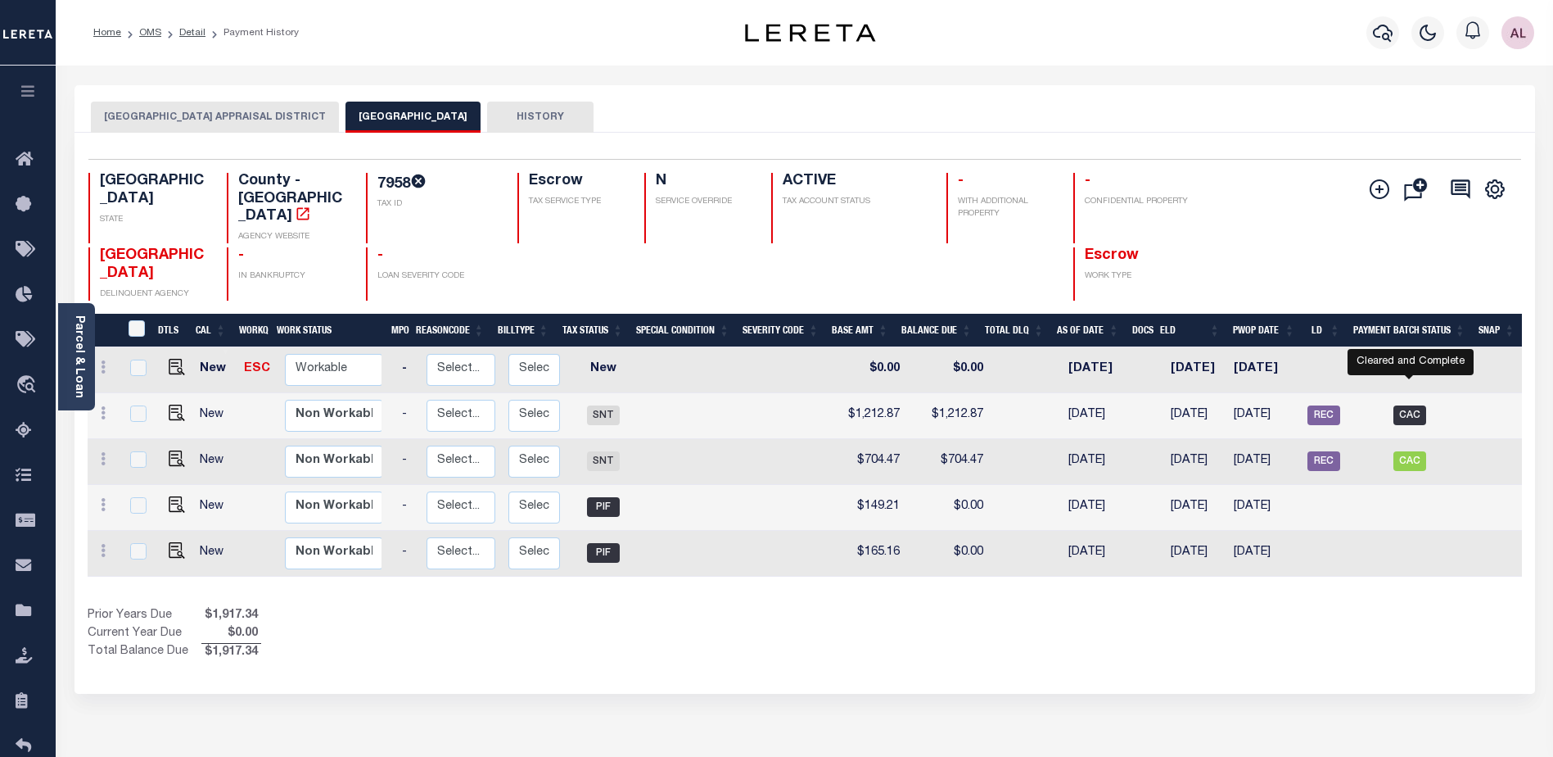
click at [1416, 405] on span "CAC" at bounding box center [1410, 415] width 33 height 20
checkbox input "true"
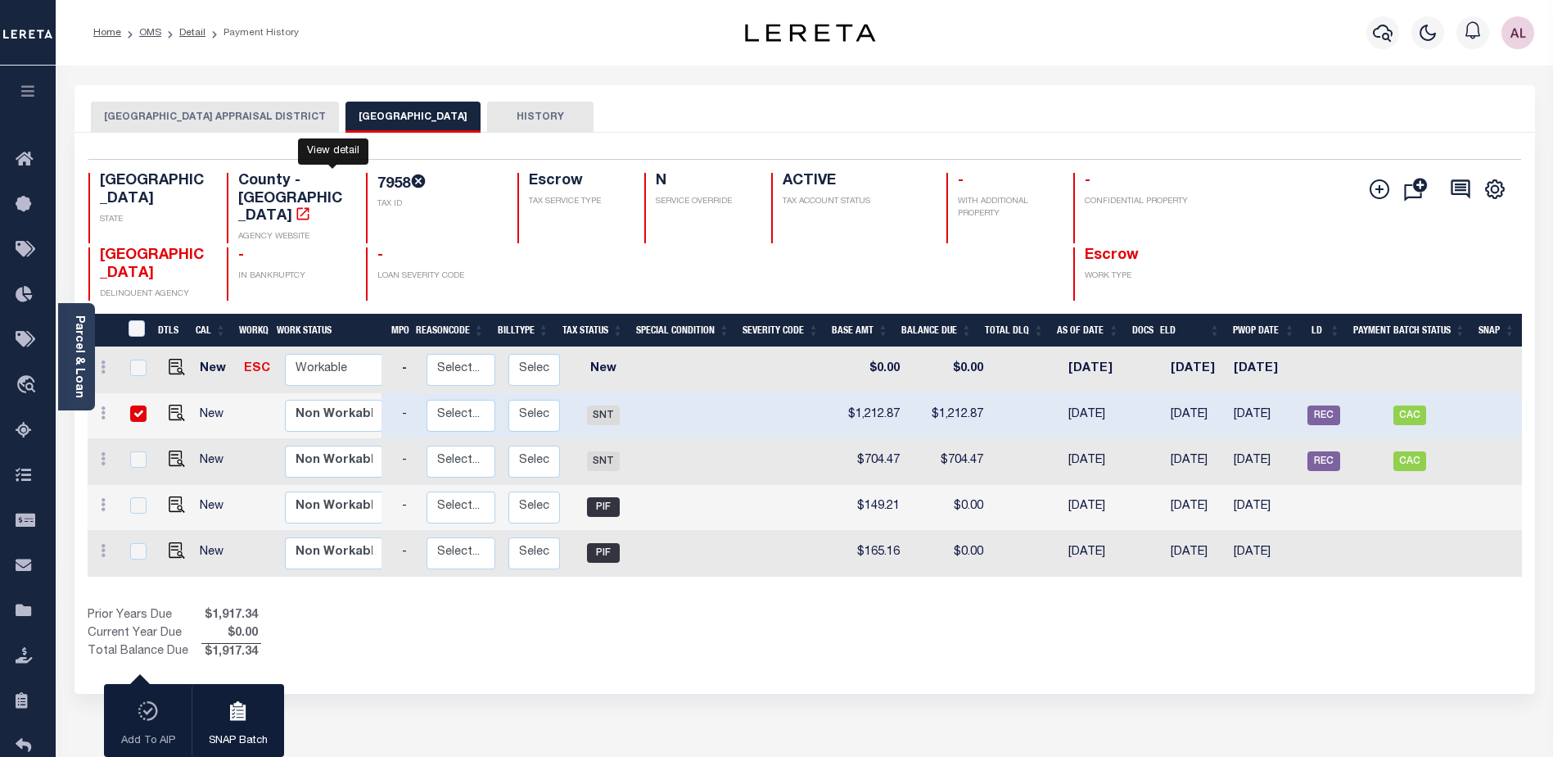
click at [309, 207] on icon "" at bounding box center [303, 213] width 12 height 12
click at [175, 404] on img "" at bounding box center [177, 412] width 16 height 16
checkbox input "false"
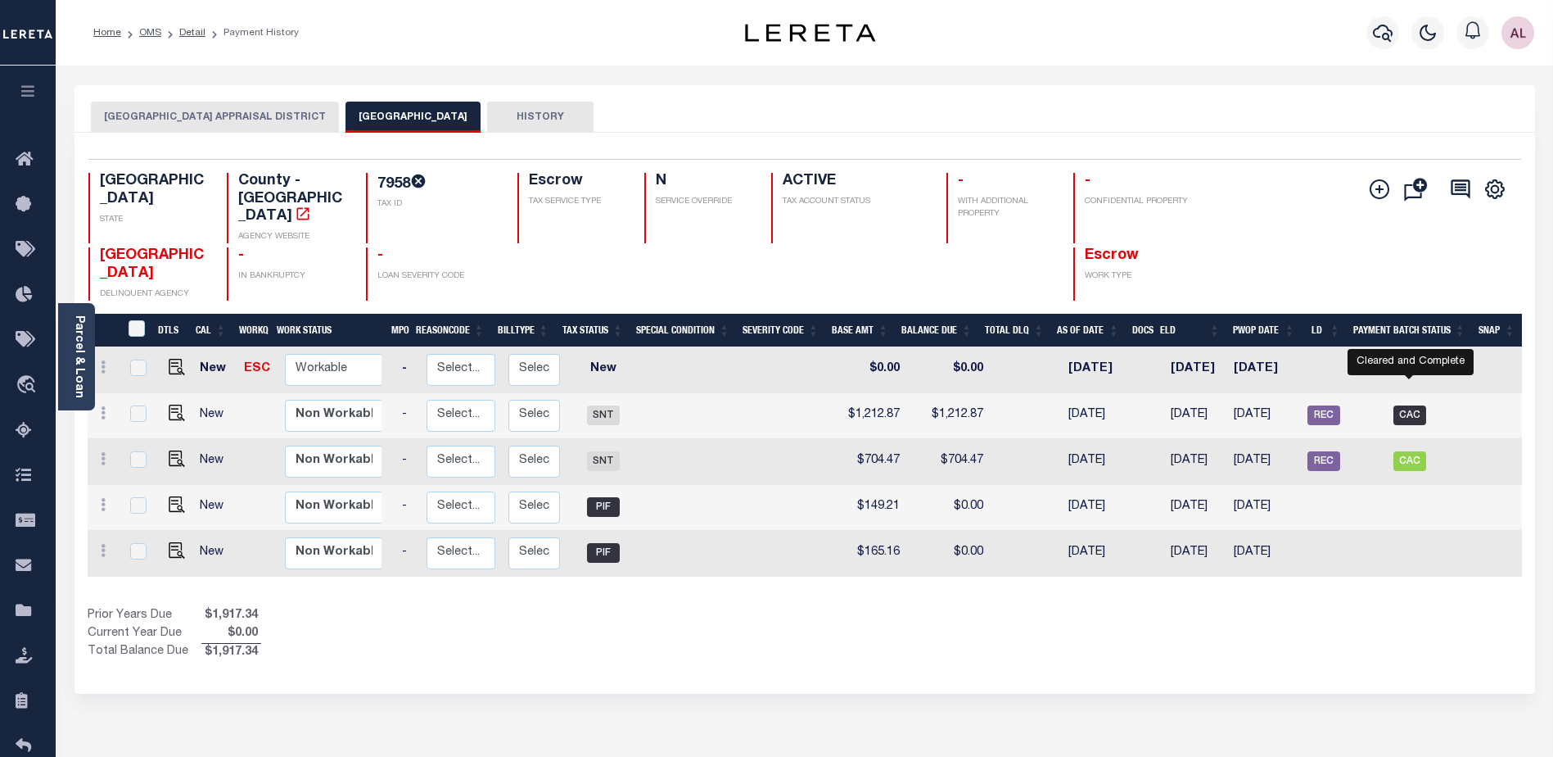
click at [1411, 405] on span "CAC" at bounding box center [1410, 415] width 33 height 20
checkbox input "true"
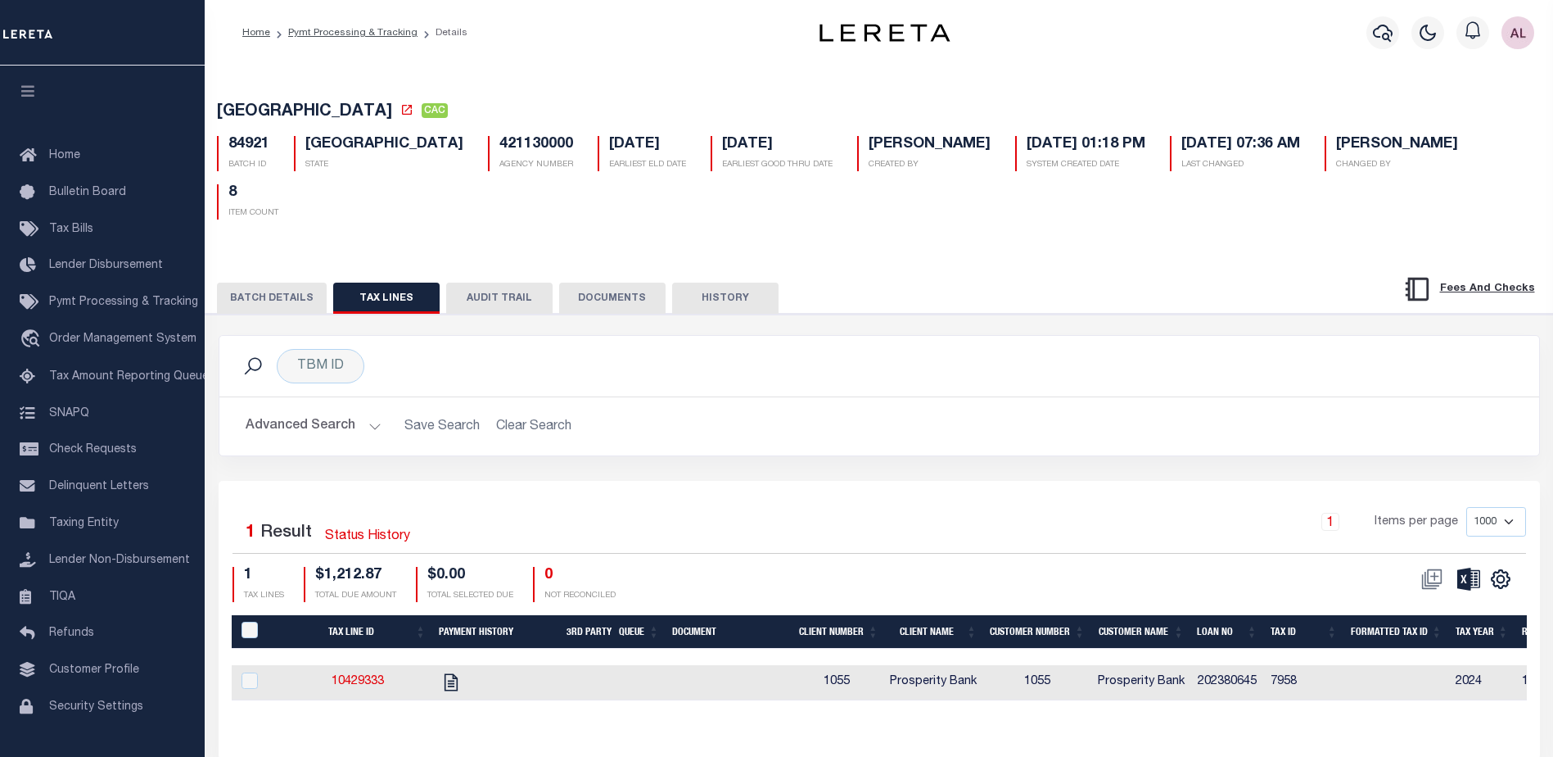
click at [298, 282] on button "BATCH DETAILS" at bounding box center [272, 297] width 110 height 31
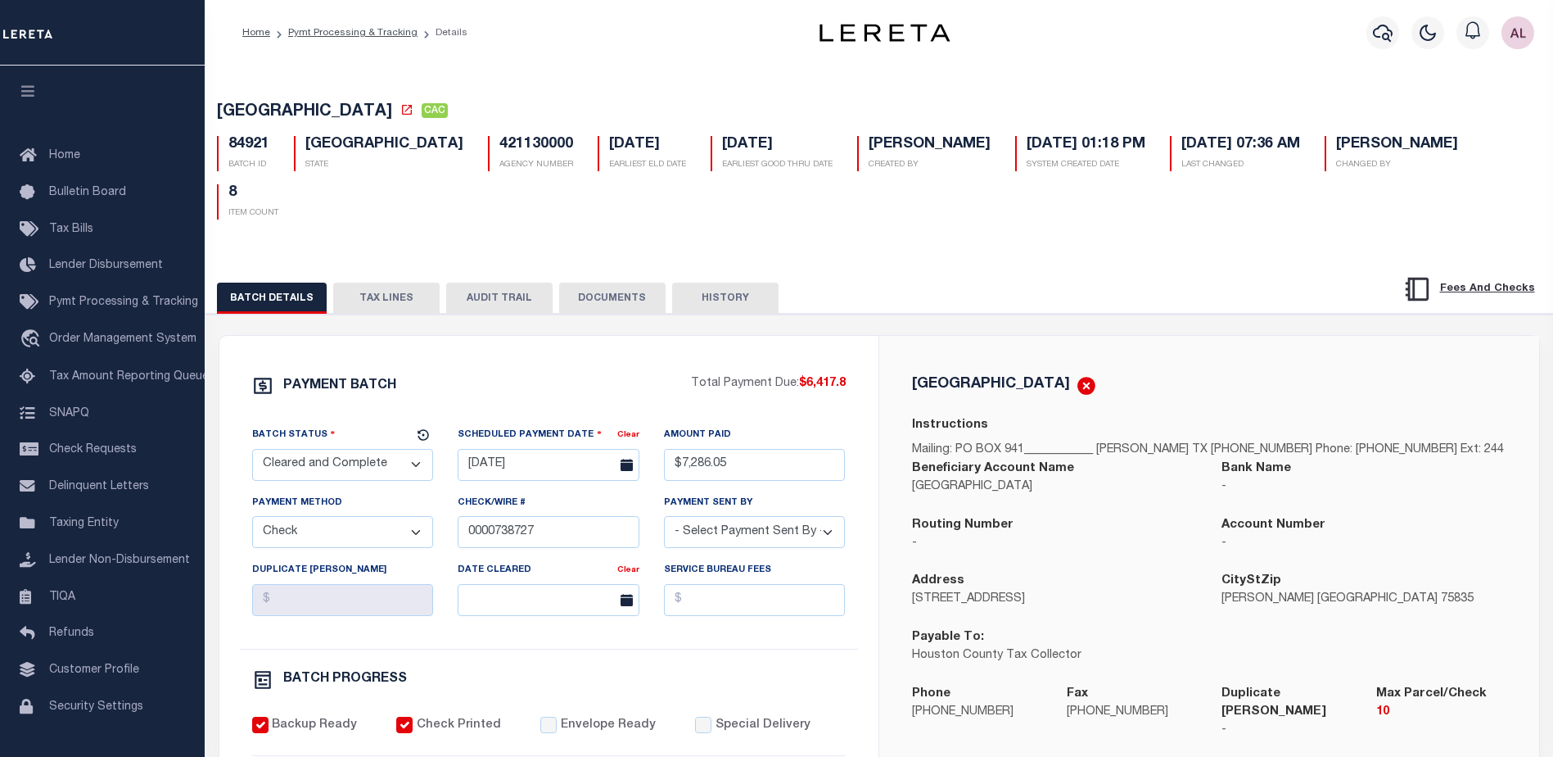
click at [393, 282] on button "TAX LINES" at bounding box center [386, 297] width 106 height 31
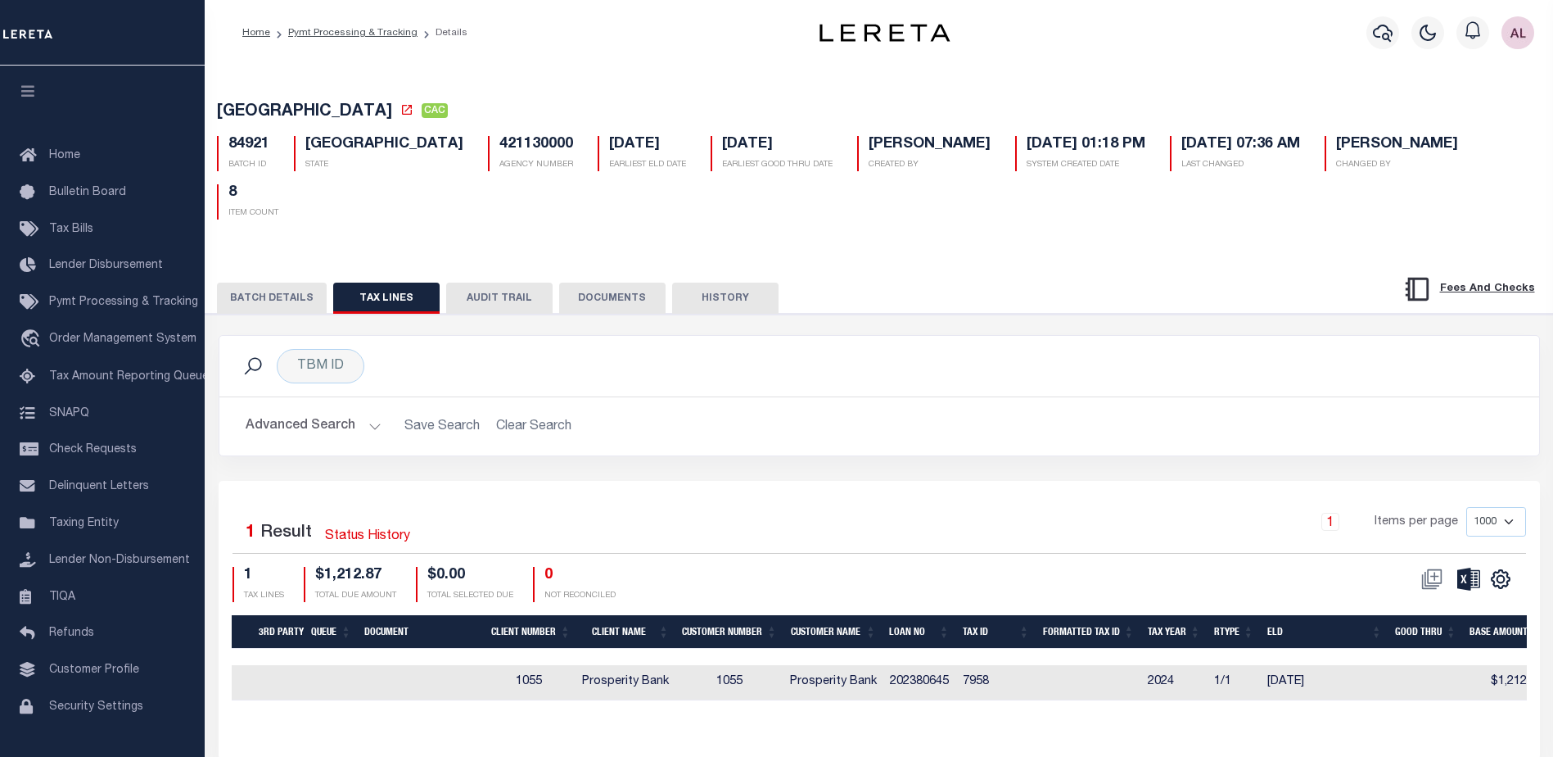
scroll to position [0, 488]
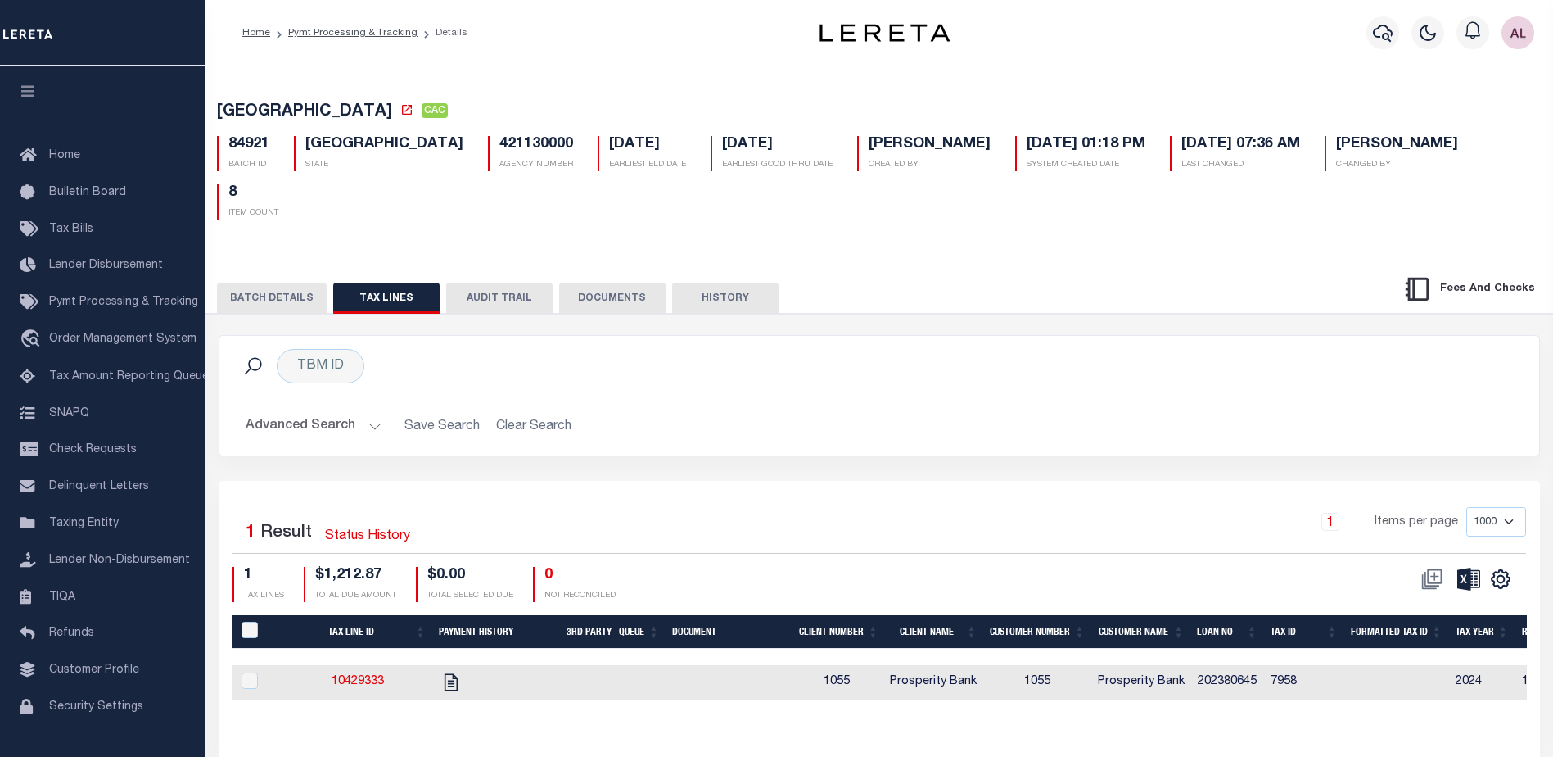
click at [632, 282] on button "DOCUMENTS" at bounding box center [612, 297] width 106 height 31
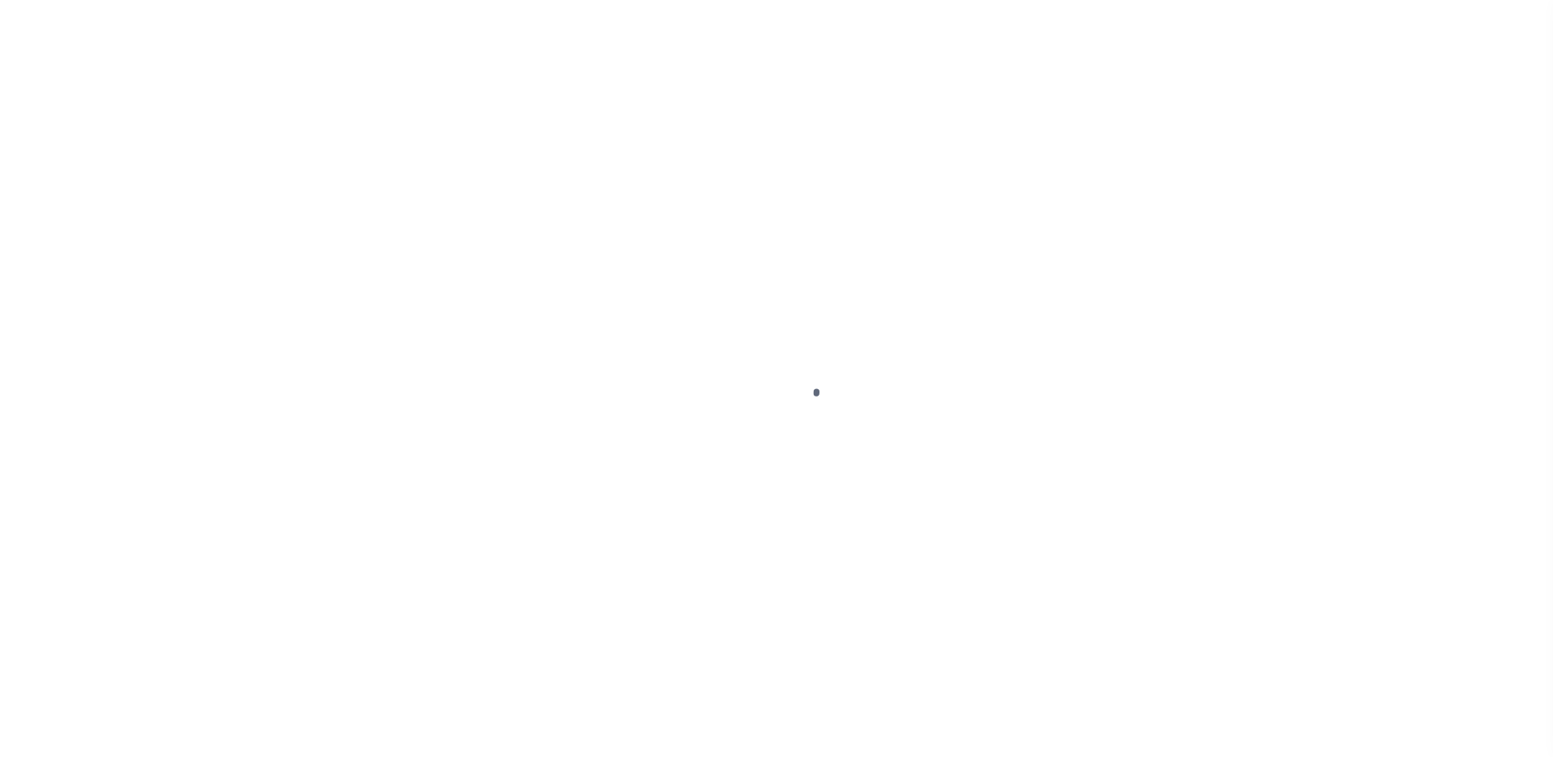
select select "SNT"
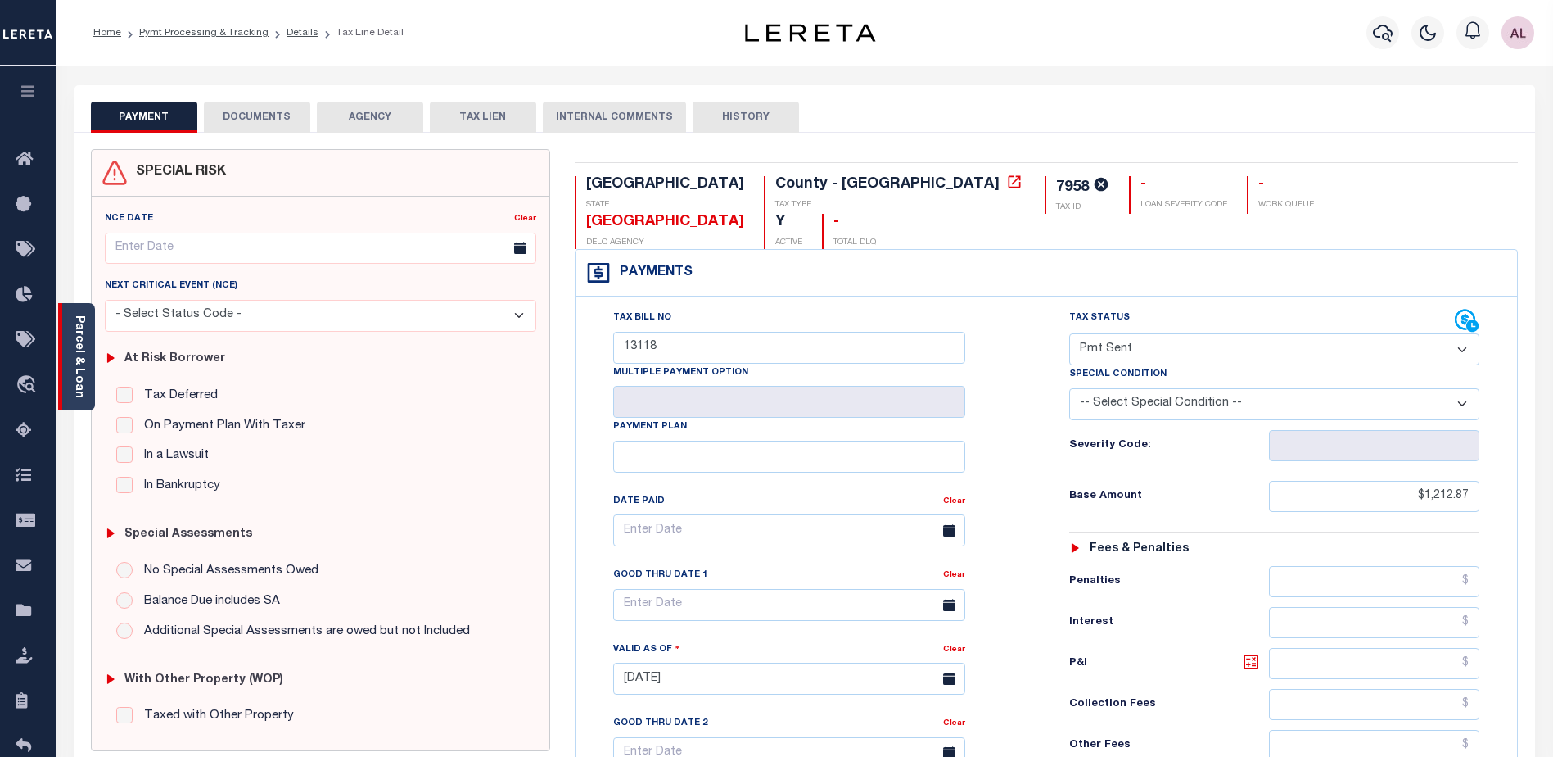
click at [75, 378] on link "Parcel & Loan" at bounding box center [78, 356] width 11 height 83
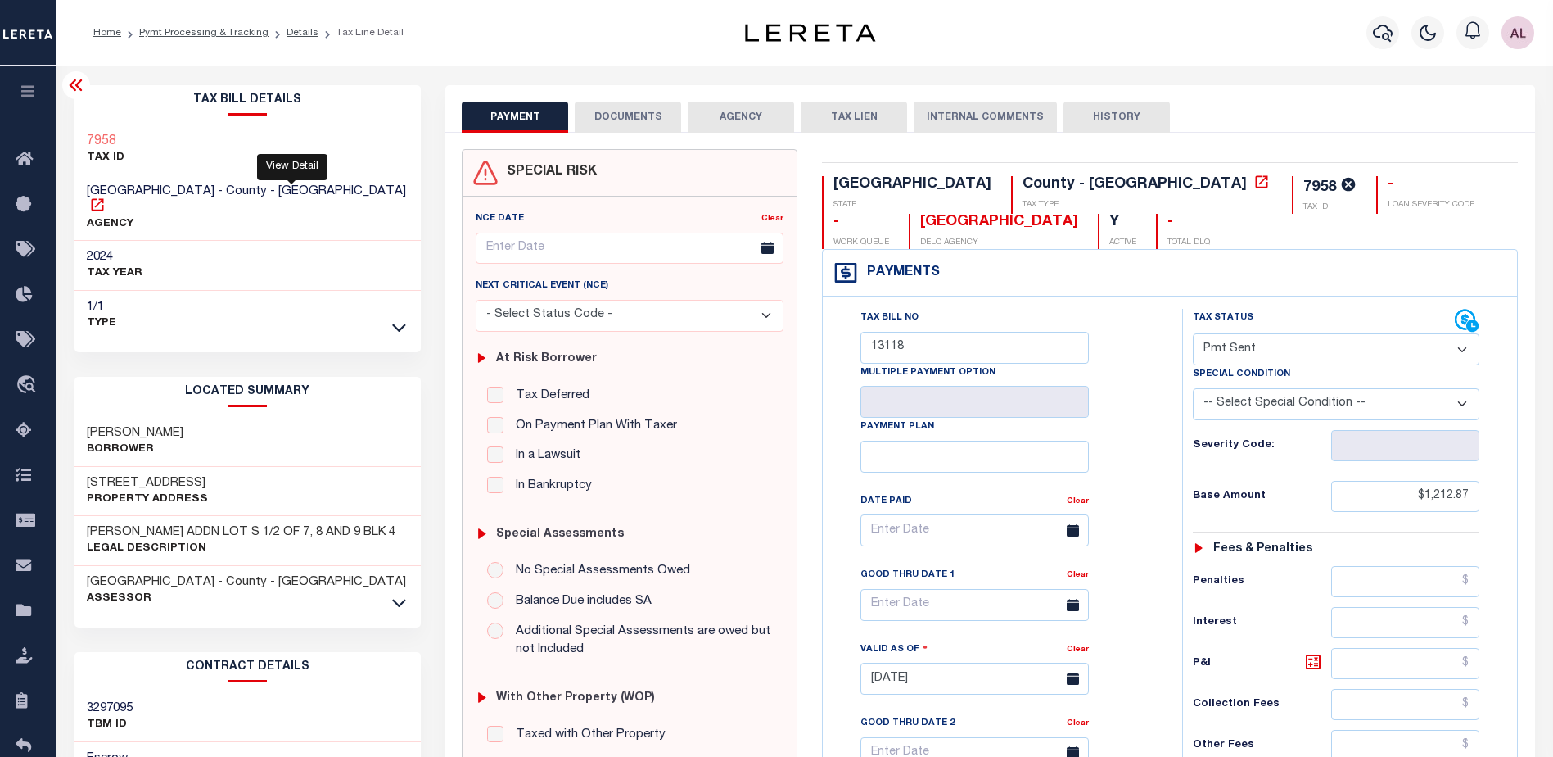
click at [103, 198] on icon at bounding box center [97, 204] width 12 height 12
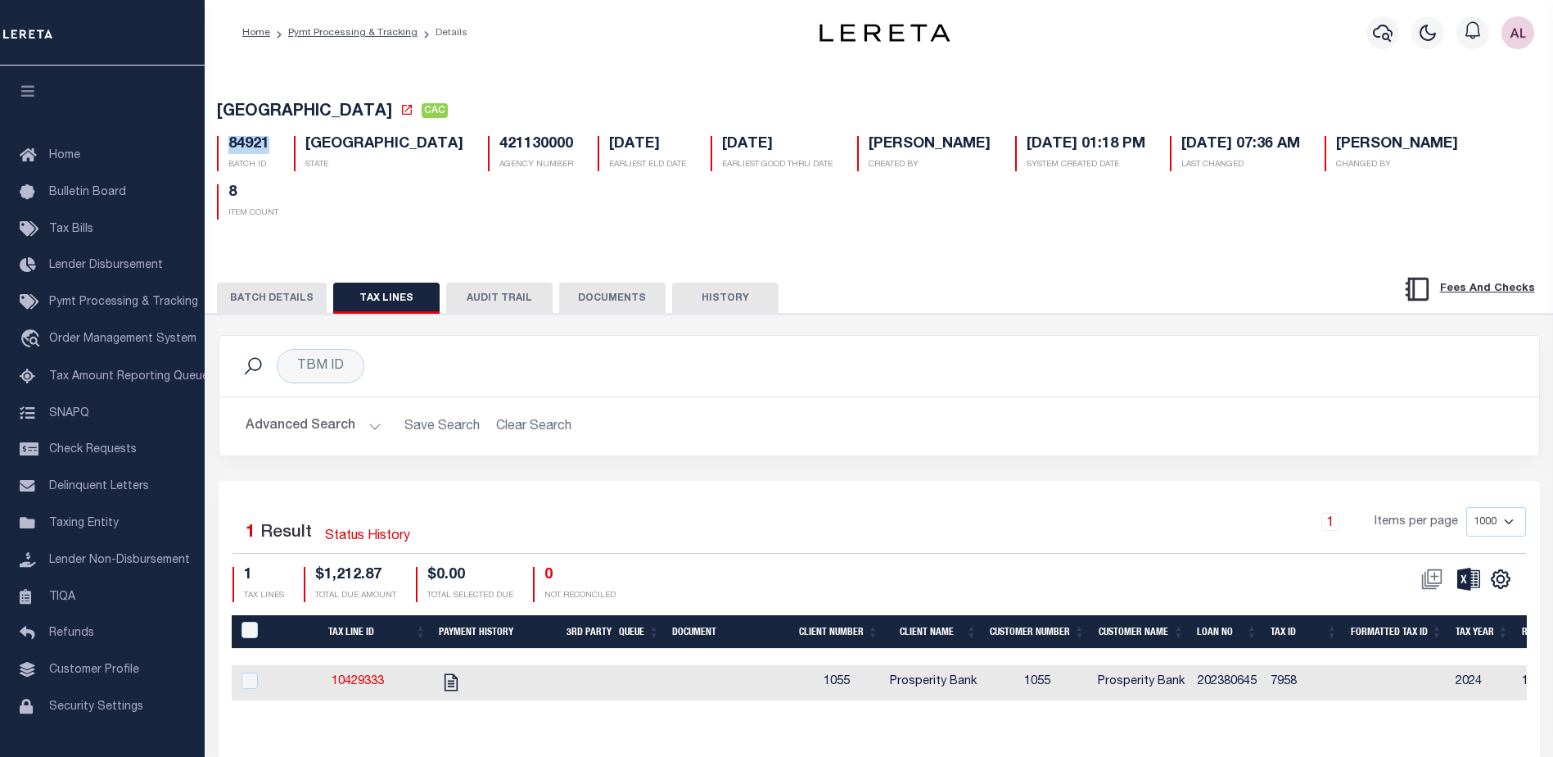
drag, startPoint x: 272, startPoint y: 146, endPoint x: 219, endPoint y: 151, distance: 52.6
click at [219, 151] on div "84921 BATCH ID" at bounding box center [243, 153] width 77 height 35
copy h5 "84921"
click at [118, 308] on span "Pymt Processing & Tracking" at bounding box center [123, 301] width 149 height 11
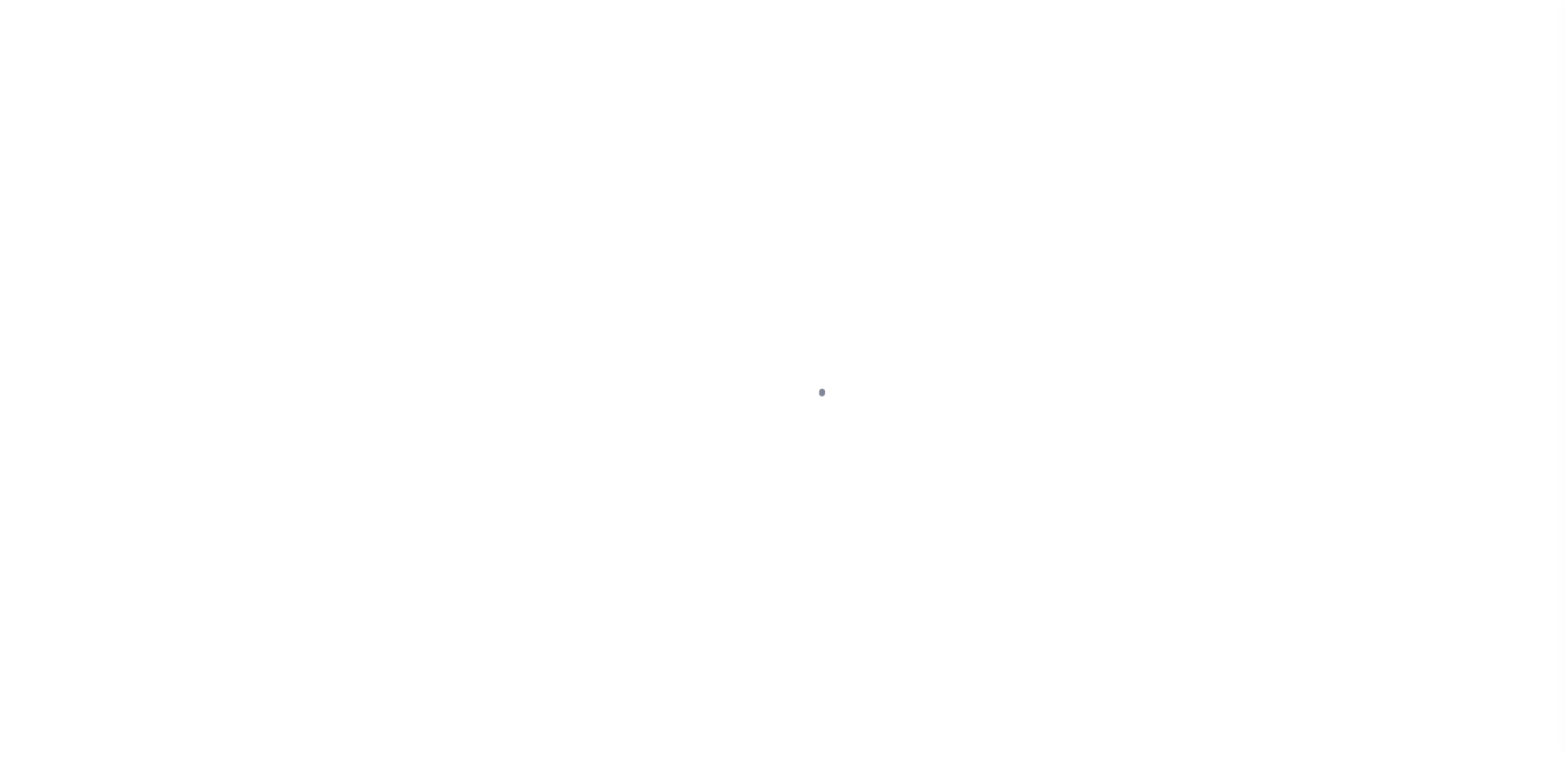
select select "1000"
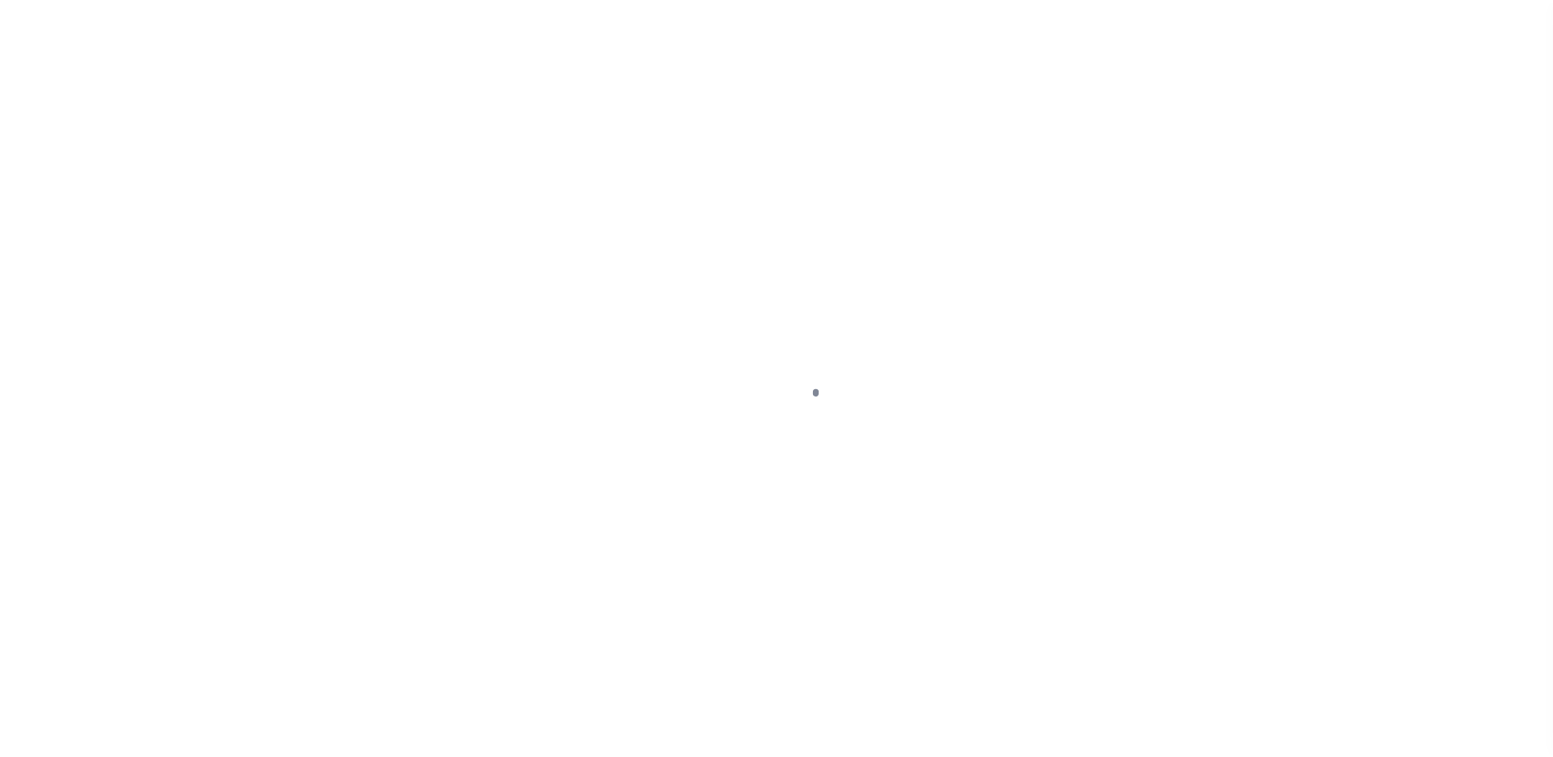
scroll to position [41, 0]
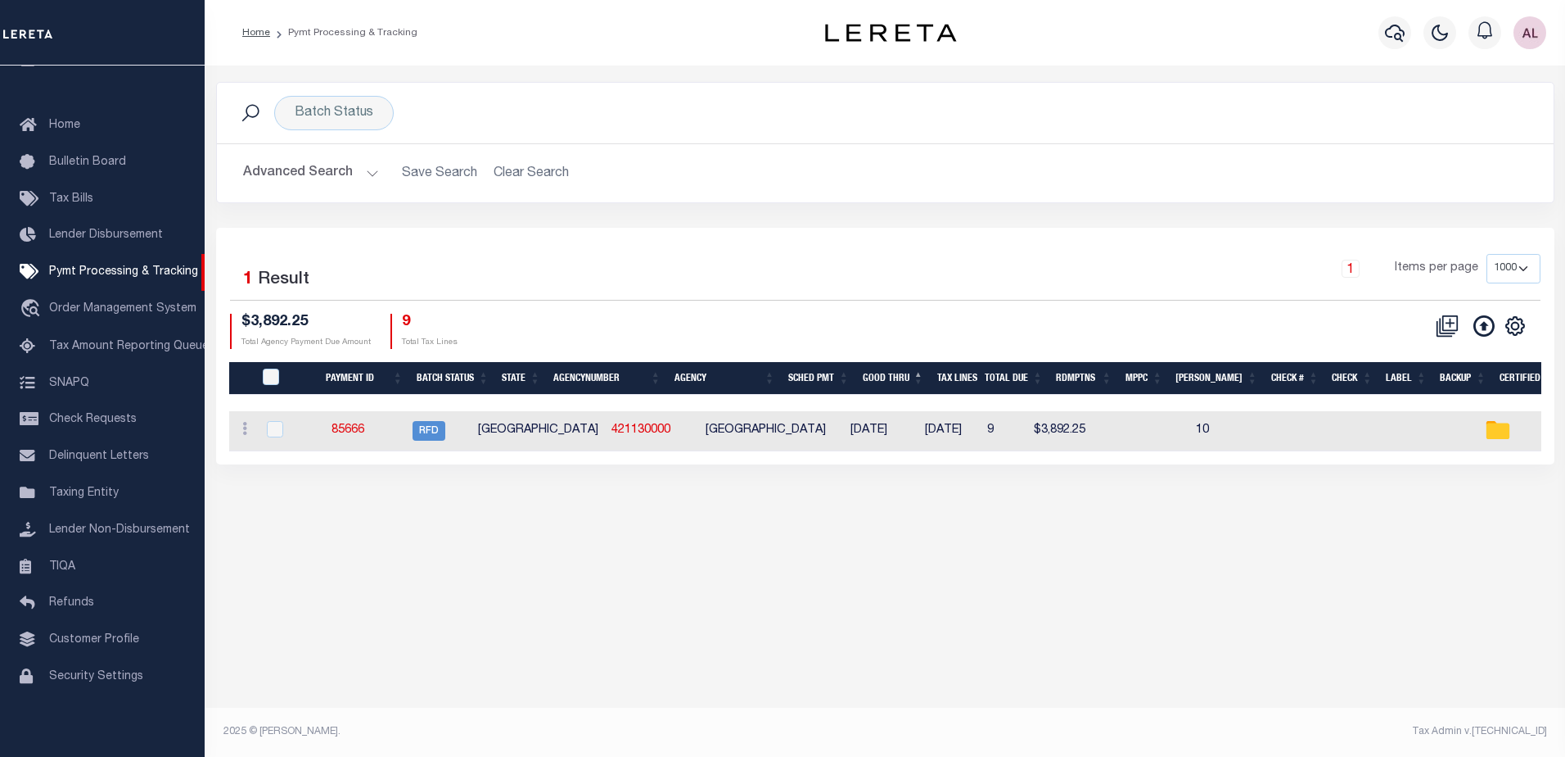
click at [362, 174] on button "Advanced Search" at bounding box center [311, 173] width 136 height 32
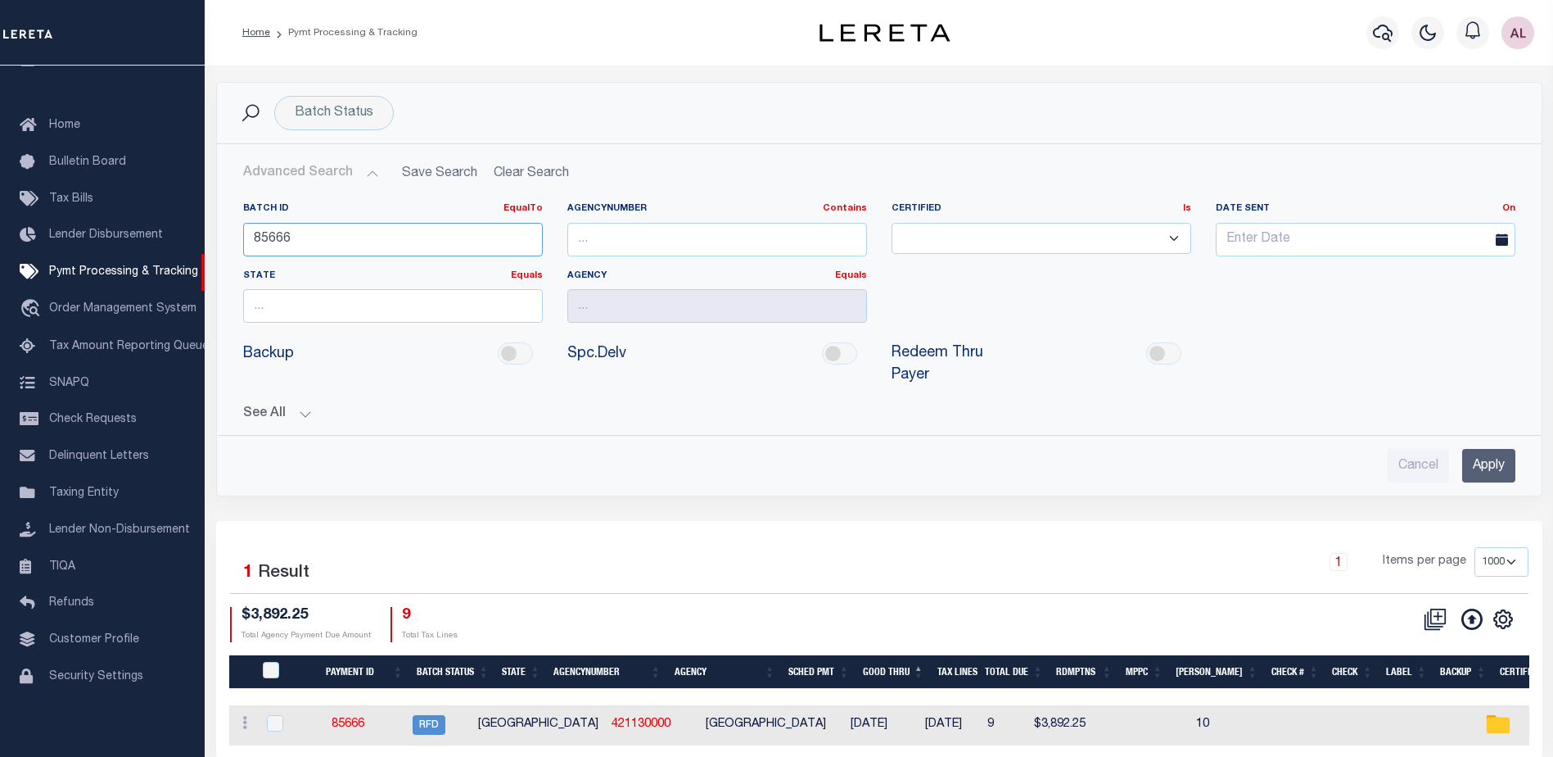
drag, startPoint x: 273, startPoint y: 240, endPoint x: 237, endPoint y: 242, distance: 36.1
click at [237, 242] on div "Batch ID EqualTo Equals Is Not Equal To Is Greater Than Is Less Than 85666" at bounding box center [393, 235] width 324 height 67
paste input "4921"
type input "84921"
click at [1484, 453] on input "Apply" at bounding box center [1488, 466] width 53 height 34
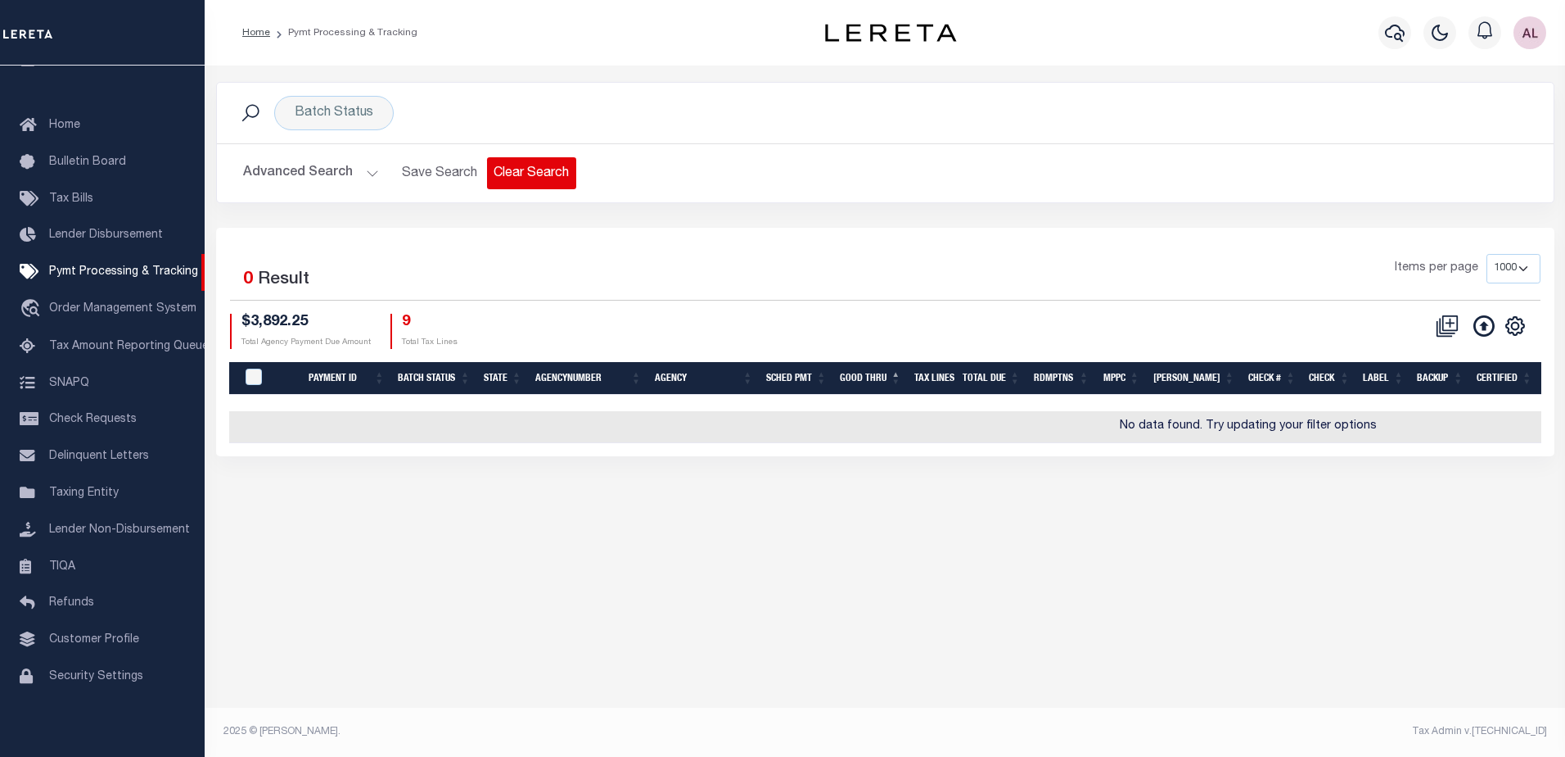
click at [552, 169] on button "Clear Search" at bounding box center [531, 173] width 89 height 32
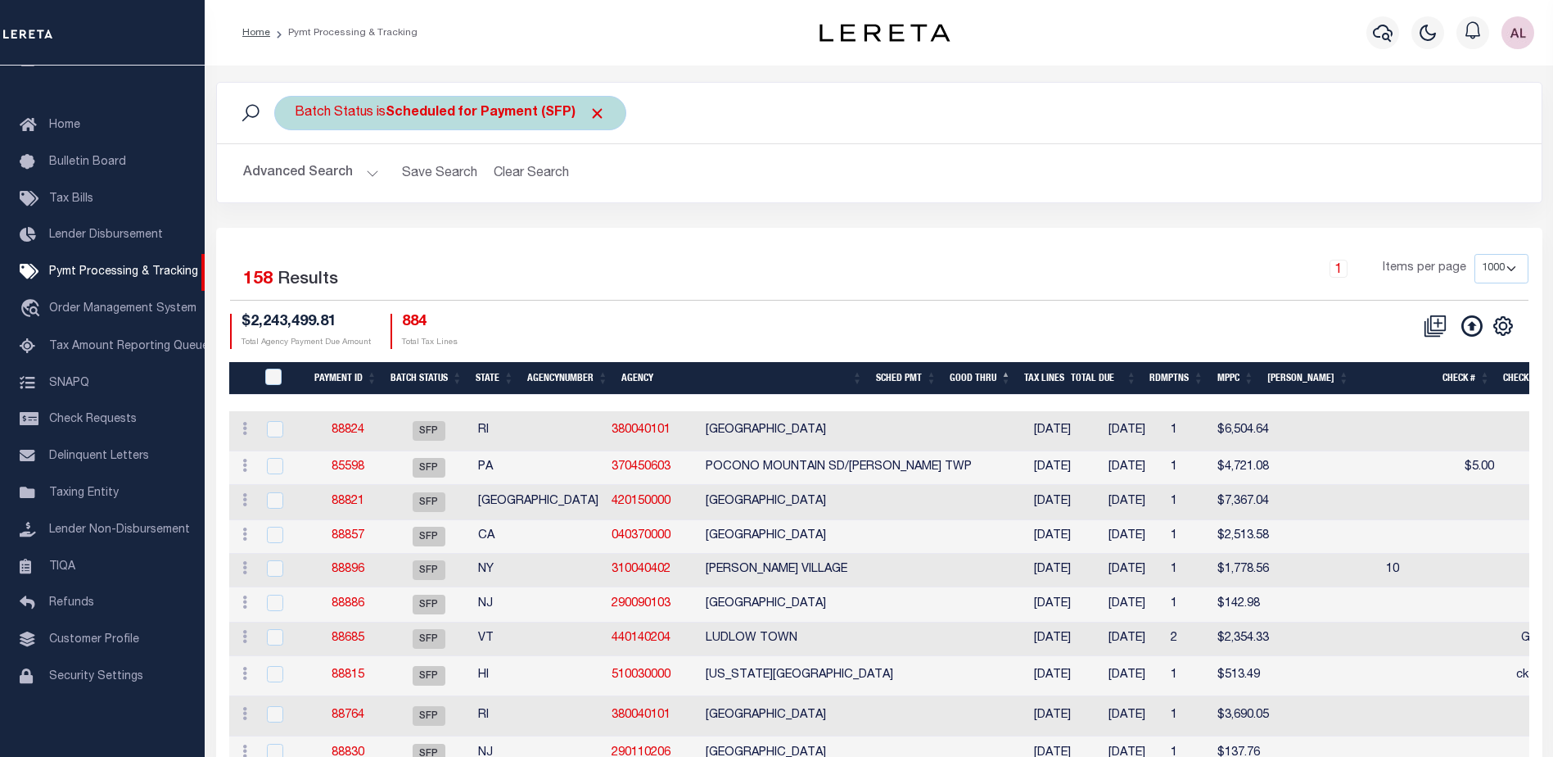
click at [595, 114] on span "Click to Remove" at bounding box center [597, 113] width 17 height 17
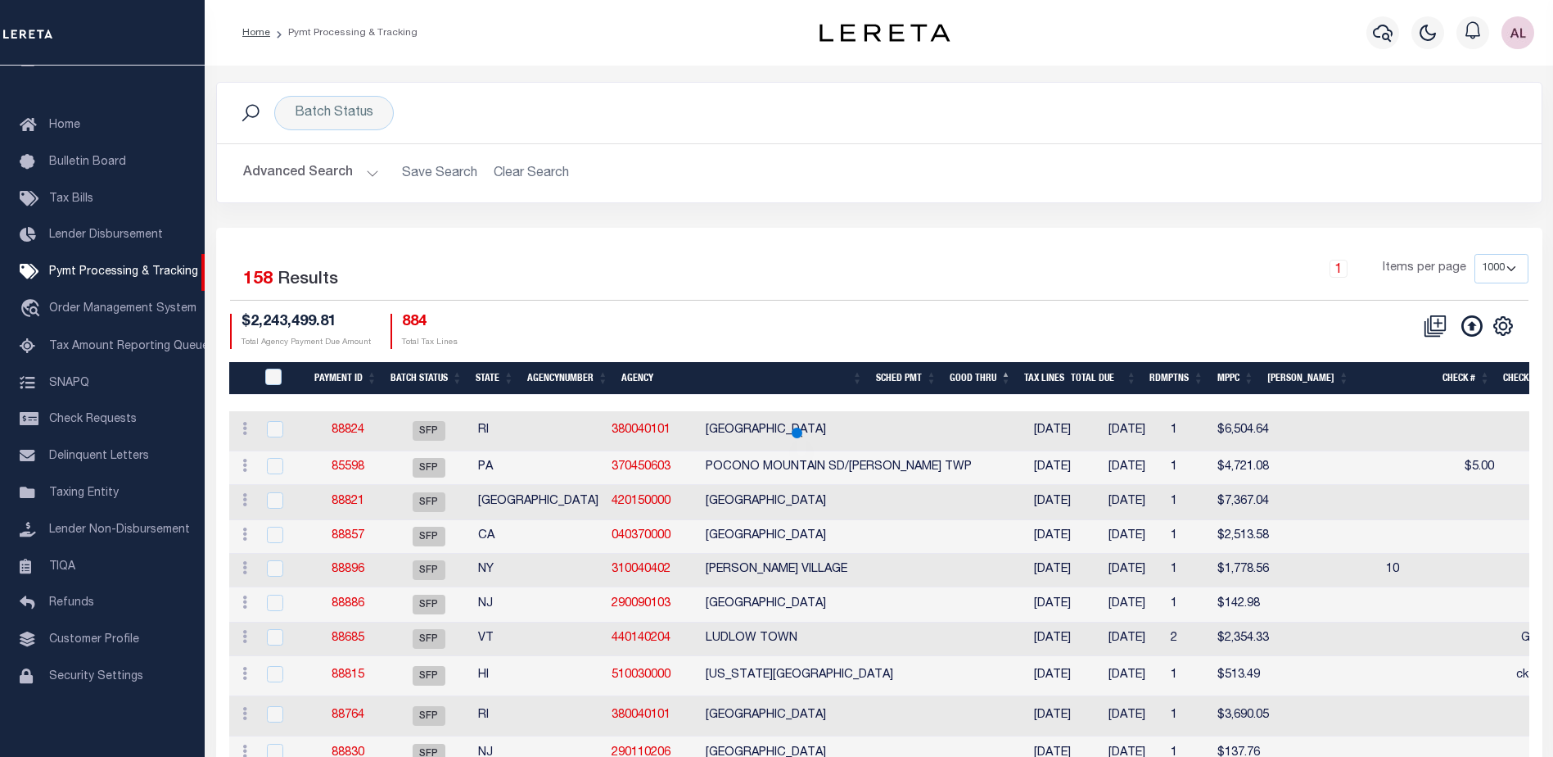
click at [367, 174] on button "Advanced Search" at bounding box center [311, 173] width 136 height 32
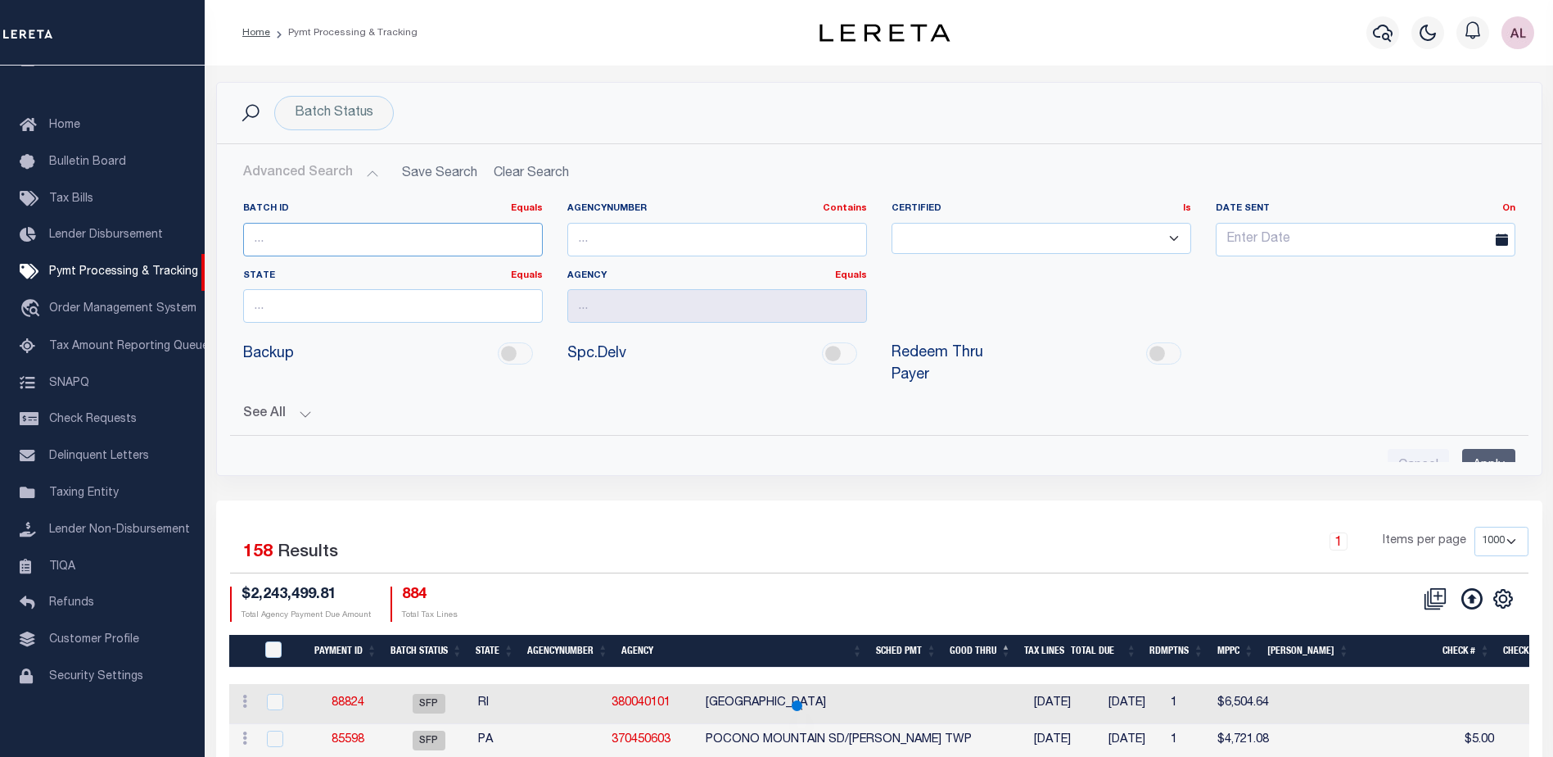
click at [335, 237] on input "number" at bounding box center [393, 240] width 300 height 34
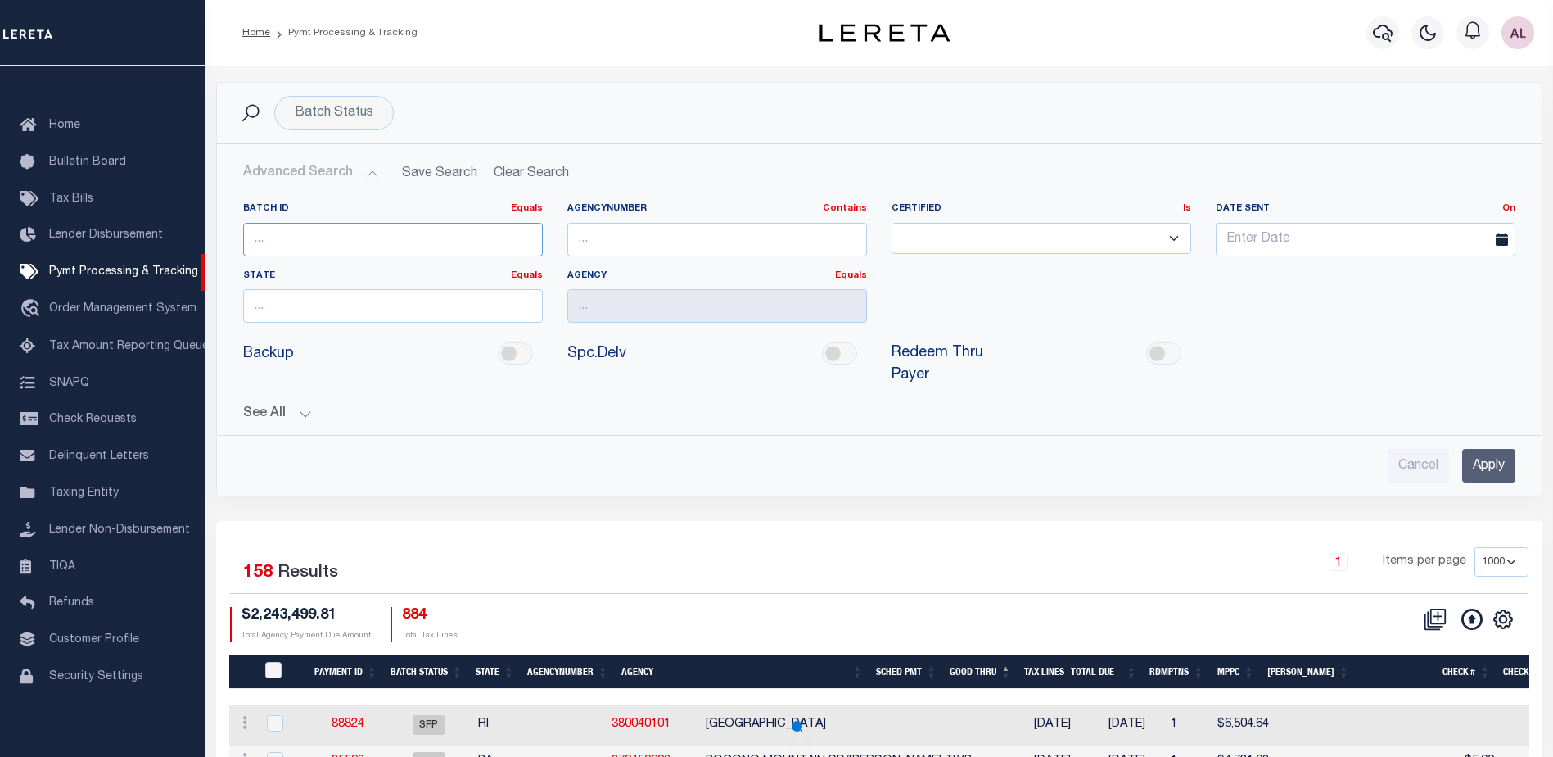
paste input "84921"
type input "84921"
click at [1480, 449] on input "Apply" at bounding box center [1488, 466] width 53 height 34
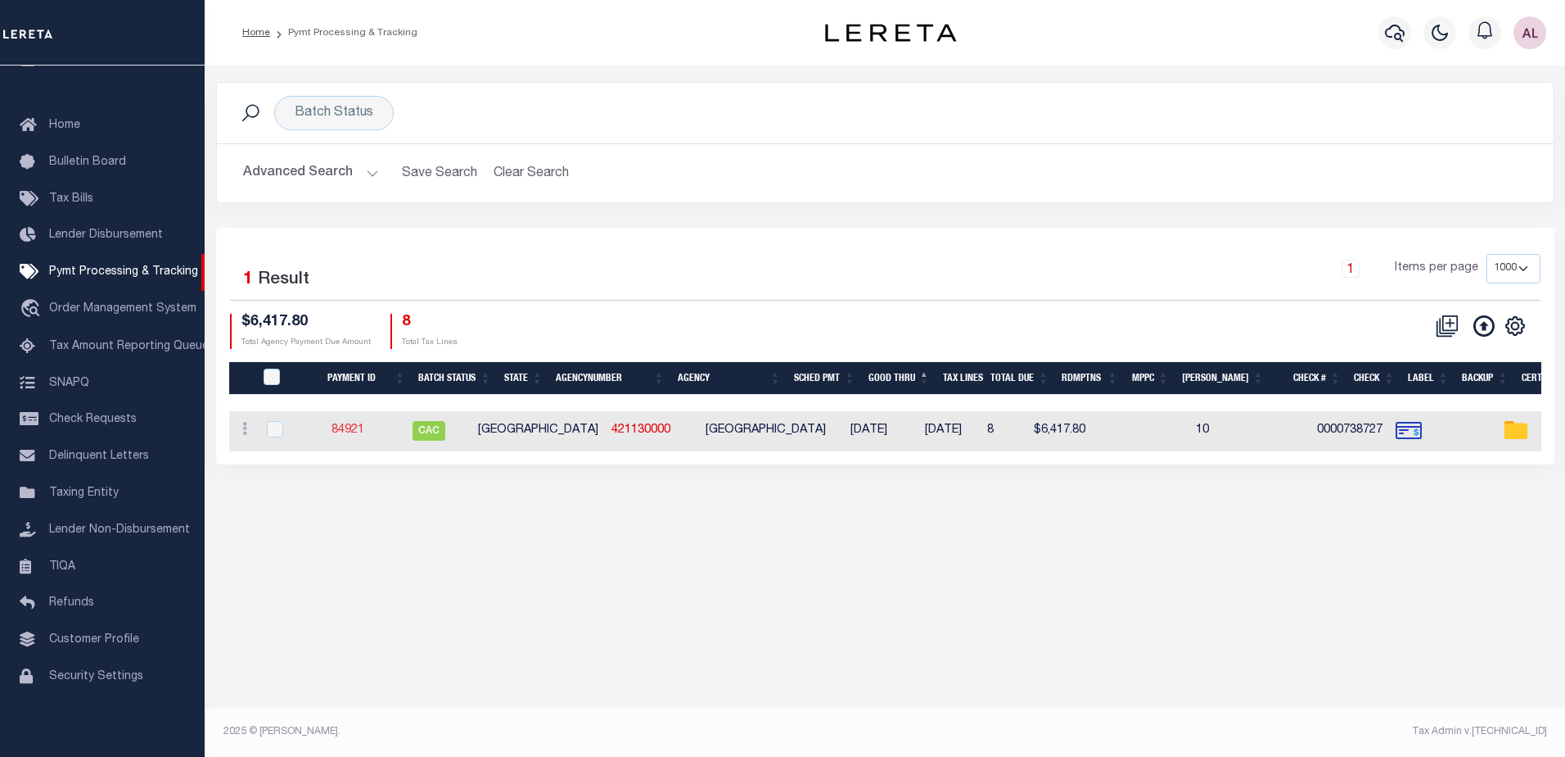
click at [364, 428] on link "84921" at bounding box center [348, 429] width 33 height 11
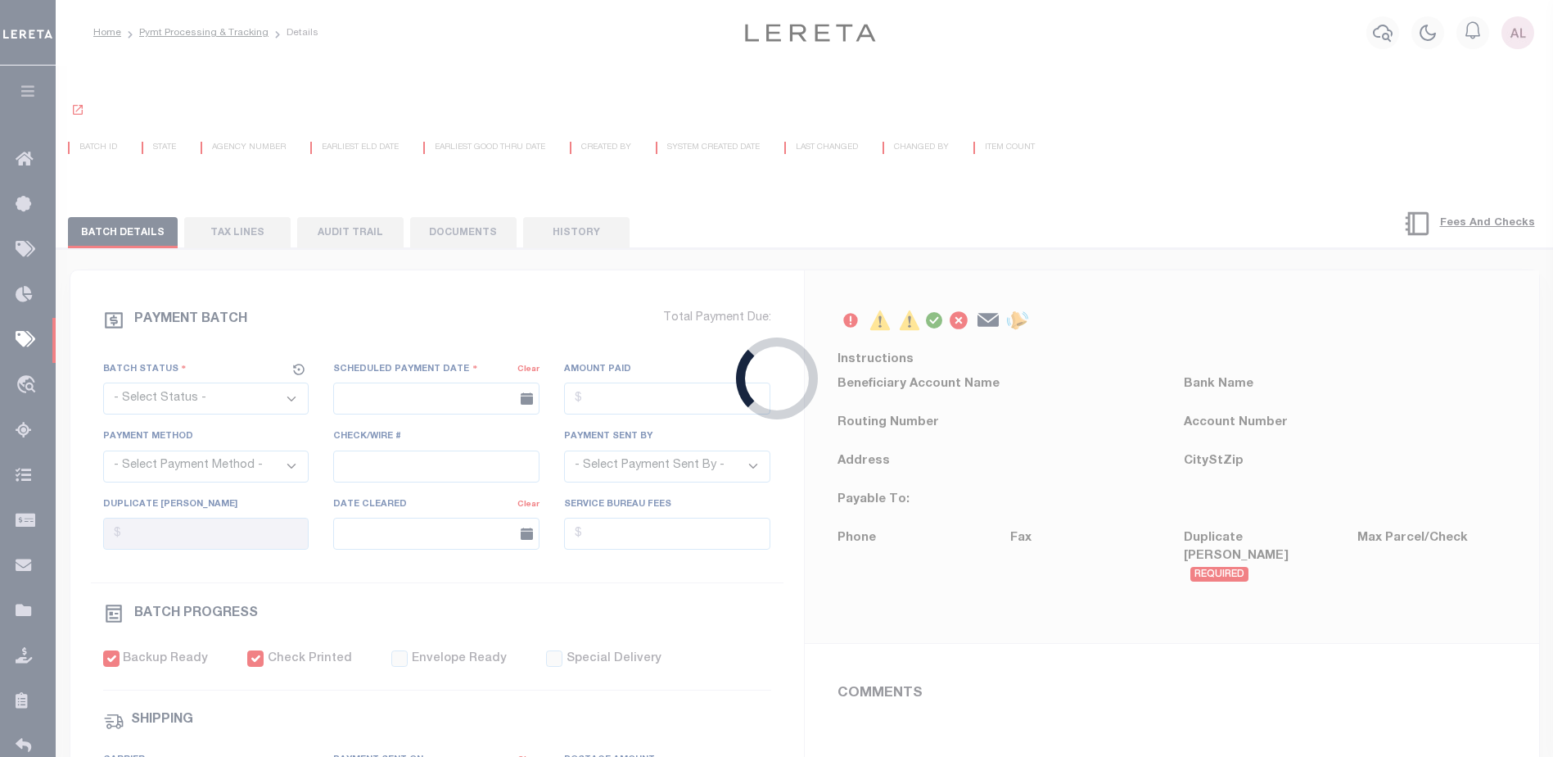
select select "CAC"
type input "02/14/2025"
type input "$7,286.05"
select select "CHK"
type input "0000738727"
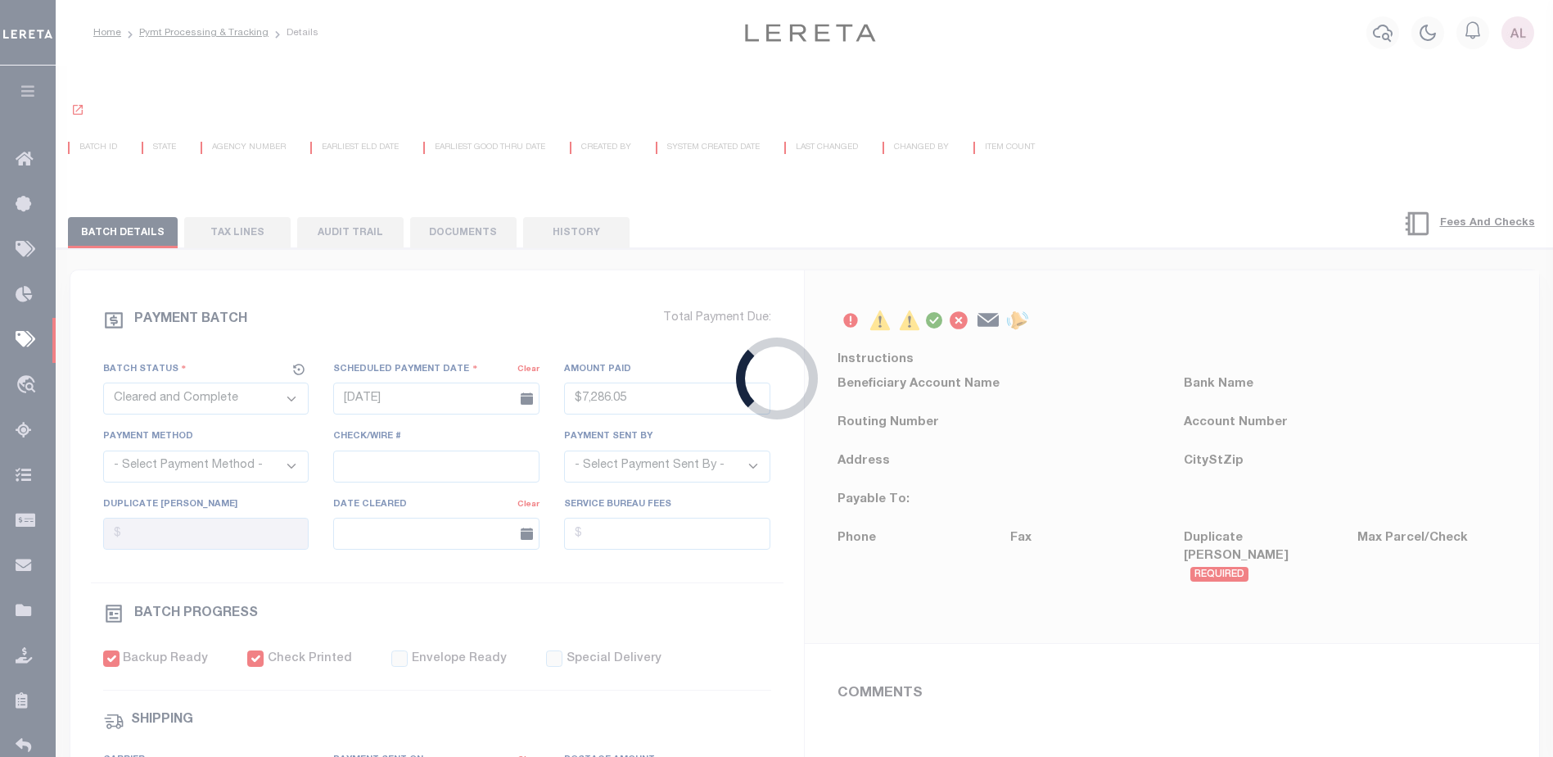
select select "Urbina, Matthew"
checkbox input "true"
select select "FDX"
type input "02/14/2025"
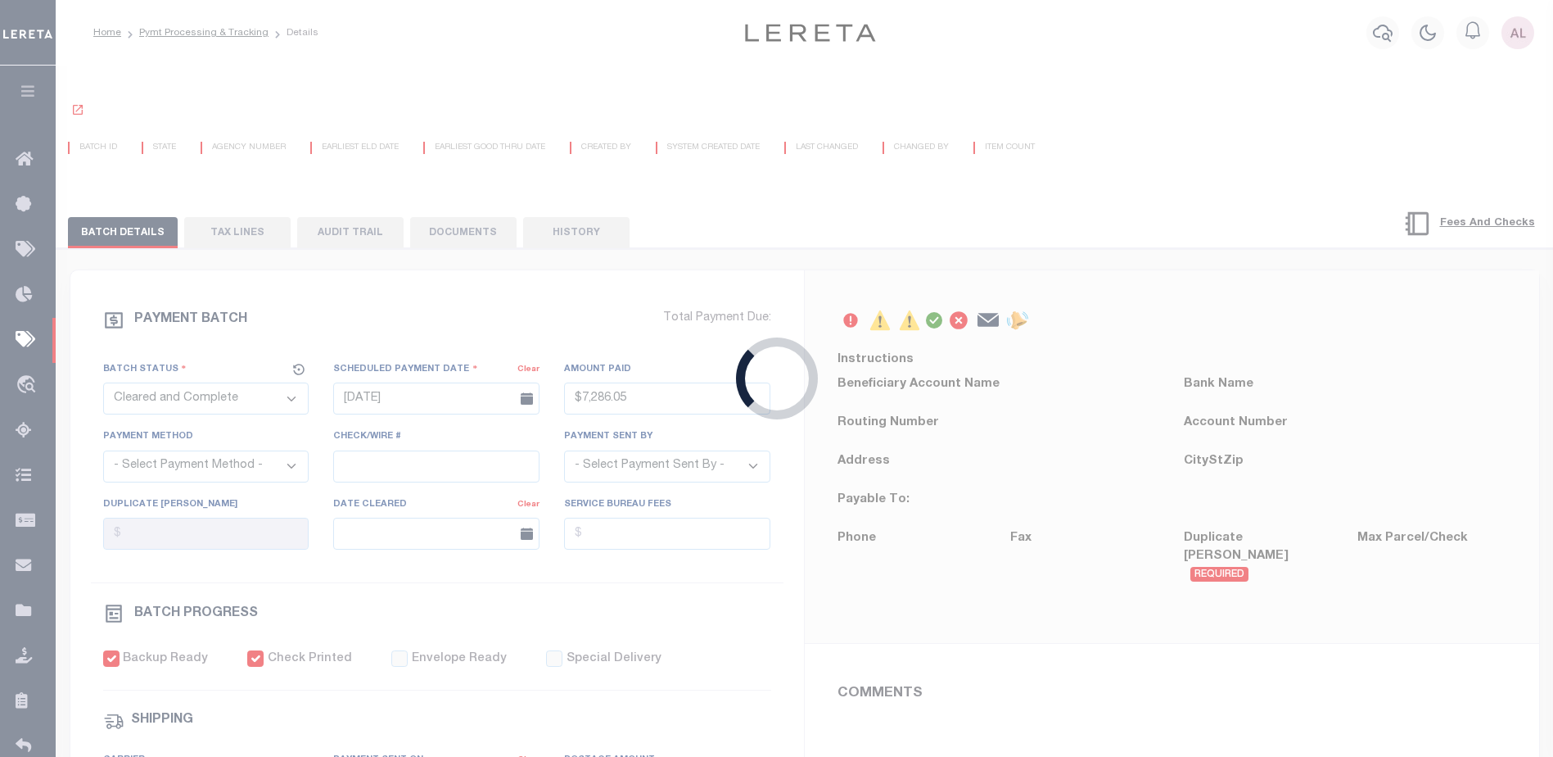
type input "$72.35"
type input "772093774154"
type input "J.Angerstsin"
type input "02/18/2025"
select select
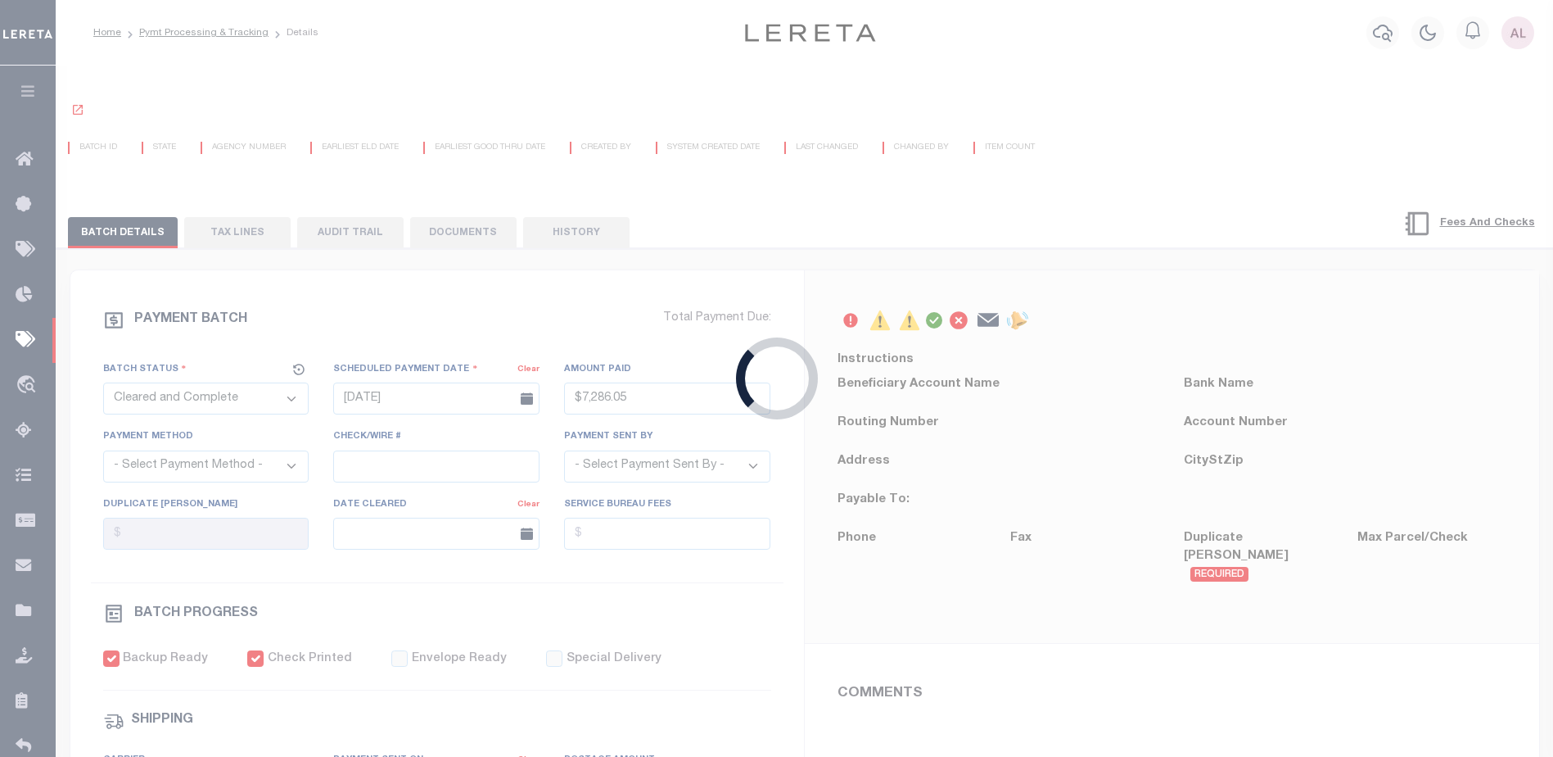
type input "N"
select select "37"
radio input "true"
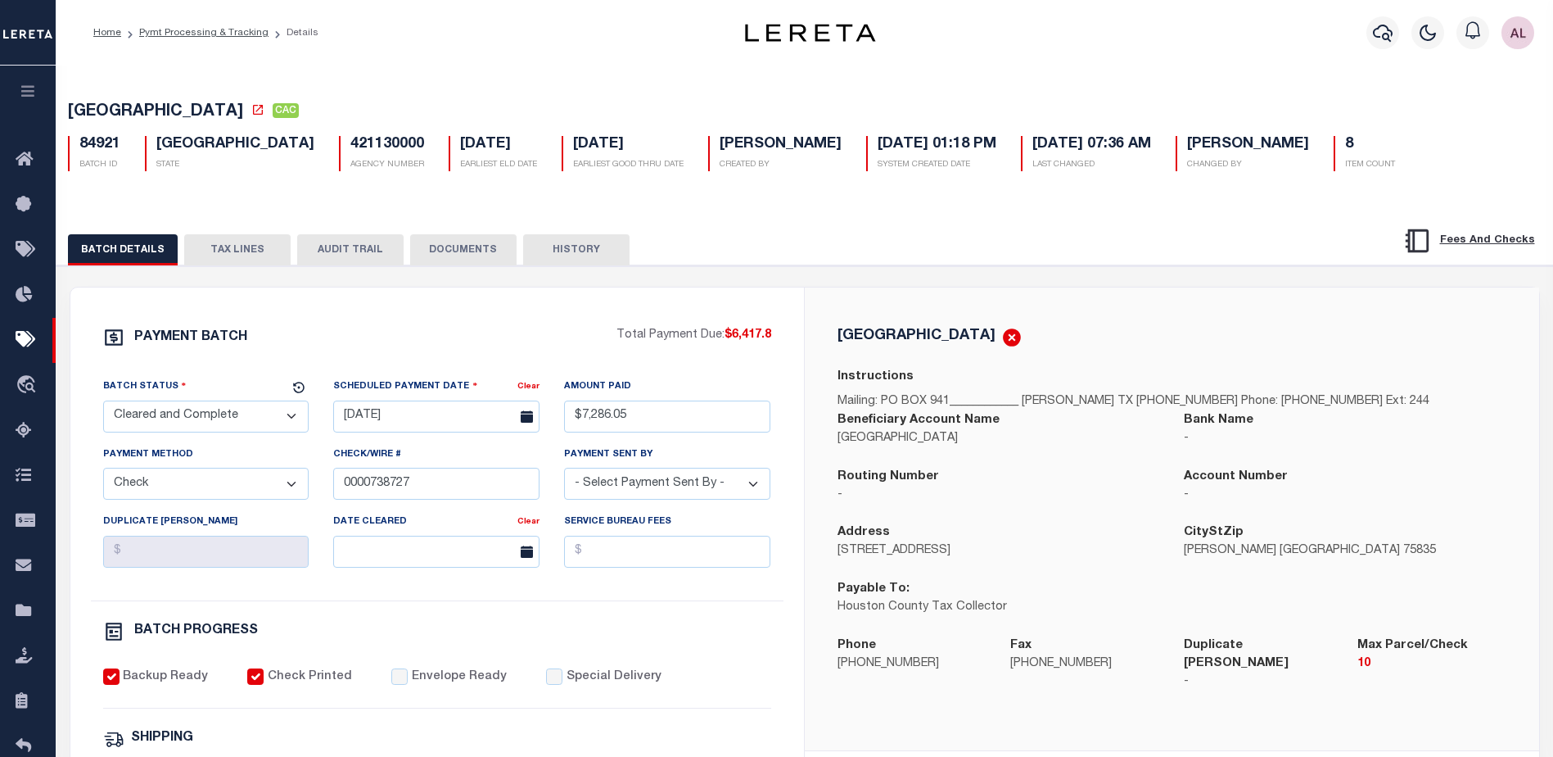
click at [458, 264] on button "DOCUMENTS" at bounding box center [463, 249] width 106 height 31
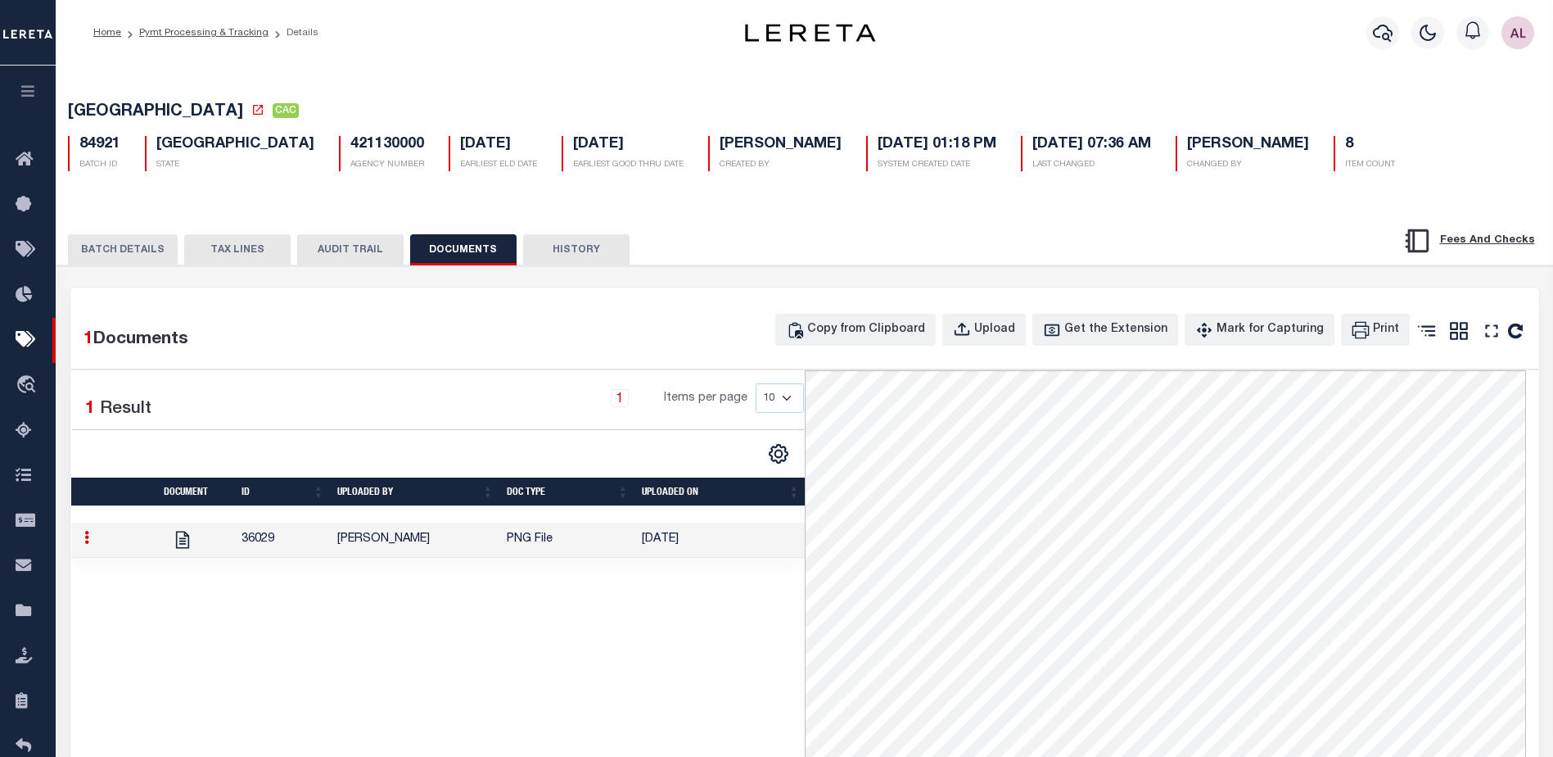
click at [246, 257] on button "TAX LINES" at bounding box center [237, 249] width 106 height 31
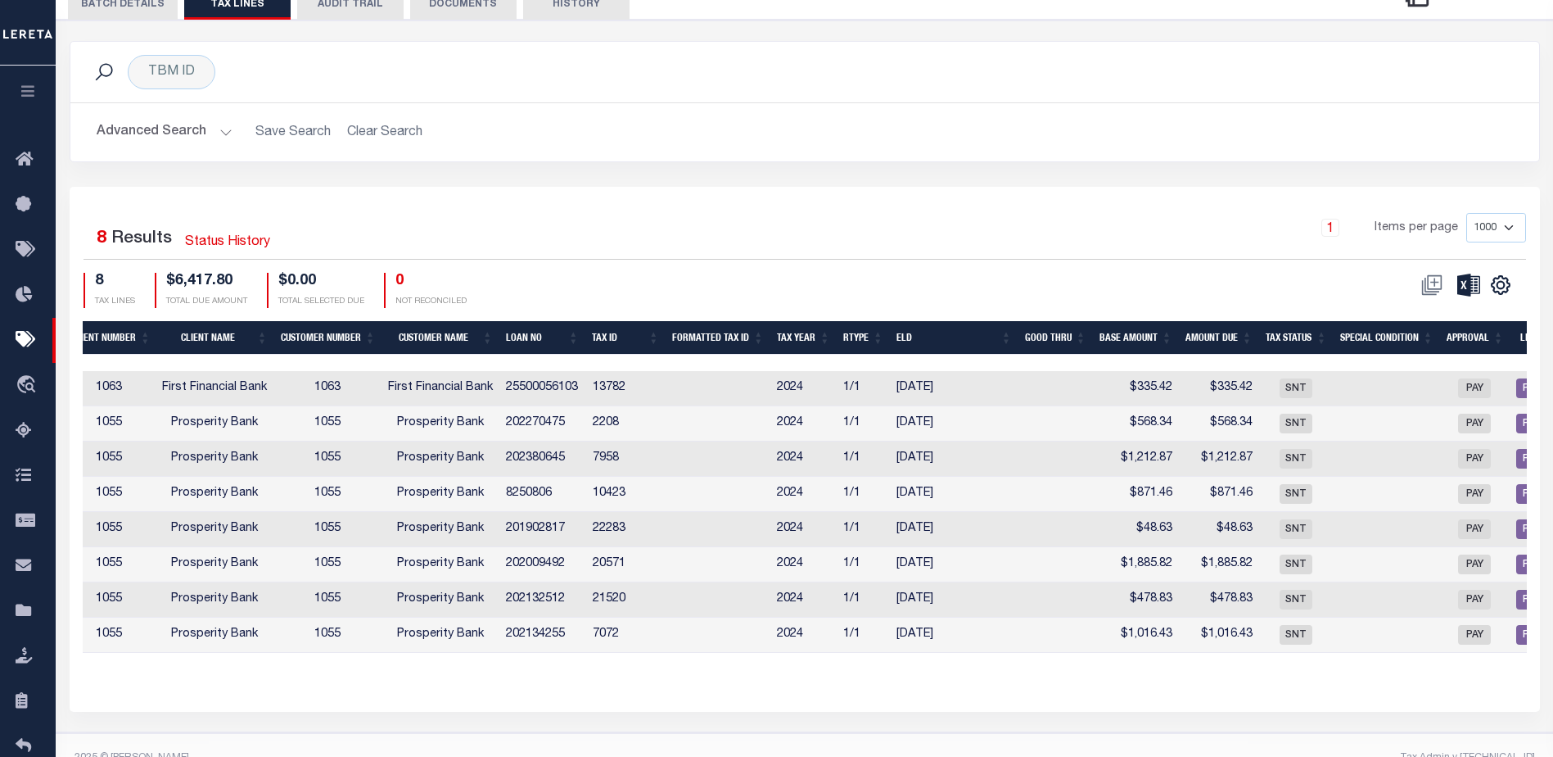
scroll to position [0, 538]
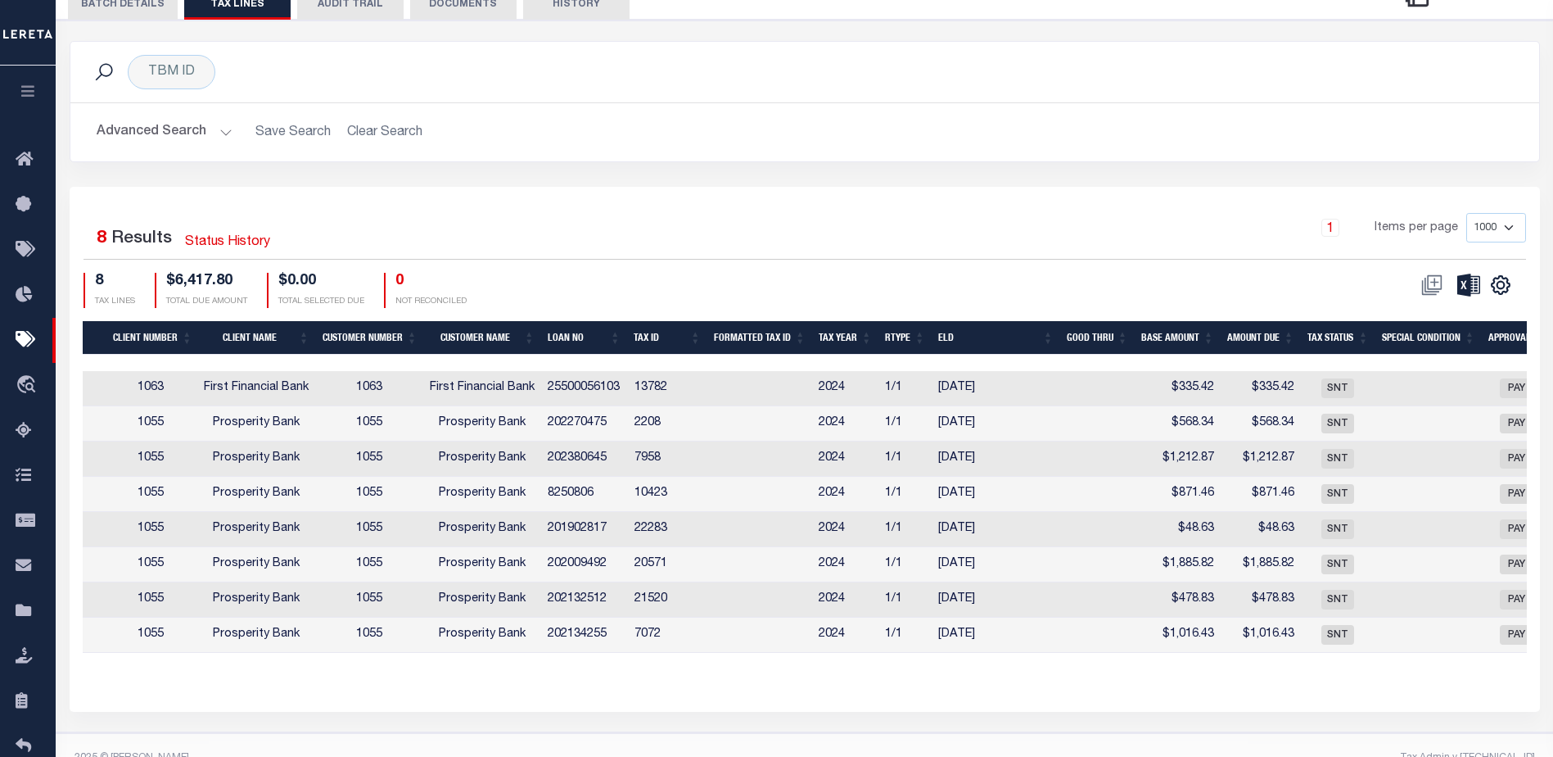
drag, startPoint x: 133, startPoint y: 5, endPoint x: 400, endPoint y: 129, distance: 294.5
click at [133, 5] on button "BATCH DETAILS" at bounding box center [123, 4] width 110 height 31
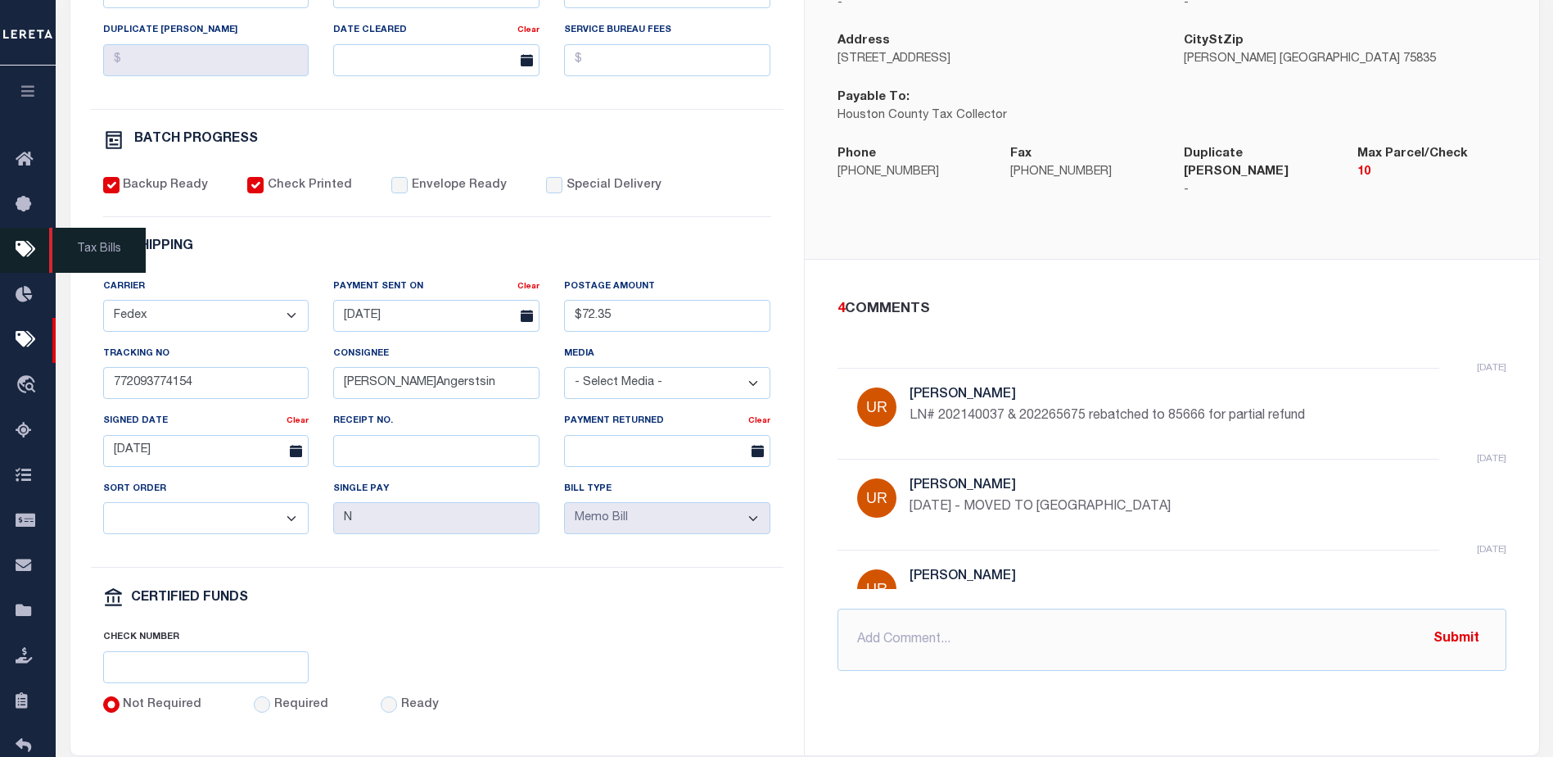
click at [21, 252] on icon at bounding box center [29, 250] width 26 height 20
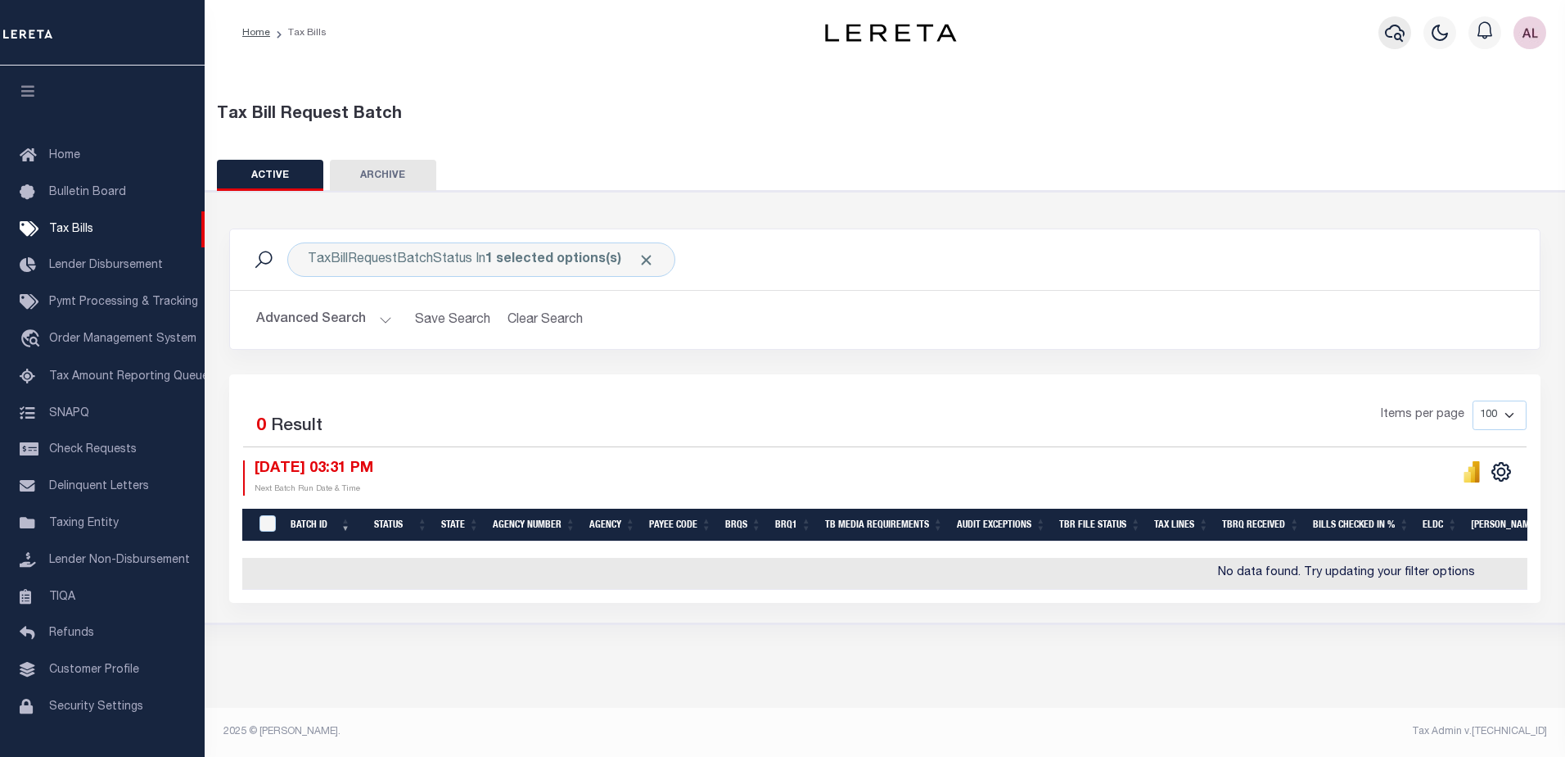
click at [1394, 34] on icon "button" at bounding box center [1395, 33] width 20 height 20
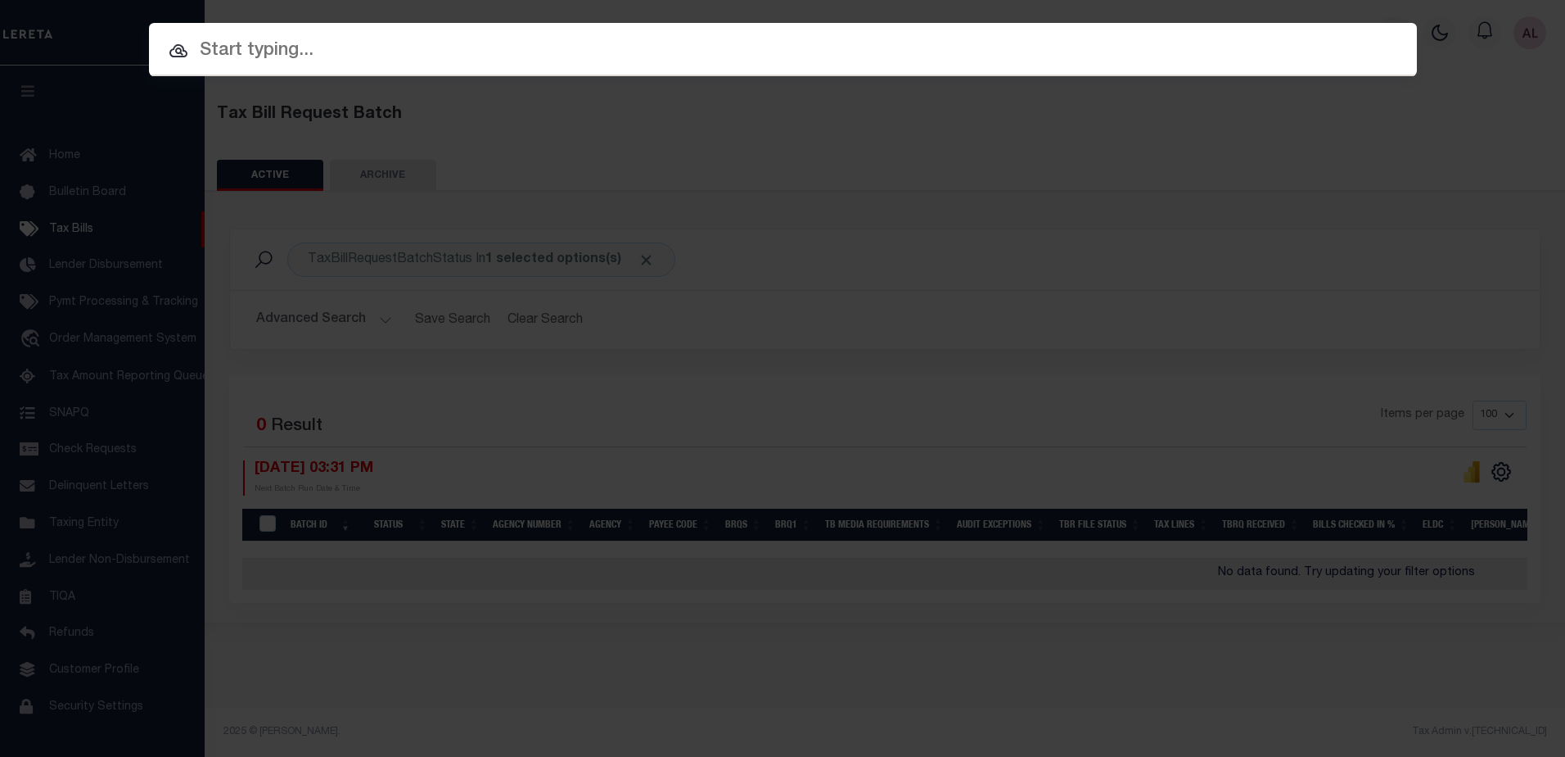
drag, startPoint x: 396, startPoint y: 67, endPoint x: 321, endPoint y: 49, distance: 77.4
click at [321, 49] on input "text" at bounding box center [783, 51] width 1268 height 29
paste input "84921"
drag, startPoint x: 252, startPoint y: 48, endPoint x: 202, endPoint y: 46, distance: 50.0
click at [202, 46] on input "84921" at bounding box center [783, 51] width 1268 height 29
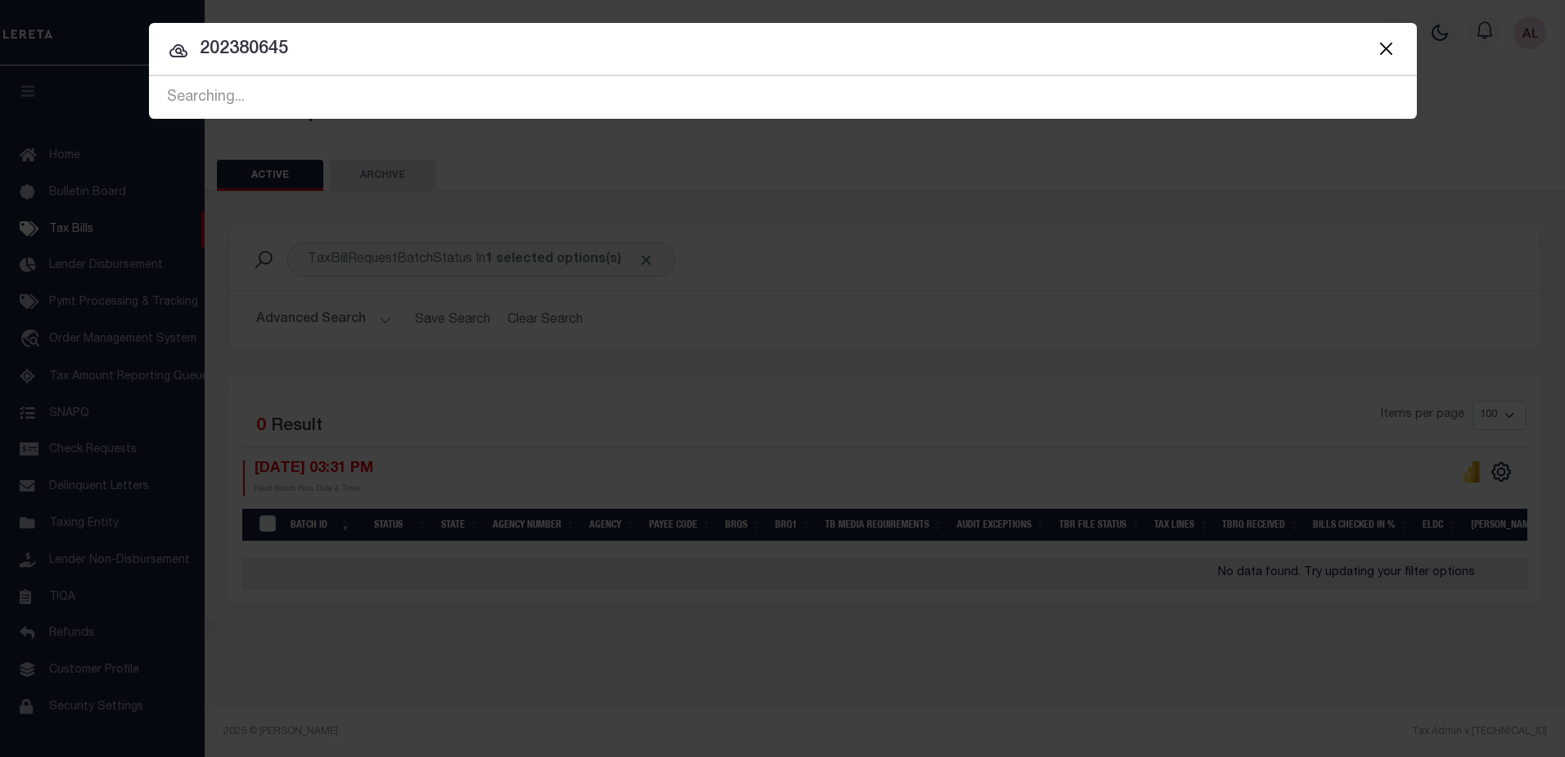
type input "202380645"
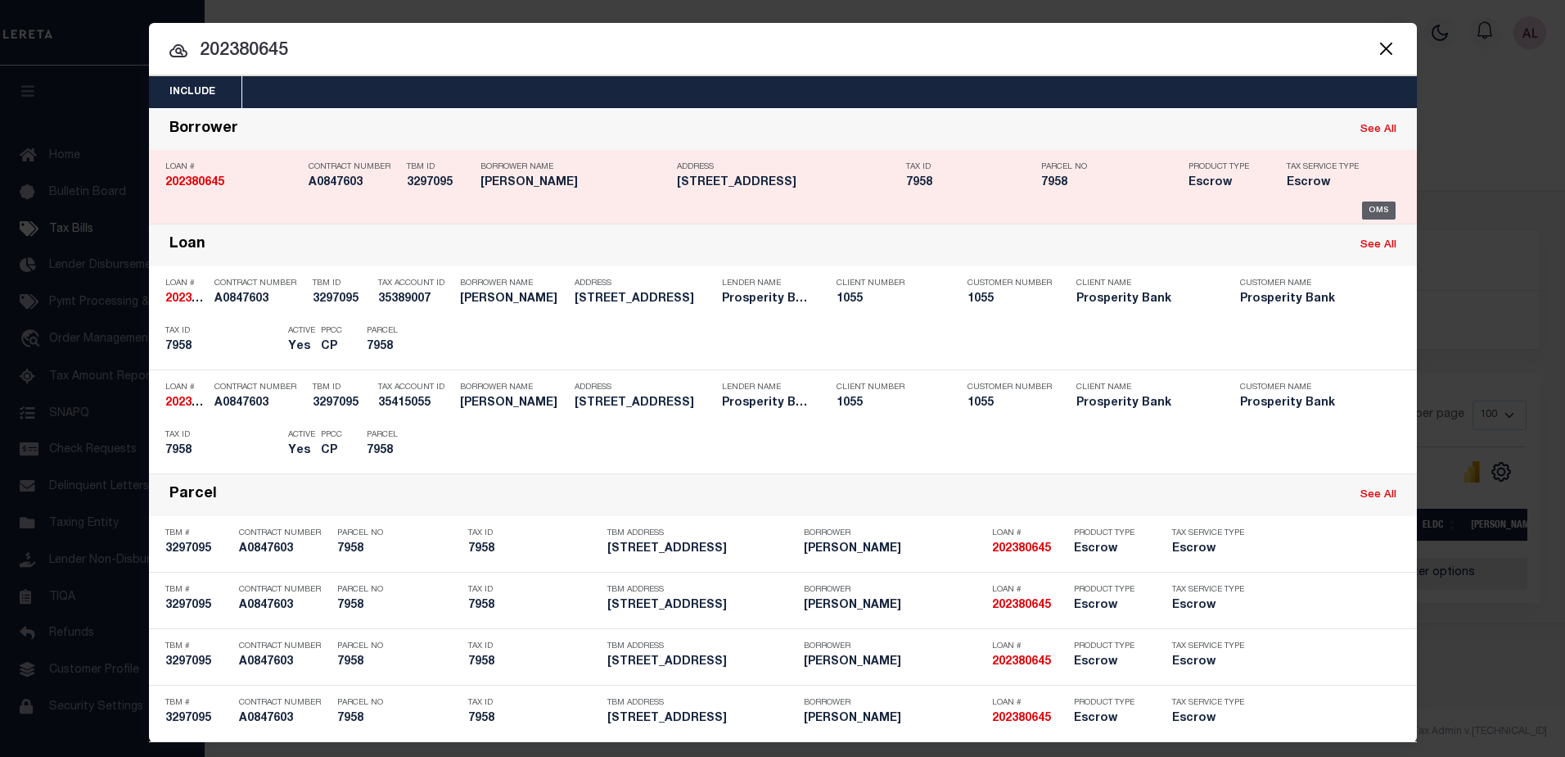
click at [1372, 215] on div "OMS" at bounding box center [1379, 210] width 34 height 18
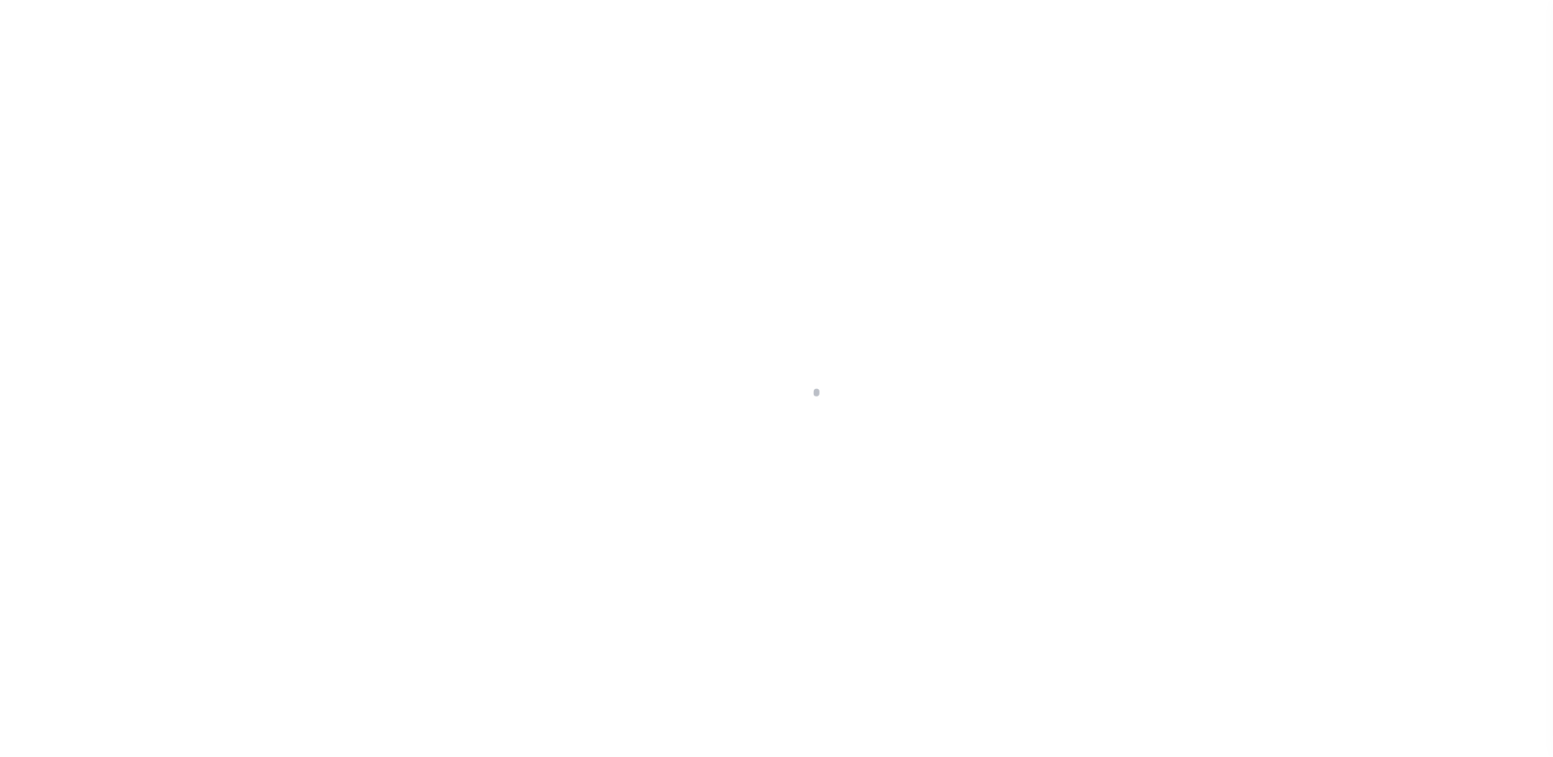
select select "100"
select select "Escrow"
type input "[STREET_ADDRESS]"
type input "7958"
select select
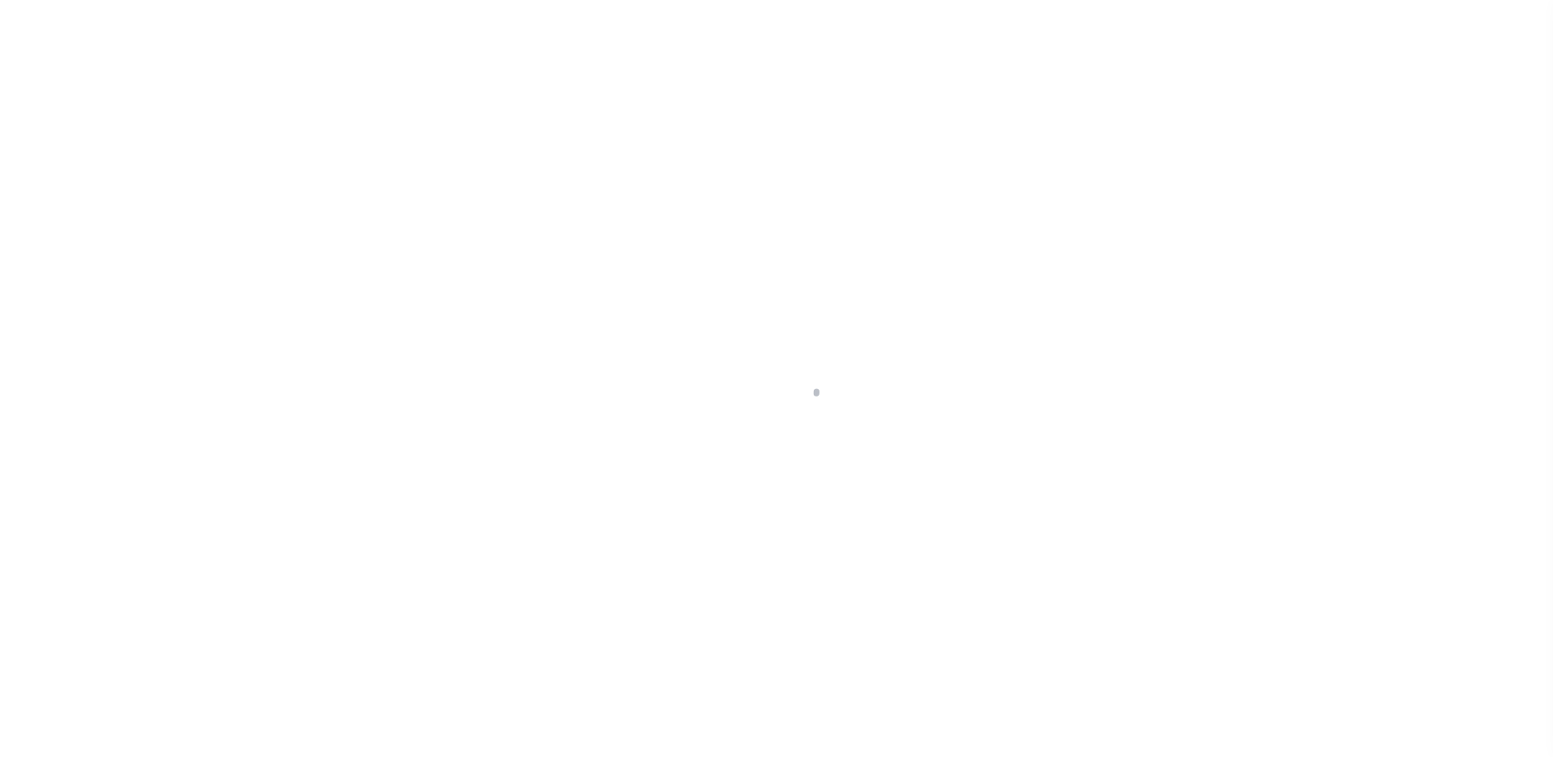
type input "[GEOGRAPHIC_DATA]"
type textarea "S 1/2 LOTS 7 8 & 9 BLK 4 THE [PERSON_NAME]"
select select "10493"
select select "4028"
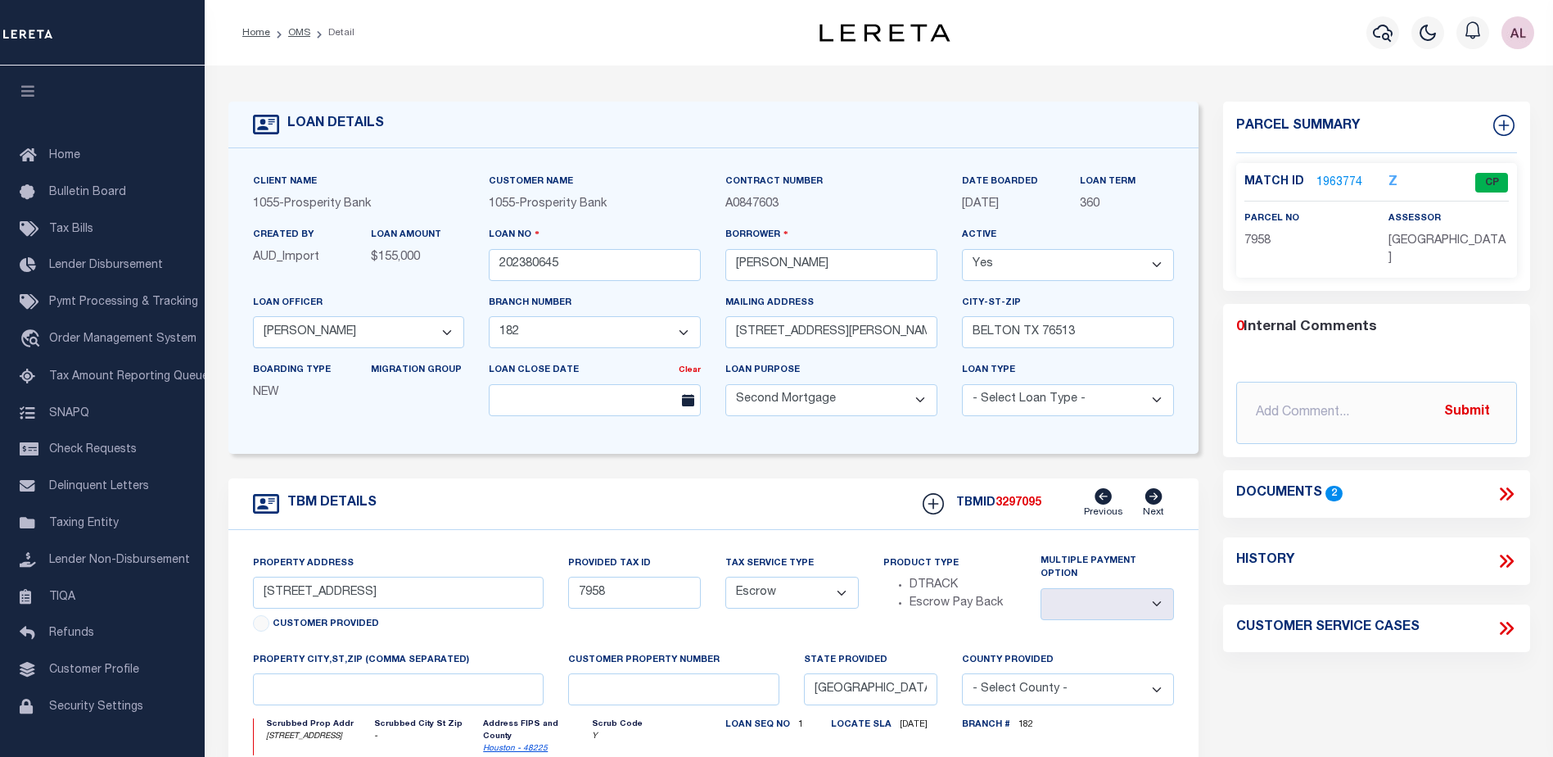
click at [1335, 177] on link "1963774" at bounding box center [1340, 182] width 46 height 17
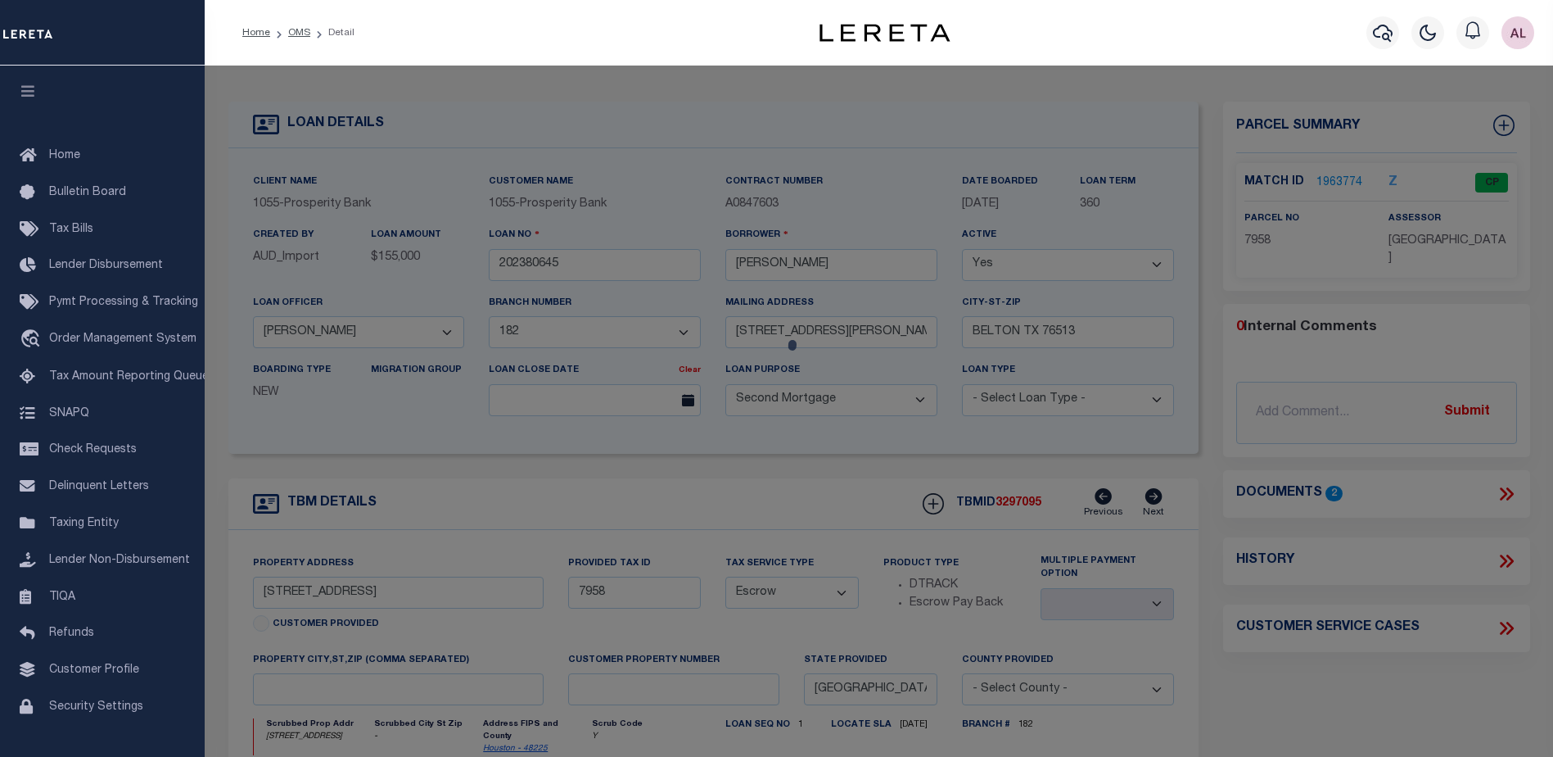
checkbox input "false"
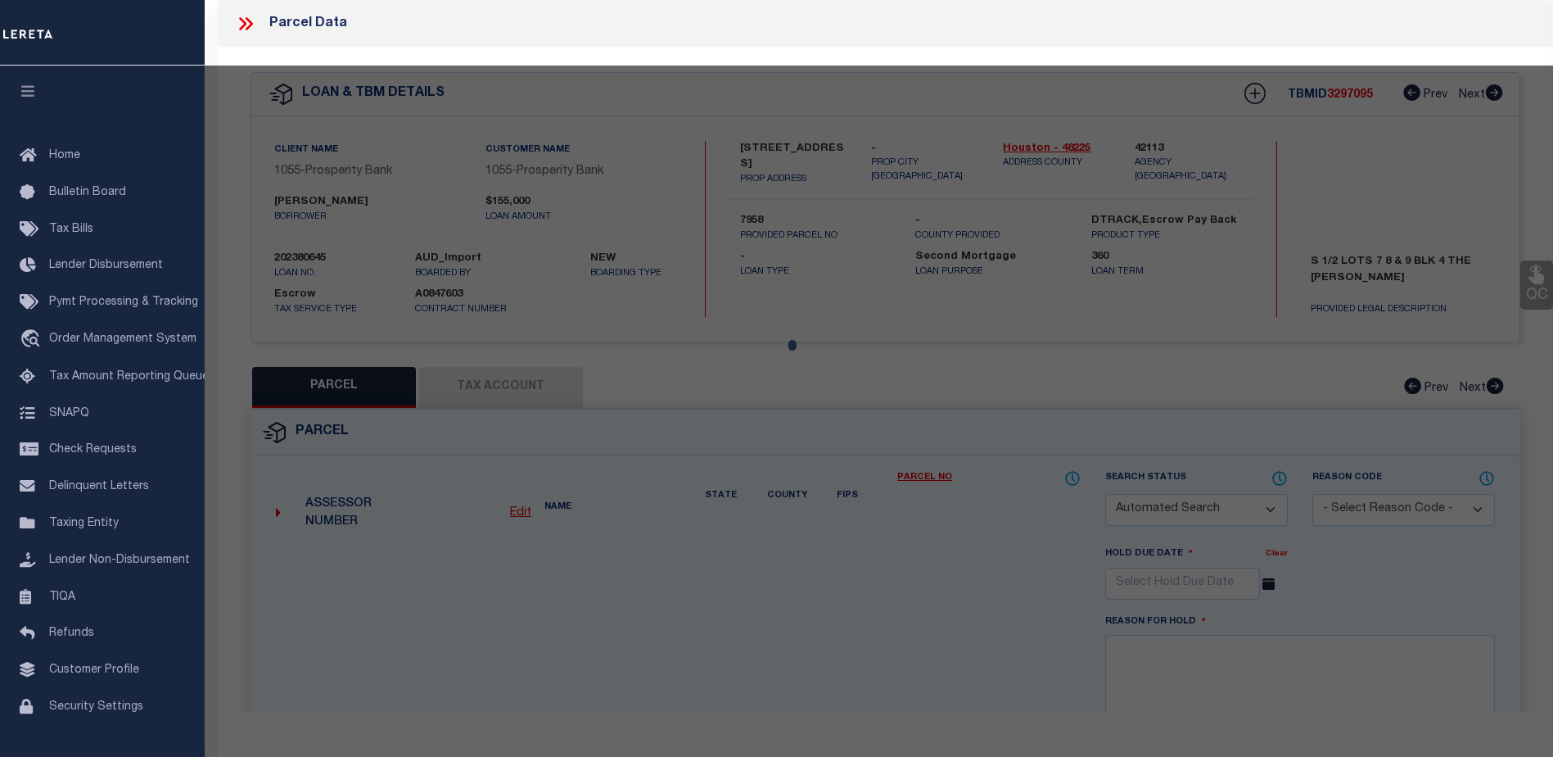
select select "CP"
type input "[PERSON_NAME]"
select select
type input "[STREET_ADDRESS]"
checkbox input "false"
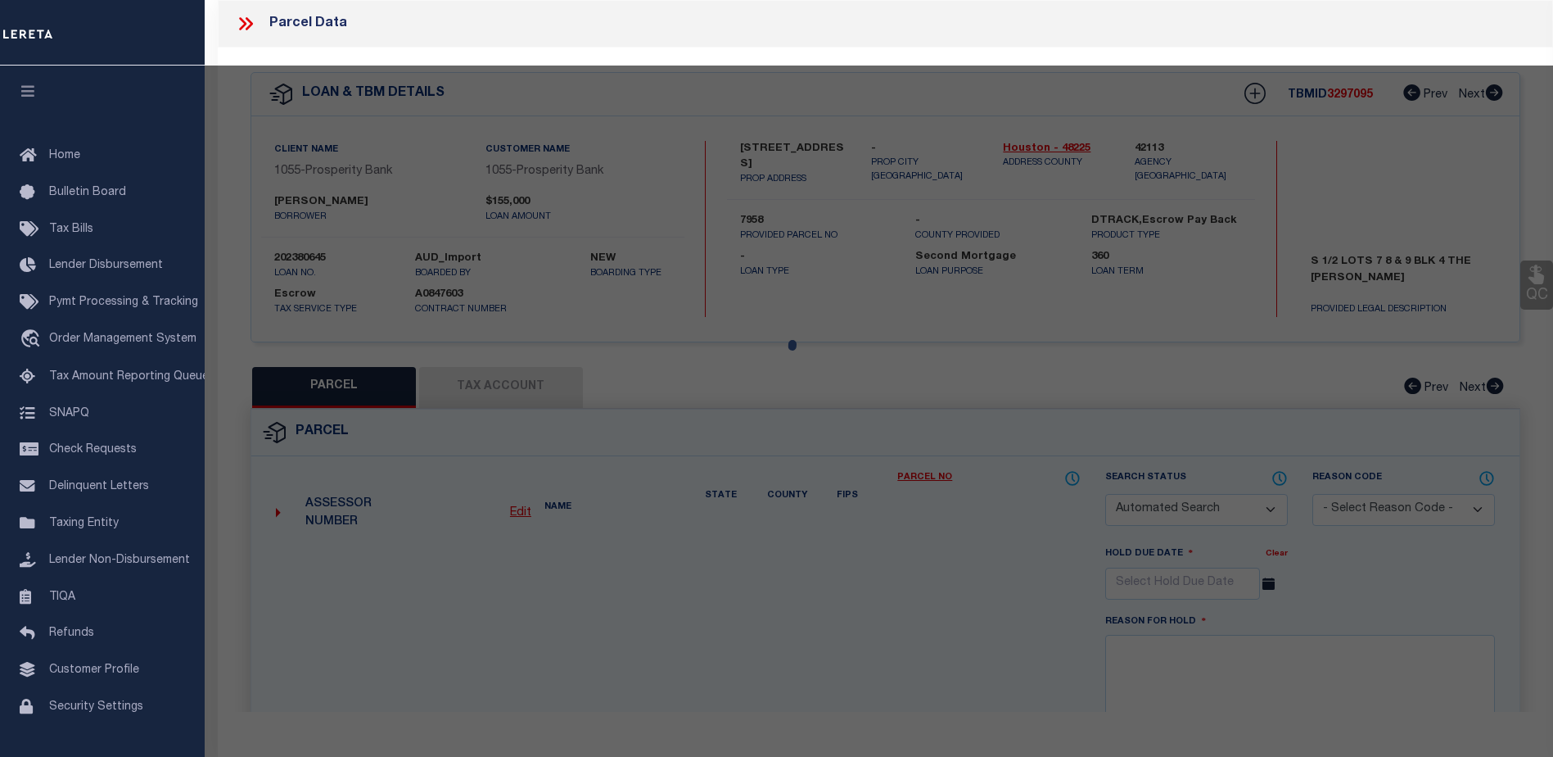
type input "GRAPELAND [GEOGRAPHIC_DATA] 75844"
type textarea "[PERSON_NAME] ADDN LOT S 1/2 OF 7, 8 AND 9 BLK 4"
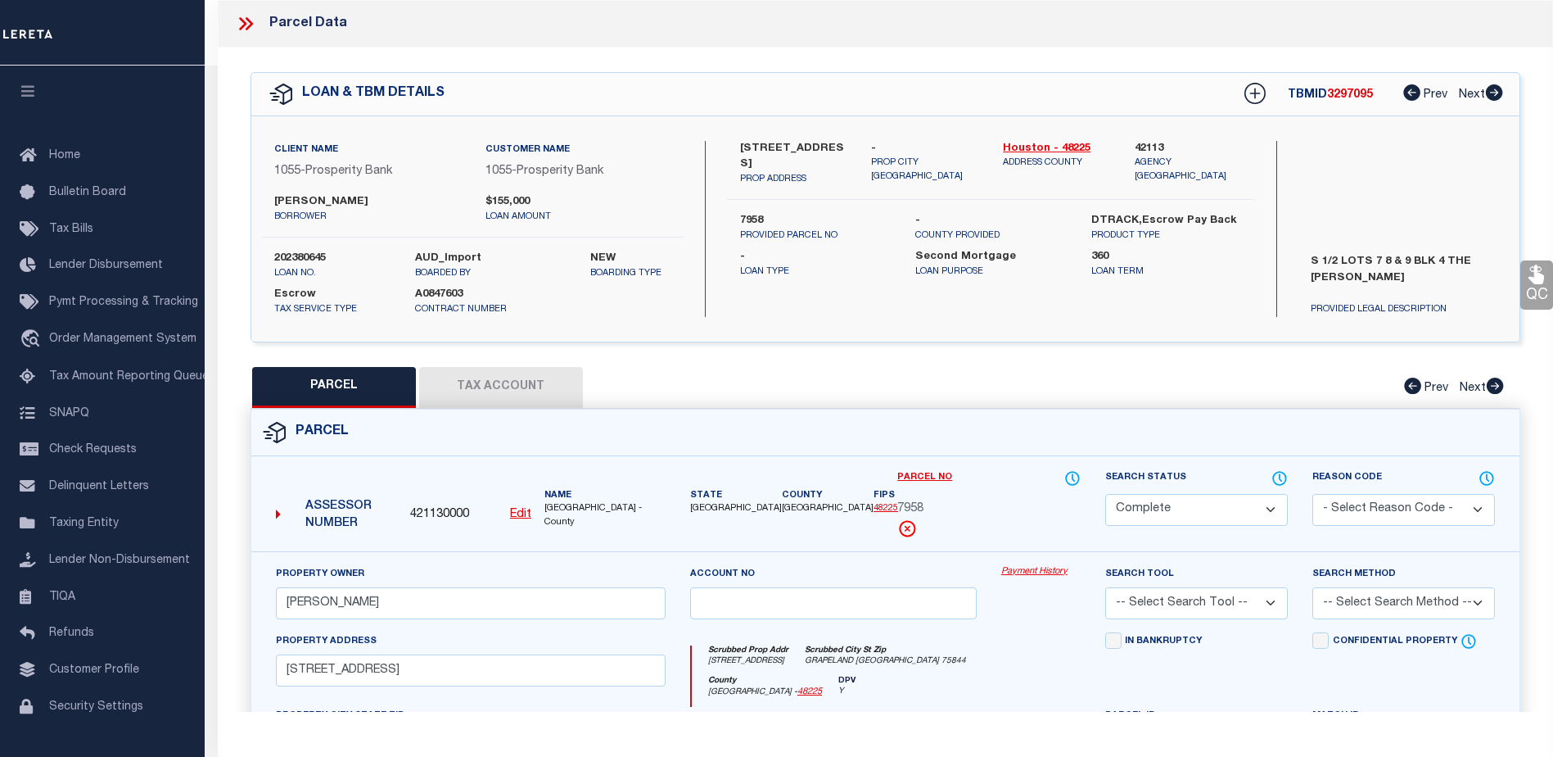
click at [1037, 572] on link "Payment History" at bounding box center [1040, 572] width 79 height 14
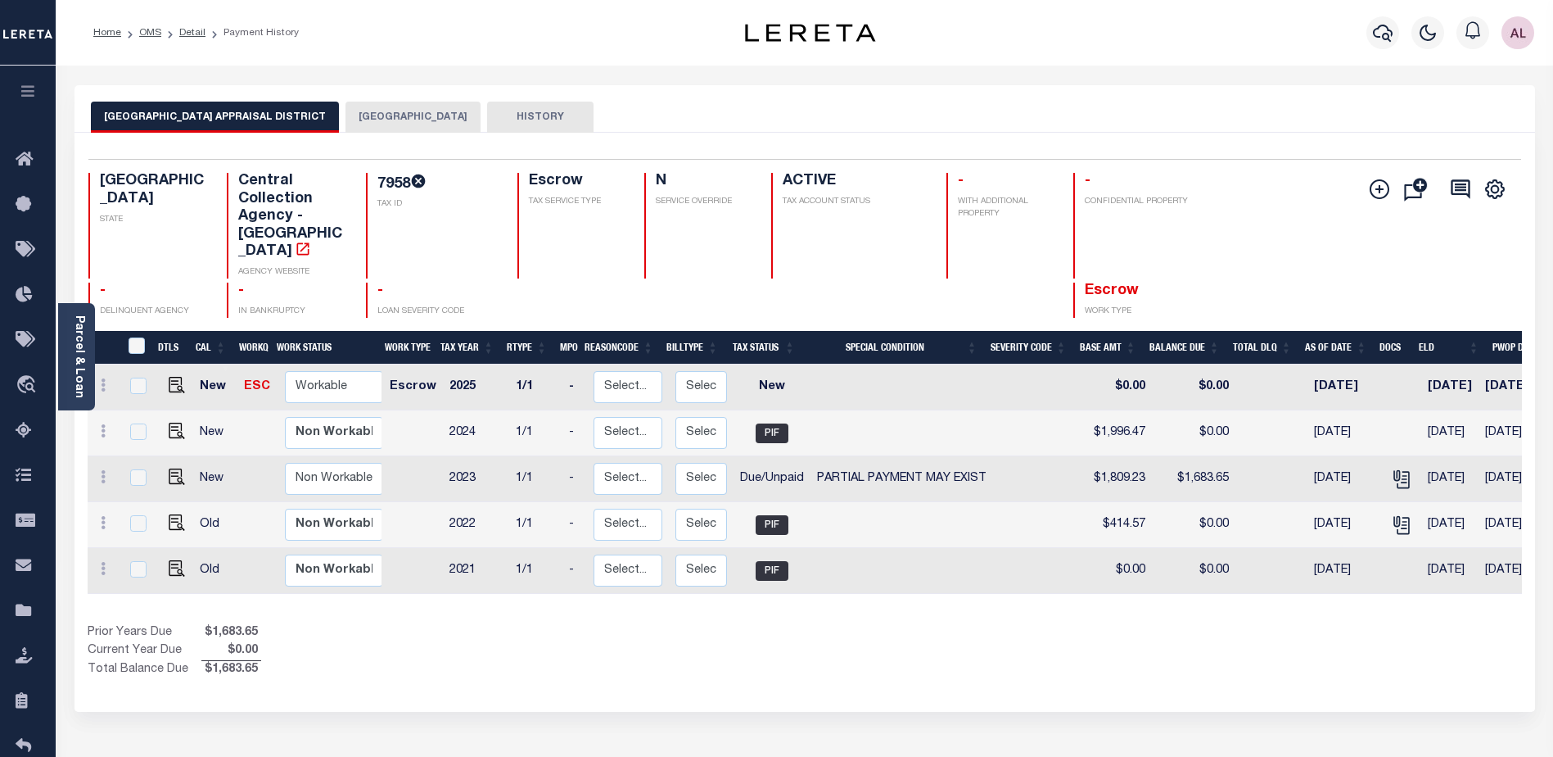
click at [395, 122] on button "[GEOGRAPHIC_DATA]" at bounding box center [413, 117] width 135 height 31
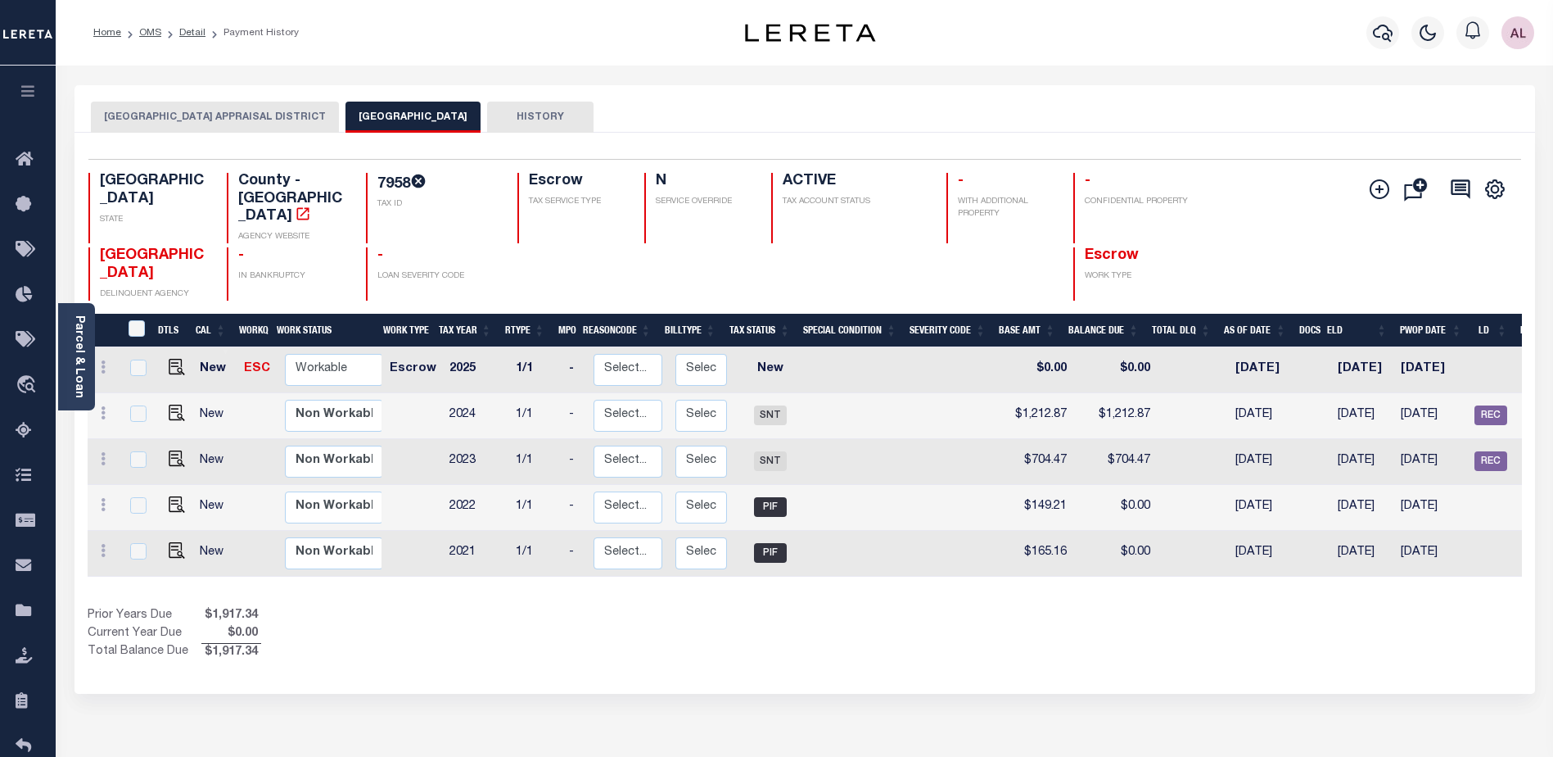
drag, startPoint x: 1349, startPoint y: 564, endPoint x: 1476, endPoint y: 504, distance: 140.6
click at [1464, 530] on div "DTLS CAL WorkQ Work Status Work Type Tax Year RType MPO ReasonCode BillType Tax…" at bounding box center [805, 488] width 1434 height 348
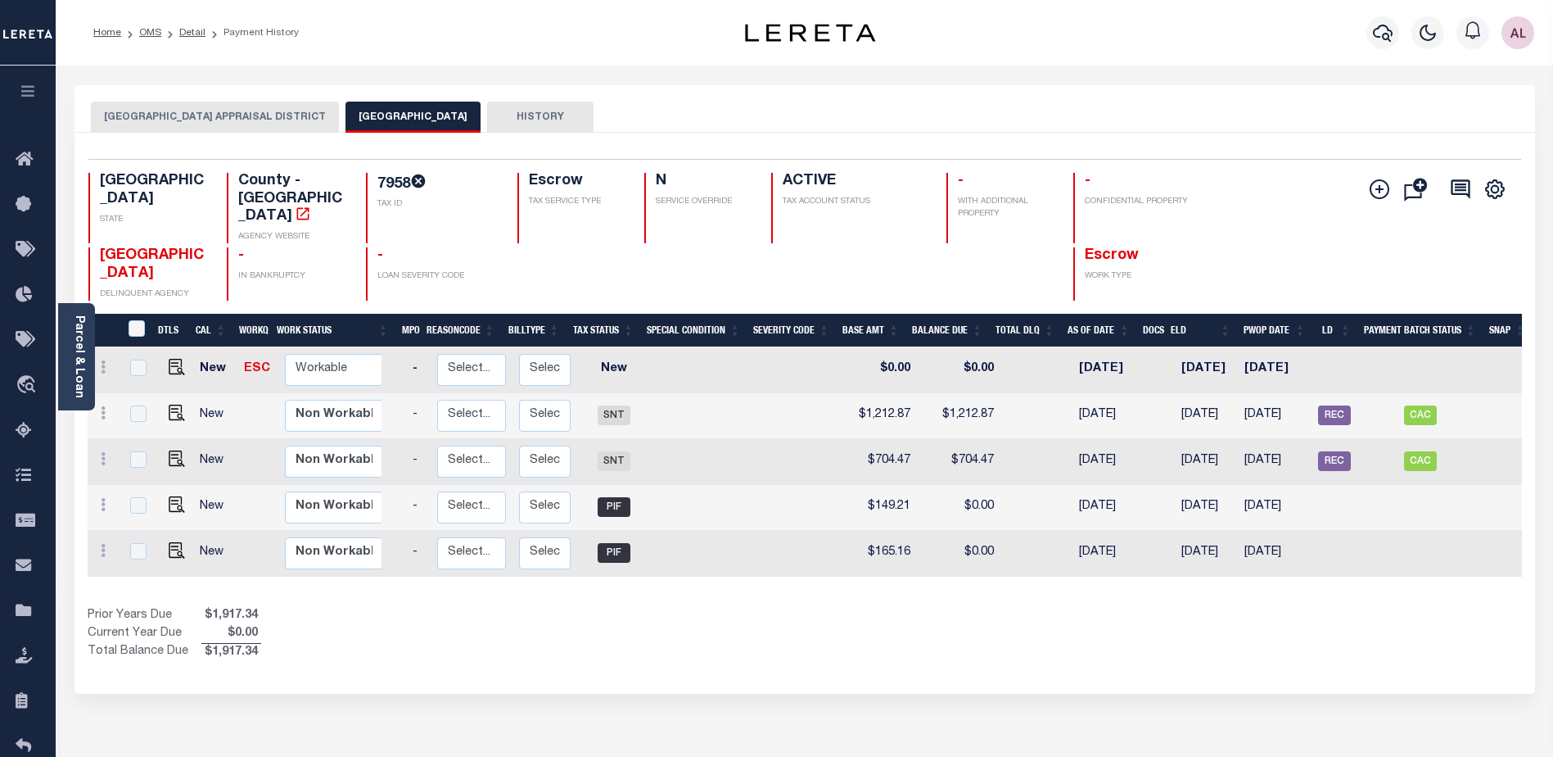
scroll to position [0, 160]
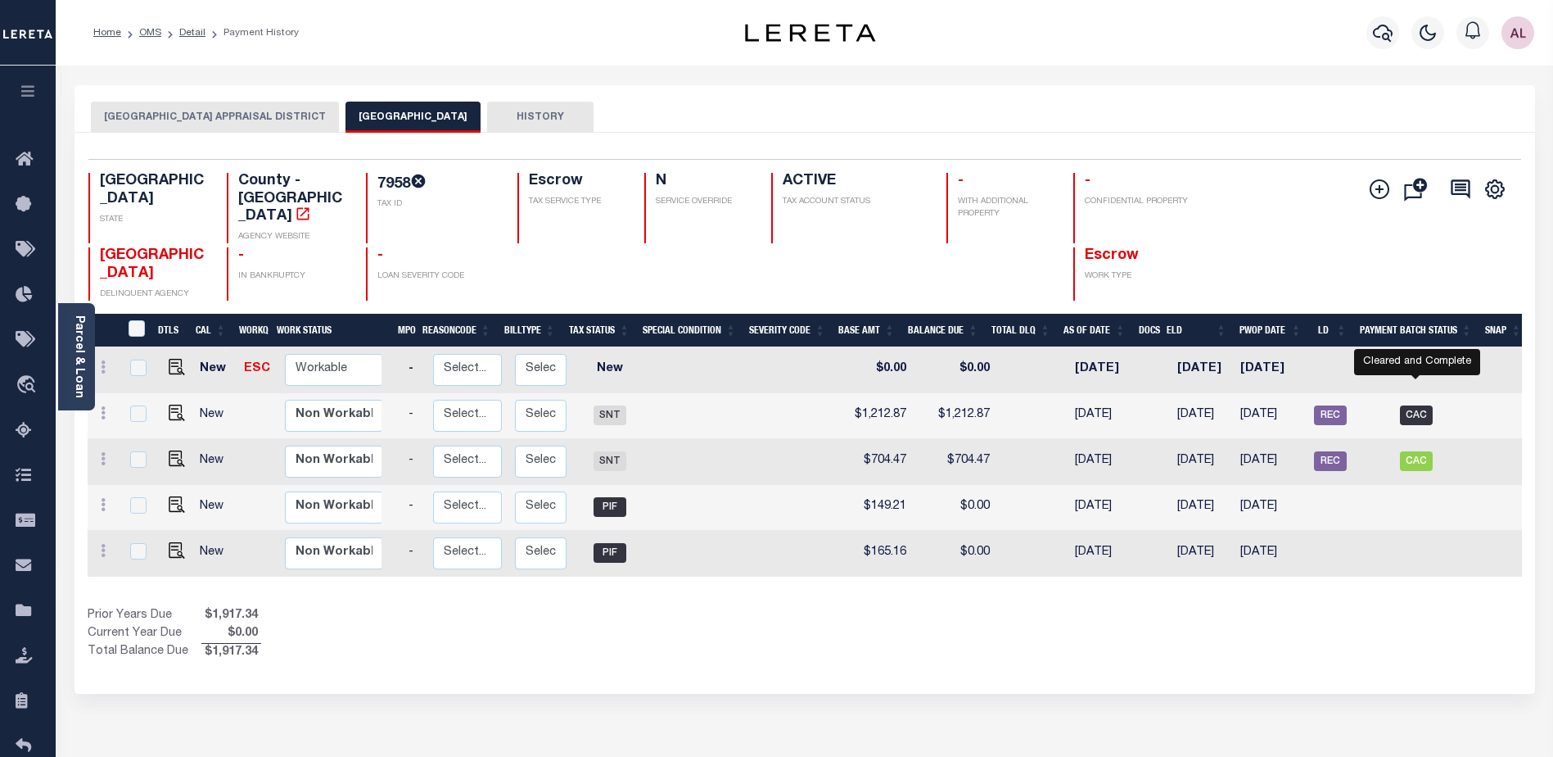
click at [1415, 405] on span "CAC" at bounding box center [1416, 415] width 33 height 20
checkbox input "true"
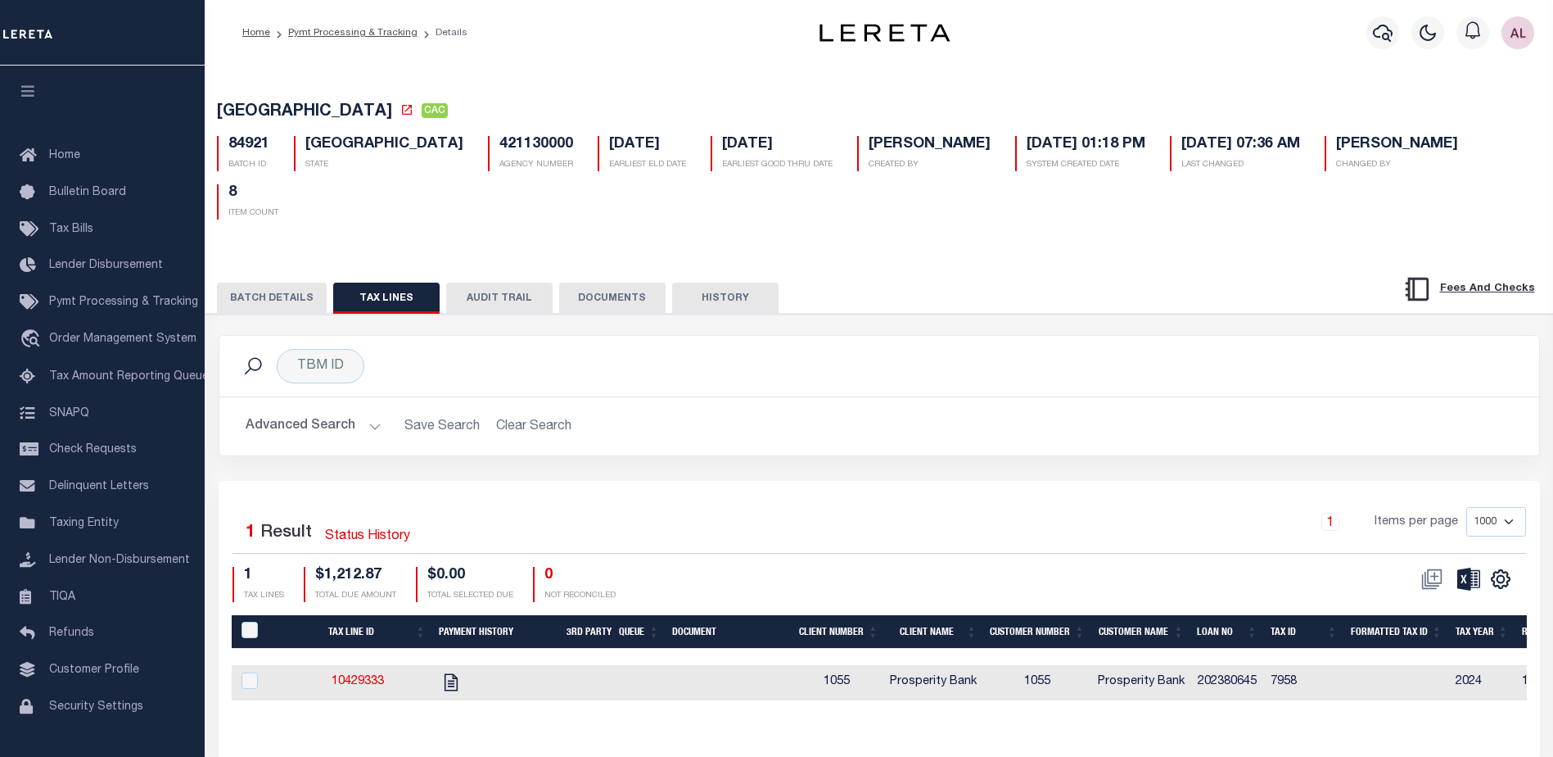
click at [267, 282] on button "BATCH DETAILS" at bounding box center [272, 297] width 110 height 31
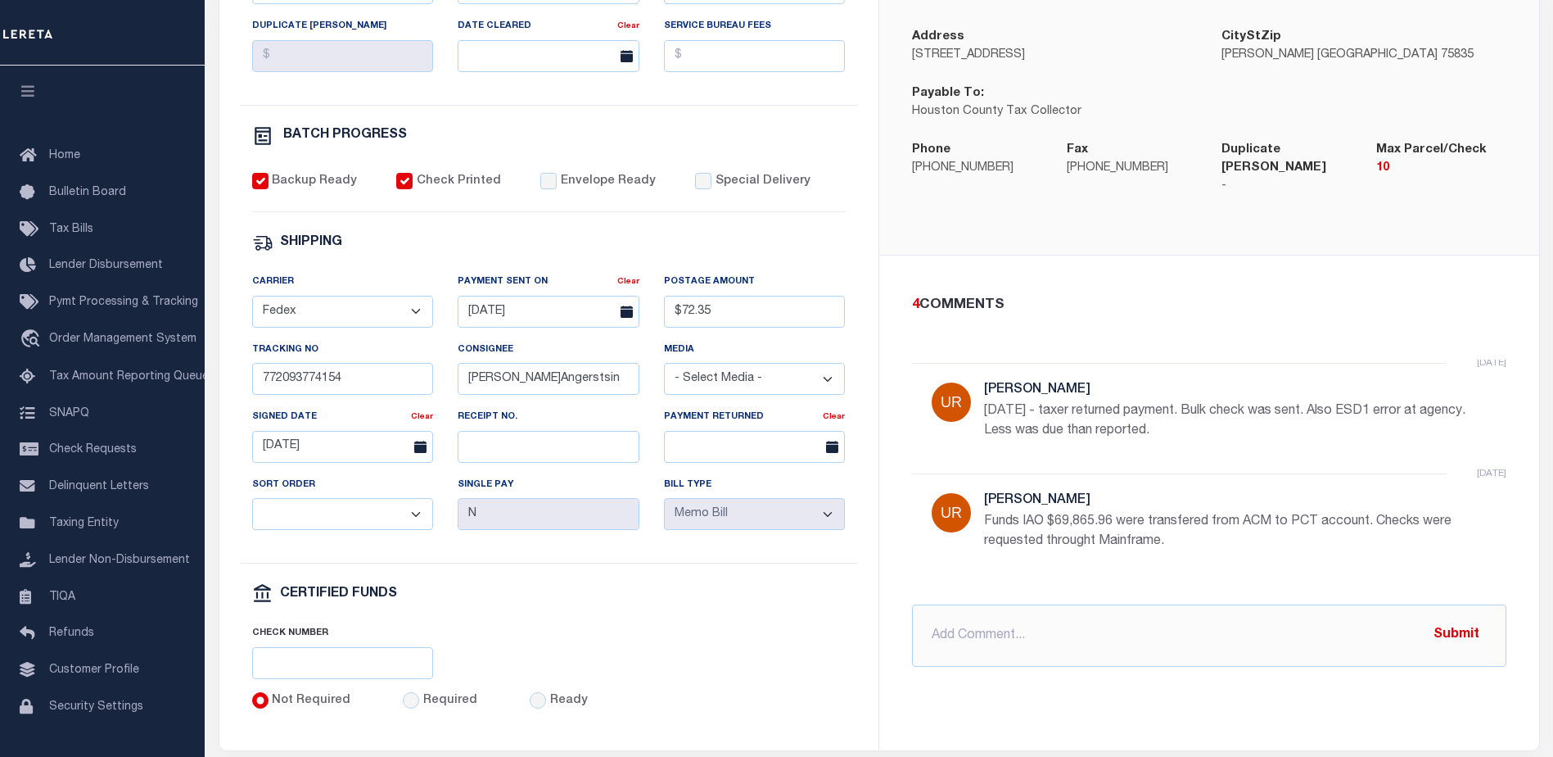
scroll to position [547, 0]
